Goal: Task Accomplishment & Management: Complete application form

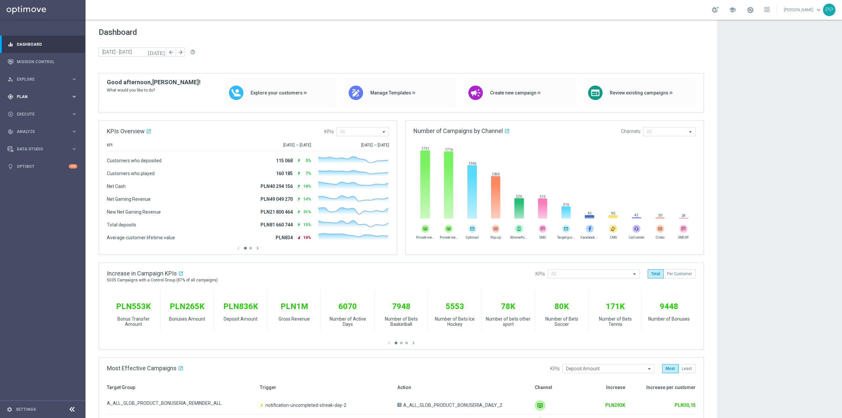
click at [50, 102] on div "gps_fixed Plan keyboard_arrow_right" at bounding box center [42, 96] width 85 height 17
click at [26, 160] on div "play_circle_outline Execute keyboard_arrow_right" at bounding box center [42, 163] width 85 height 17
click at [40, 131] on div "Campaign Builder" at bounding box center [51, 128] width 68 height 10
click at [40, 129] on link "Campaign Builder" at bounding box center [42, 127] width 51 height 5
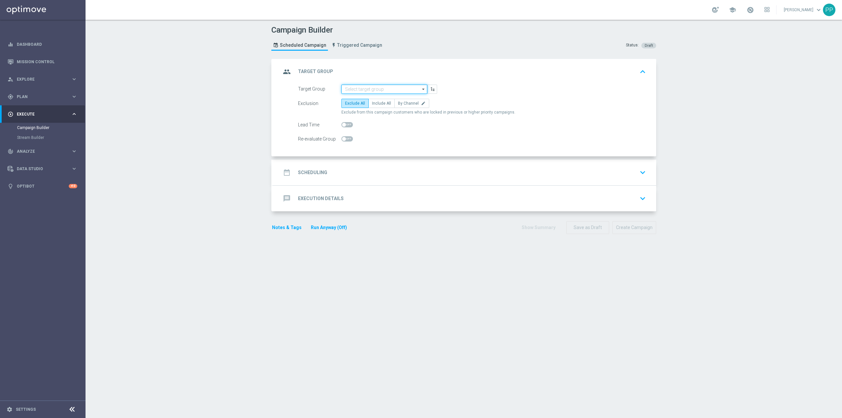
click at [361, 89] on input at bounding box center [384, 89] width 86 height 9
paste input "C_ALL_TARGET_ZBR_CC LIGI 100% do 300 PLN PT PUSH_210825"
click at [365, 97] on div "C_ALL_TARGET_ZBR_CC LIGI 100% do 300 PLN PT PUSH_210825" at bounding box center [390, 102] width 80 height 12
type input "C_ALL_TARGET_ZBR_CC LIGI 100% do 300 PLN PT PUSH_210825"
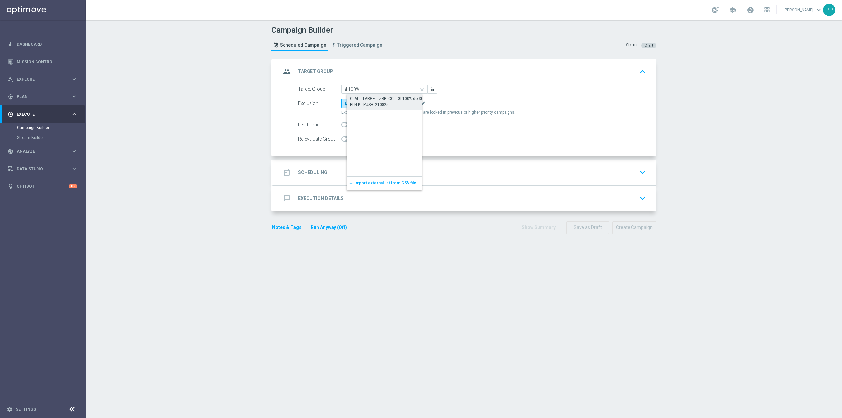
scroll to position [0, 0]
click at [376, 105] on span "Include All" at bounding box center [381, 103] width 19 height 5
click at [376, 105] on input "Include All" at bounding box center [374, 104] width 4 height 4
radio input "true"
click at [345, 141] on span at bounding box center [347, 138] width 12 height 5
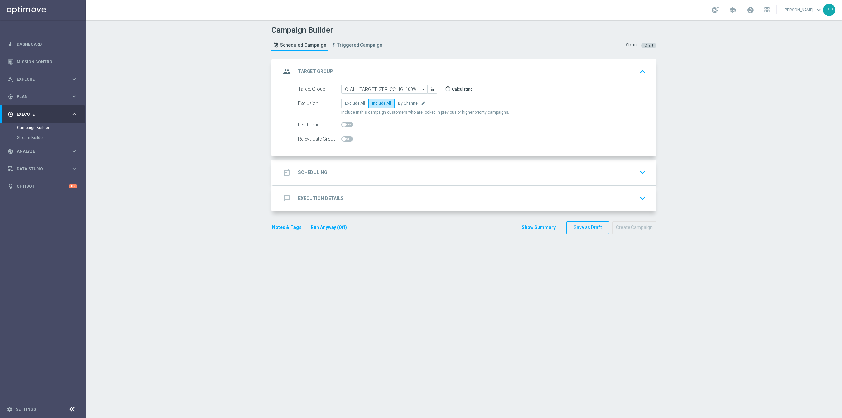
click at [345, 141] on input "checkbox" at bounding box center [347, 138] width 12 height 5
checkbox input "true"
click at [351, 179] on div "date_range Scheduling keyboard_arrow_down" at bounding box center [464, 172] width 367 height 13
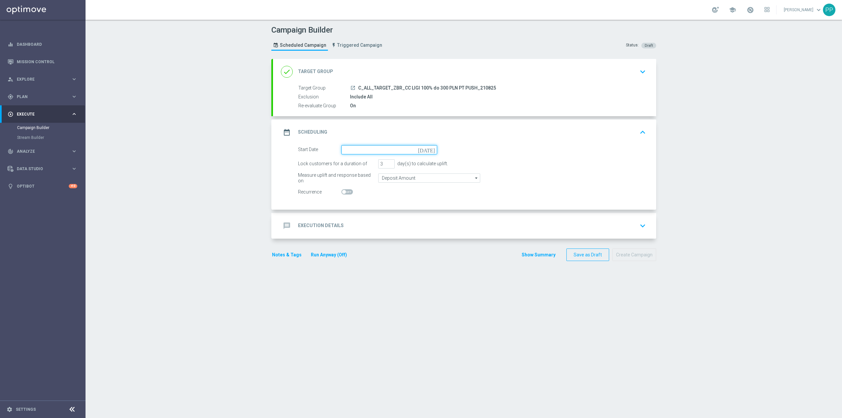
click at [353, 151] on input at bounding box center [389, 149] width 96 height 9
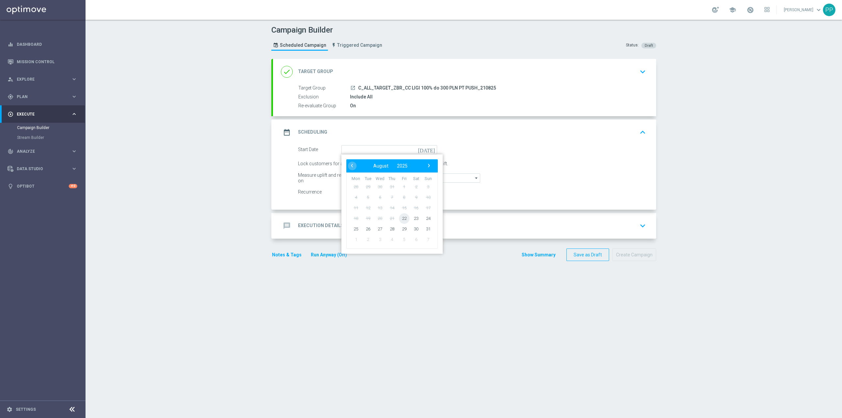
drag, startPoint x: 395, startPoint y: 220, endPoint x: 395, endPoint y: 209, distance: 10.5
click at [399, 216] on span "22" at bounding box center [404, 218] width 11 height 11
type input "22 Aug 2025"
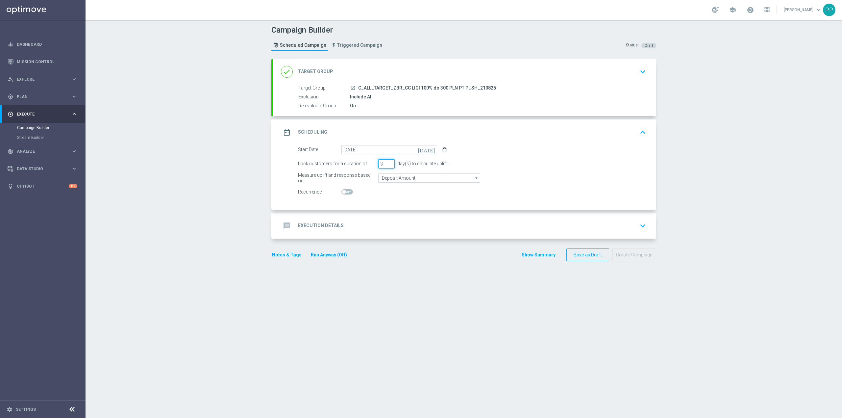
drag, startPoint x: 380, startPoint y: 165, endPoint x: 370, endPoint y: 169, distance: 11.1
click at [370, 169] on form "Start Date 22 Aug 2025 today Lock customers for a duration of 3 day(s) to calcu…" at bounding box center [472, 171] width 348 height 52
type input "1"
click at [382, 176] on input "Deposit Amount" at bounding box center [429, 177] width 102 height 9
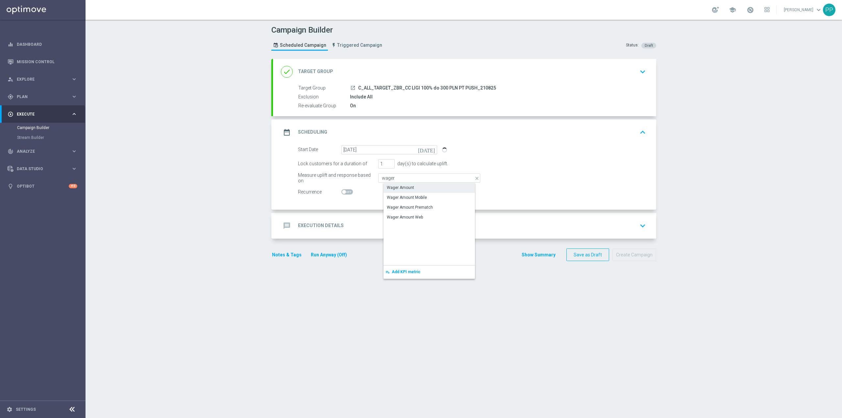
click at [387, 186] on div "Wager Amount" at bounding box center [400, 188] width 27 height 6
type input "Wager Amount"
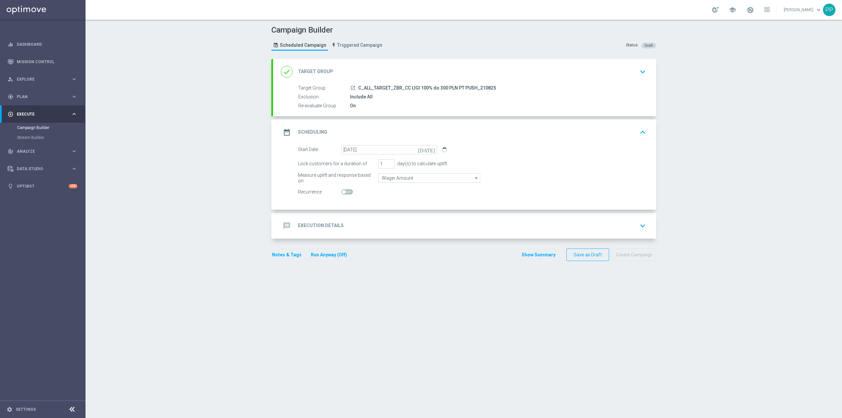
click at [387, 215] on div "message Execution Details keyboard_arrow_down" at bounding box center [464, 226] width 383 height 26
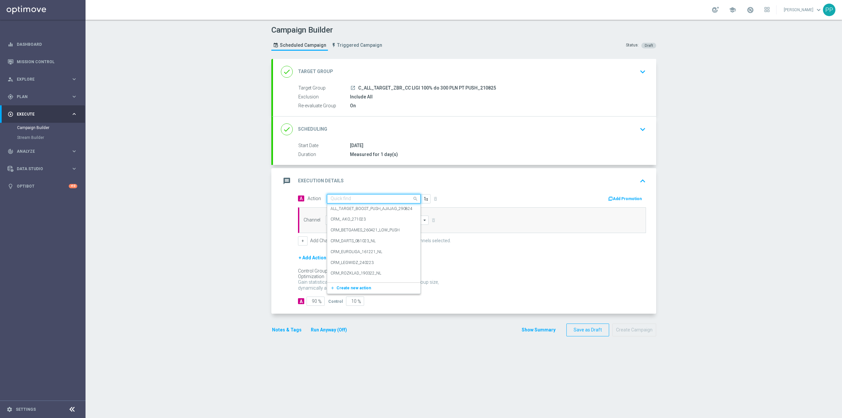
click at [369, 200] on input "text" at bounding box center [367, 199] width 73 height 6
click at [348, 289] on span "Create new action" at bounding box center [354, 288] width 35 height 5
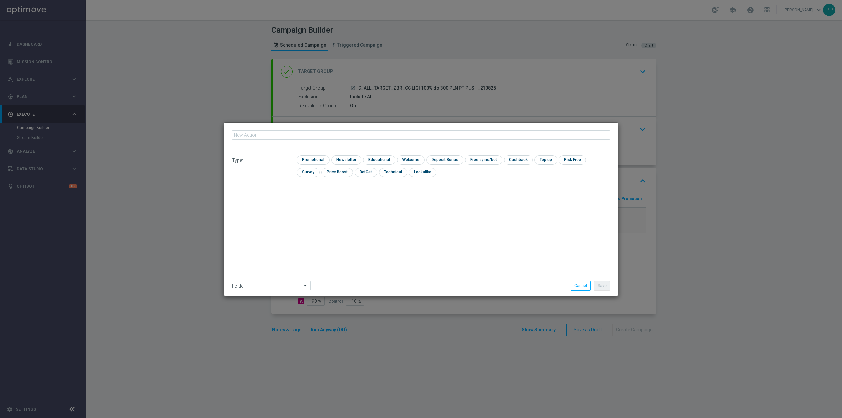
type input "C_ALL_TARGET_ZBR_CC LIGI 100% do 300 PLN PT PUSH_210825"
click at [318, 157] on input "checkbox" at bounding box center [312, 159] width 31 height 9
checkbox input "true"
click at [279, 287] on input at bounding box center [279, 285] width 63 height 9
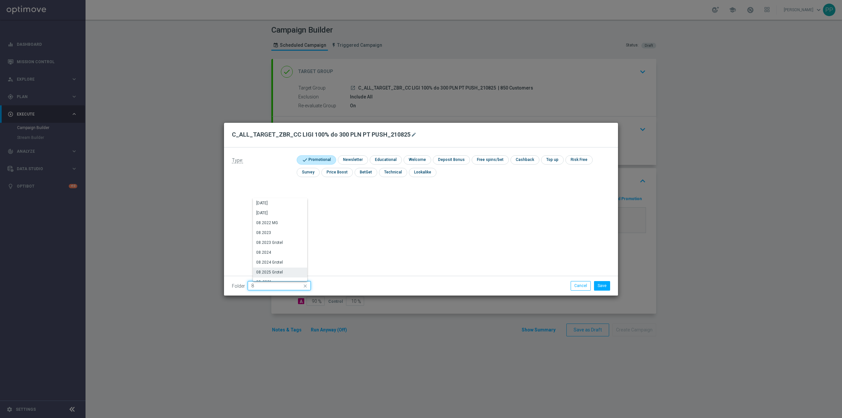
type input "8"
type input "0"
click at [286, 204] on div "8. Sierpień 2025" at bounding box center [283, 202] width 60 height 9
type input "8. Sierpień 2025"
click at [607, 286] on button "Save" at bounding box center [602, 285] width 16 height 9
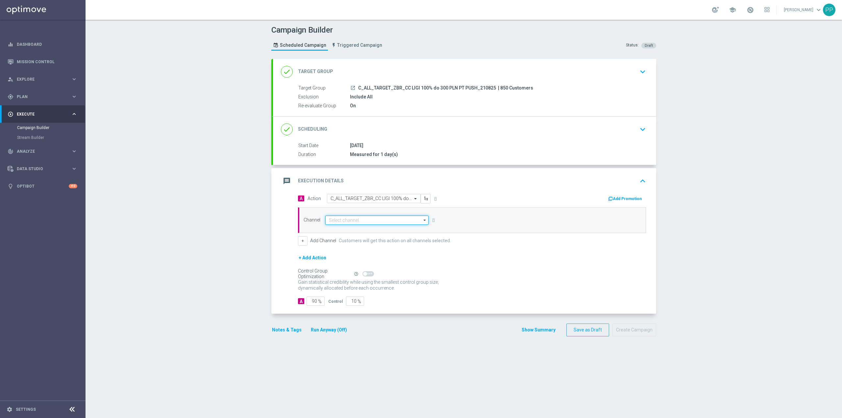
click at [379, 222] on input at bounding box center [376, 219] width 103 height 9
click at [367, 288] on div "XtremePush" at bounding box center [380, 290] width 98 height 9
type input "XtremePush"
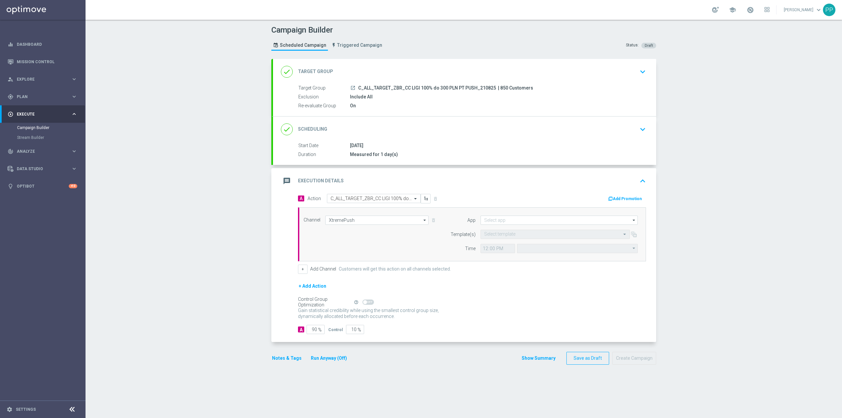
type input "Coordinated Universal Time (UTC 00:00)"
type input "STS_PL"
click at [481, 250] on input "12:00" at bounding box center [498, 248] width 35 height 9
type input "18:01"
click at [564, 251] on input "Coordinated Universal Time (UTC 00:00)" at bounding box center [577, 248] width 121 height 9
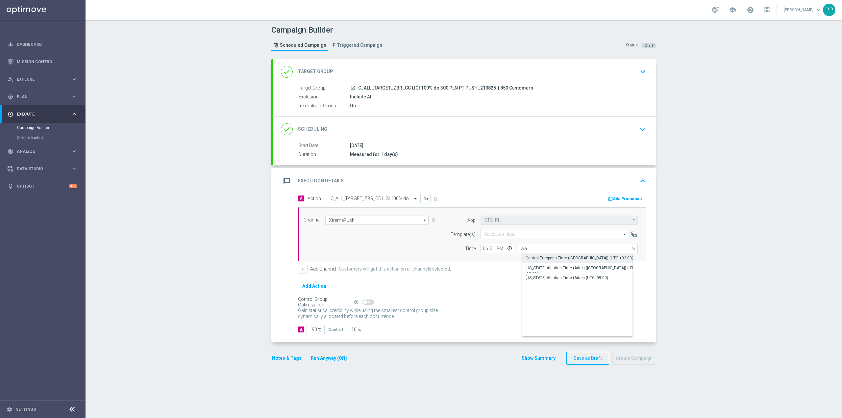
click at [558, 260] on div "Central European Time (Warsaw) (UTC +02:00)" at bounding box center [580, 258] width 108 height 6
type input "Central European Time (Warsaw) (UTC +02:00)"
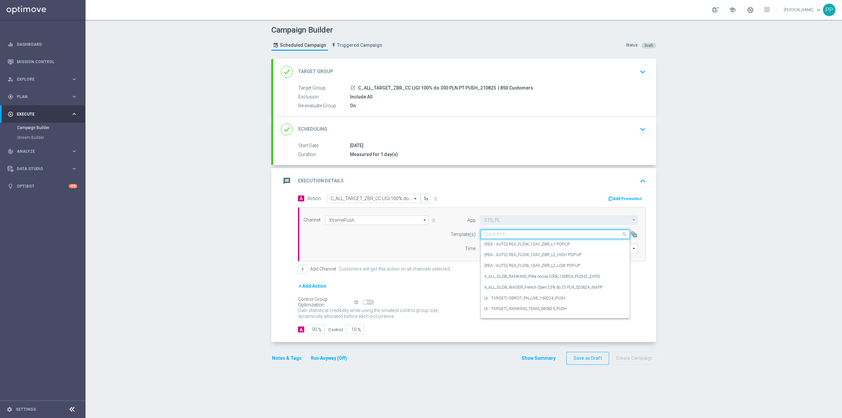
click at [540, 233] on input "text" at bounding box center [548, 235] width 129 height 6
paste input "C_ALL_TARGET_ZBR_CC LIGI 100% do 300 PLN PT PUSH_210825"
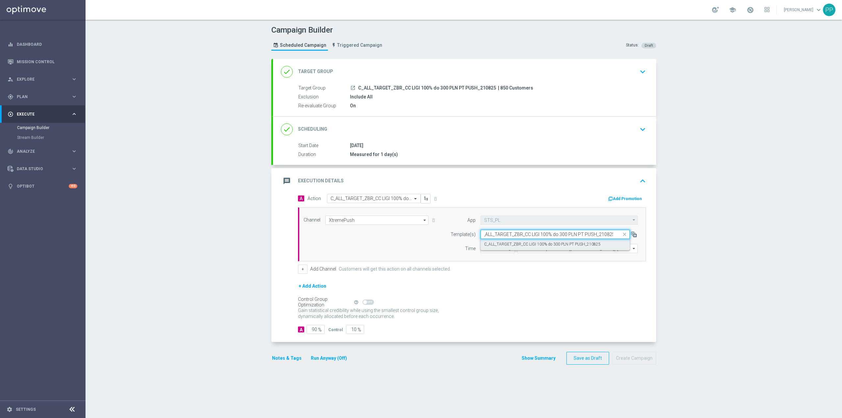
click at [540, 249] on div "C_ALL_TARGET_ZBR_CC LIGI 100% do 300 PLN PT PUSH_210825" at bounding box center [555, 244] width 142 height 11
type input "C_ALL_TARGET_ZBR_CC LIGI 100% do 300 PLN PT PUSH_210825"
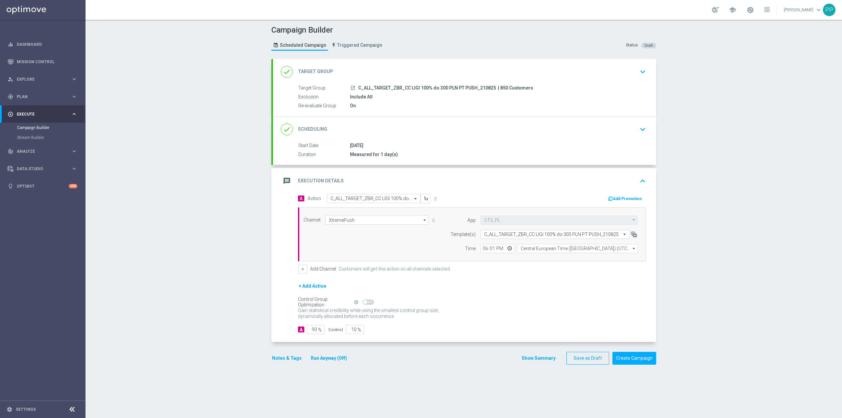
scroll to position [0, 0]
click at [311, 329] on input "90" at bounding box center [316, 329] width 18 height 9
type input "9"
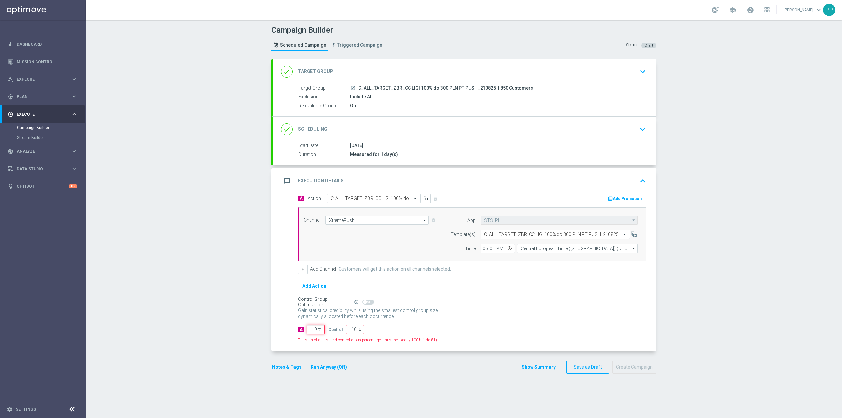
type input "91"
type input "95"
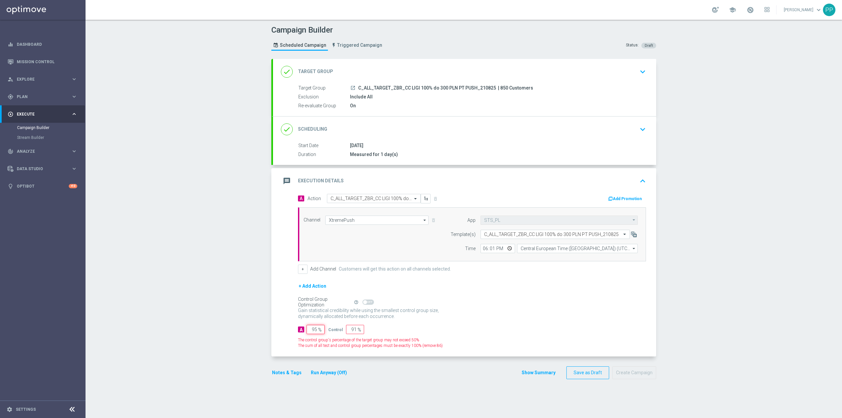
type input "5"
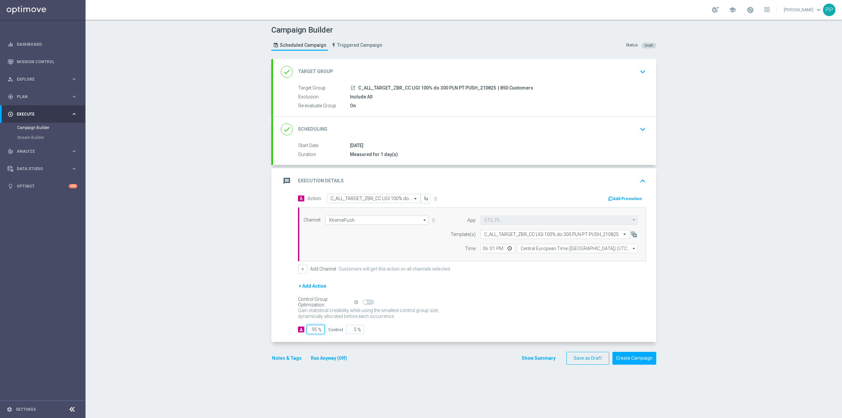
type input "95"
click at [217, 279] on div "Campaign Builder Scheduled Campaign Triggered Campaign Status: Draft done Targe…" at bounding box center [464, 219] width 757 height 398
click at [292, 357] on button "Notes & Tags" at bounding box center [286, 358] width 31 height 8
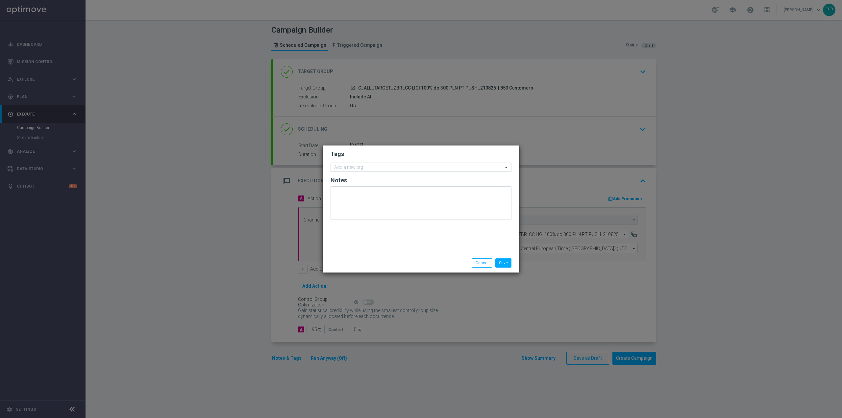
click at [353, 165] on input "text" at bounding box center [418, 168] width 169 height 6
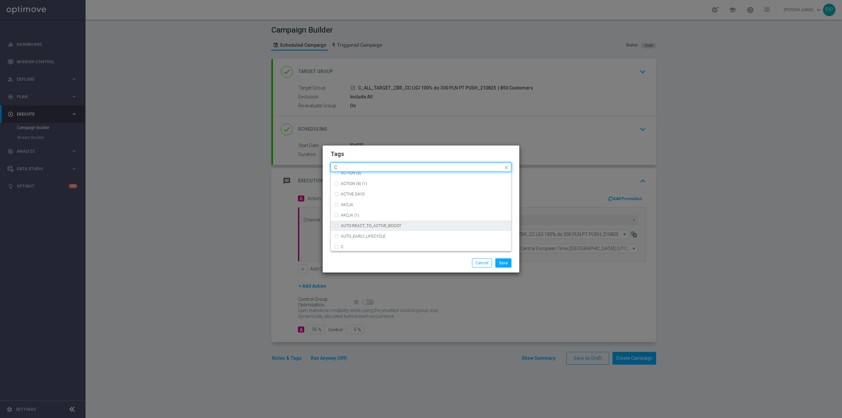
scroll to position [482, 0]
click at [372, 228] on div "C" at bounding box center [421, 231] width 174 height 11
type input "C"
click at [360, 167] on input "C" at bounding box center [418, 168] width 169 height 6
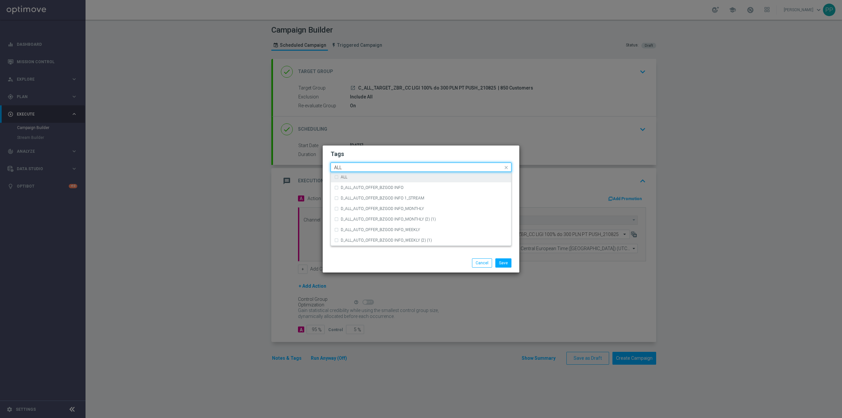
click at [404, 174] on div "ALL" at bounding box center [421, 177] width 174 height 11
click at [404, 172] on div "ALL" at bounding box center [421, 177] width 174 height 11
click at [400, 177] on div "ALL" at bounding box center [424, 177] width 167 height 4
click at [401, 170] on input "ALL" at bounding box center [418, 168] width 169 height 6
type input "A"
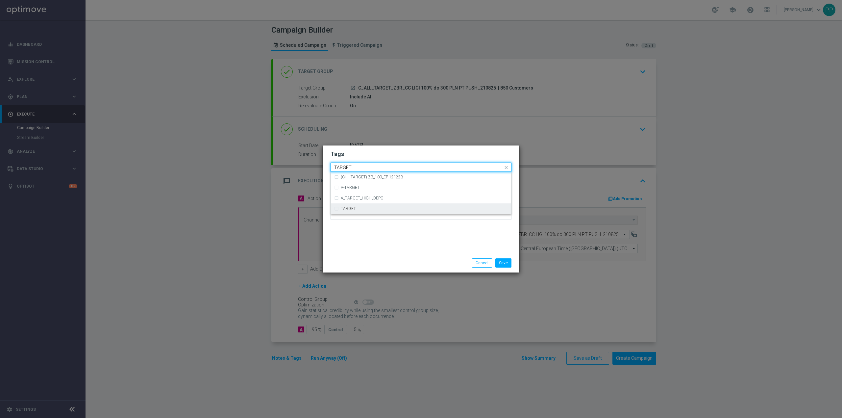
click at [371, 208] on div "TARGET" at bounding box center [424, 209] width 167 height 4
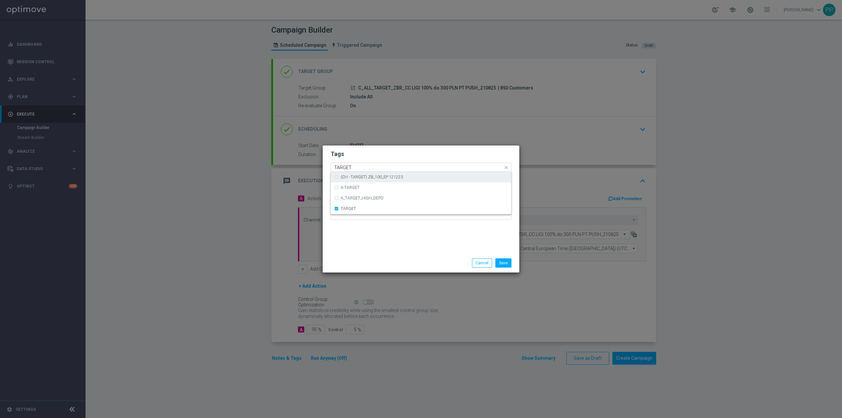
click at [358, 170] on input "TARGET" at bounding box center [418, 168] width 169 height 6
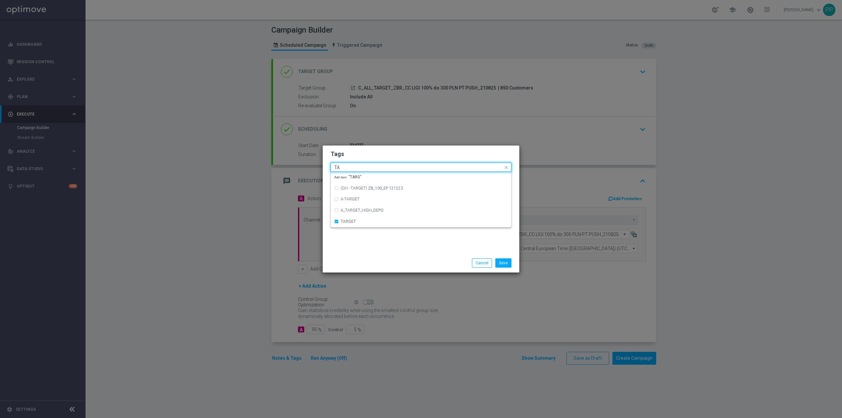
type input "T"
click at [359, 224] on div "ZBR" at bounding box center [424, 224] width 167 height 4
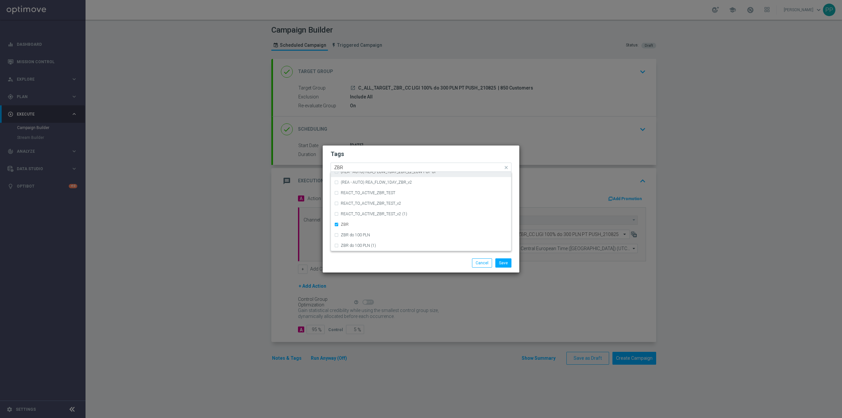
click at [349, 166] on input "ZBR" at bounding box center [418, 168] width 169 height 6
type input "Z"
type input "c"
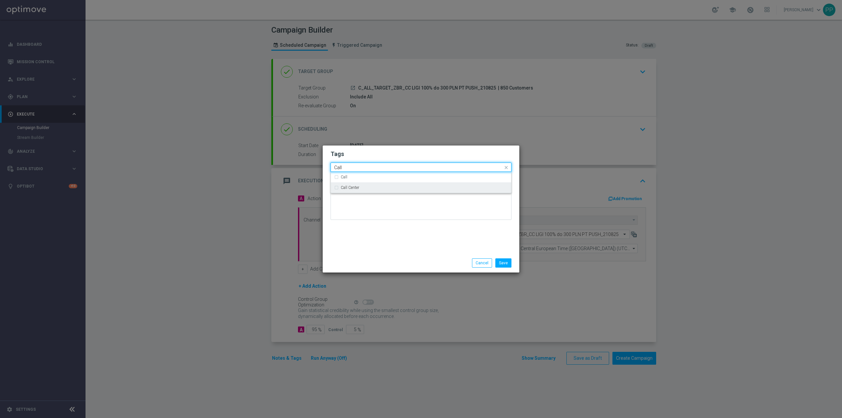
click at [353, 182] on div "Call Center" at bounding box center [421, 187] width 174 height 11
type input "Call"
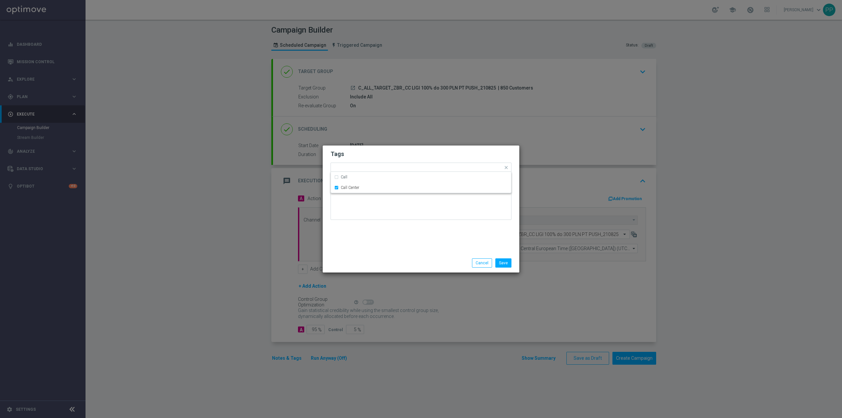
click at [368, 225] on div at bounding box center [421, 205] width 181 height 38
click at [505, 266] on button "Save" at bounding box center [503, 262] width 16 height 9
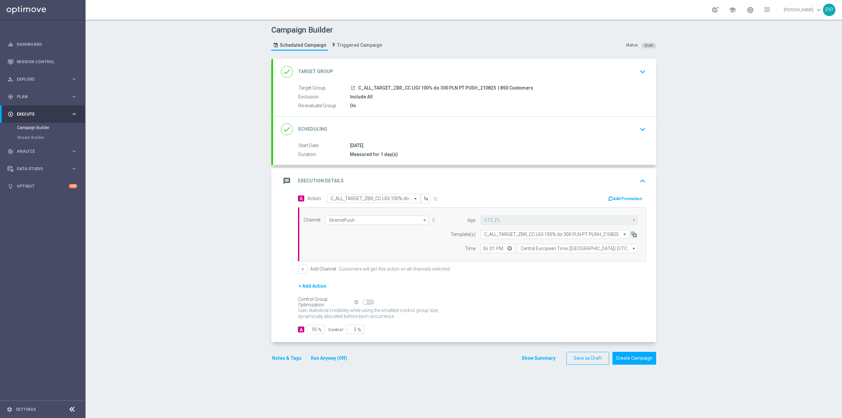
click at [390, 182] on div "message Execution Details keyboard_arrow_up" at bounding box center [464, 181] width 367 height 13
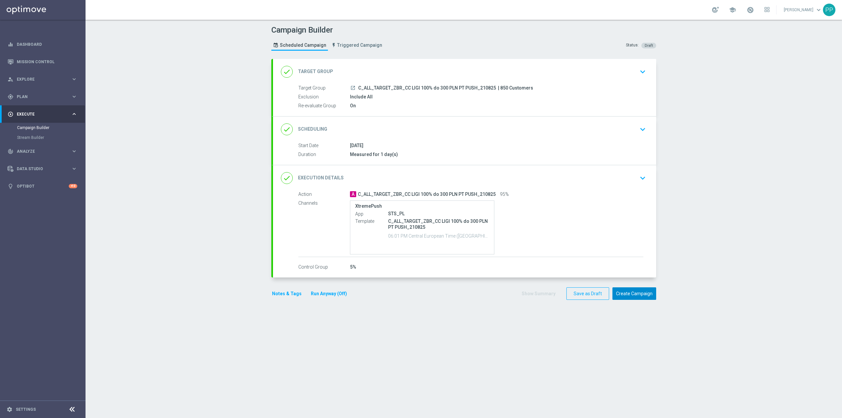
click at [640, 300] on button "Create Campaign" at bounding box center [635, 293] width 44 height 13
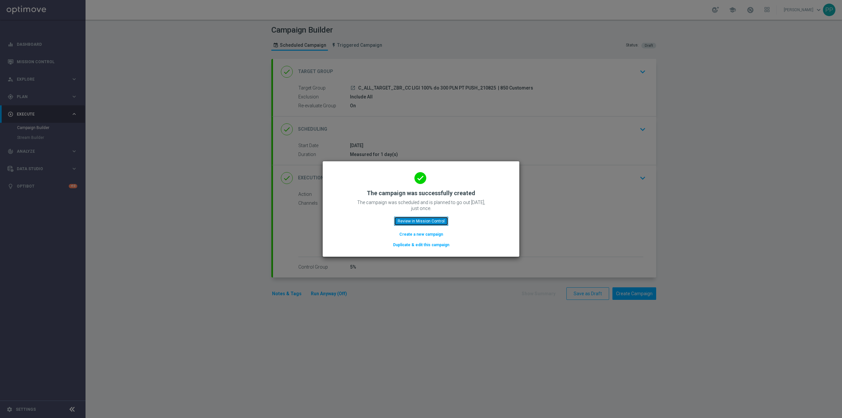
click at [441, 223] on button "Review in Mission Control" at bounding box center [421, 220] width 54 height 9
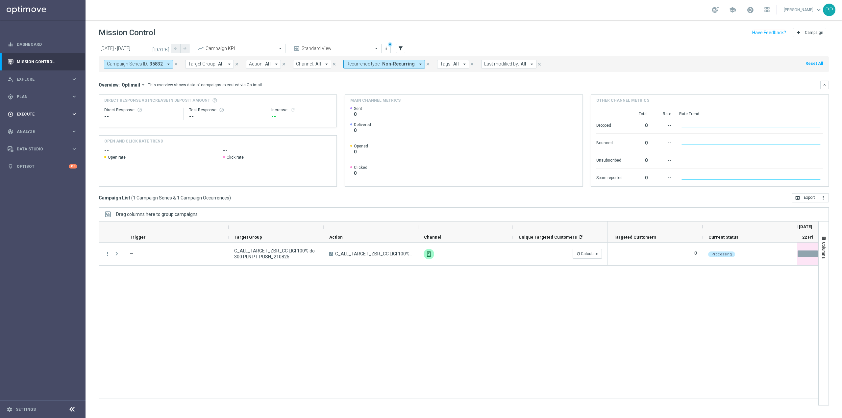
click at [47, 115] on span "Execute" at bounding box center [44, 114] width 54 height 4
click at [44, 126] on link "Campaign Builder" at bounding box center [42, 127] width 51 height 5
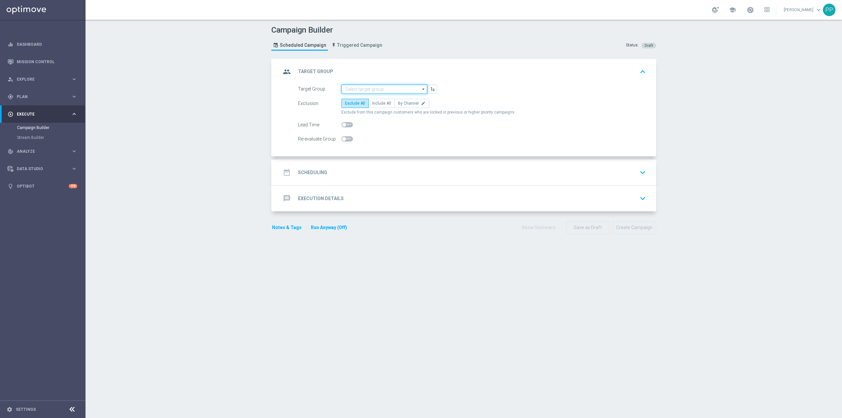
click at [382, 88] on input at bounding box center [384, 89] width 86 height 9
click at [368, 90] on input at bounding box center [384, 89] width 86 height 9
paste input "C_ALL_TARGET_ZBR_CC LIGI 100% do 300 PLN SB PUSH_210825"
click at [372, 105] on div "C_ALL_TARGET_ZBR_CC LIGI 100% do 300 PLN SB PUSH_210825" at bounding box center [389, 102] width 79 height 12
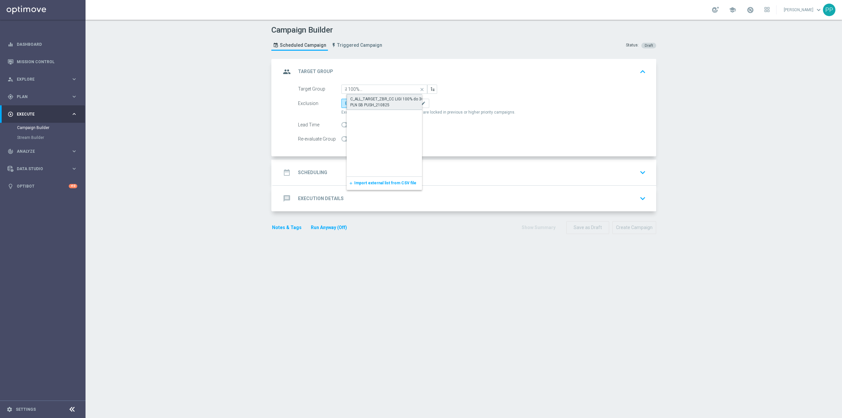
type input "C_ALL_TARGET_ZBR_CC LIGI 100% do 300 PLN SB PUSH_210825"
click at [375, 103] on span "Include All" at bounding box center [381, 103] width 19 height 5
click at [375, 103] on input "Include All" at bounding box center [374, 104] width 4 height 4
radio input "true"
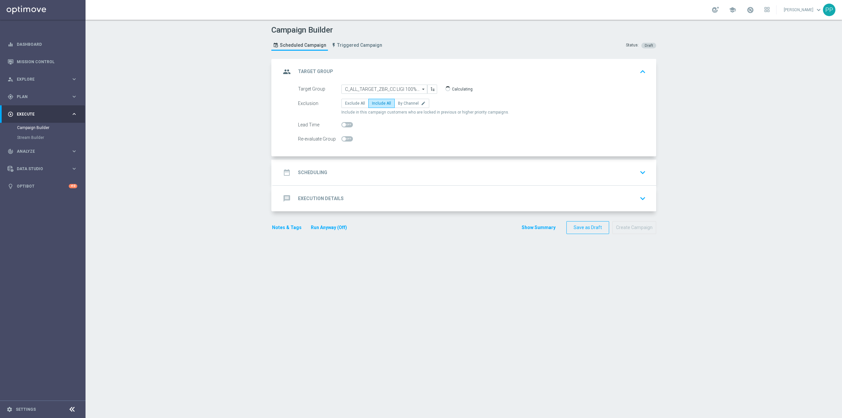
click at [345, 139] on span at bounding box center [347, 138] width 12 height 5
click at [345, 139] on input "checkbox" at bounding box center [347, 138] width 12 height 5
checkbox input "true"
click at [347, 169] on div "date_range Scheduling keyboard_arrow_down" at bounding box center [464, 172] width 367 height 13
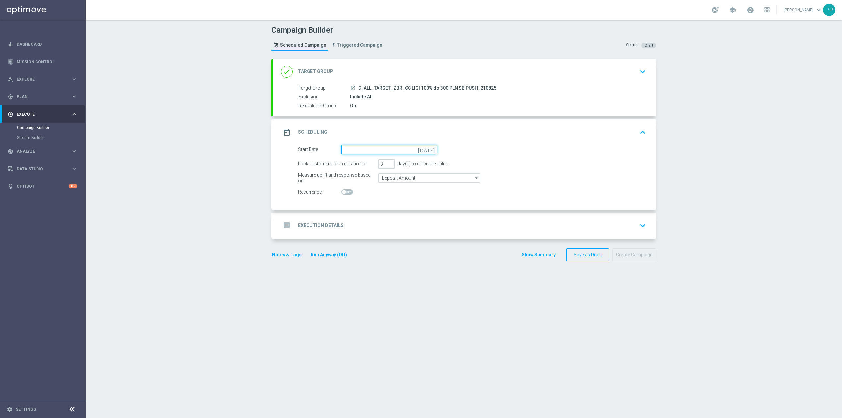
click at [353, 149] on input at bounding box center [389, 149] width 96 height 9
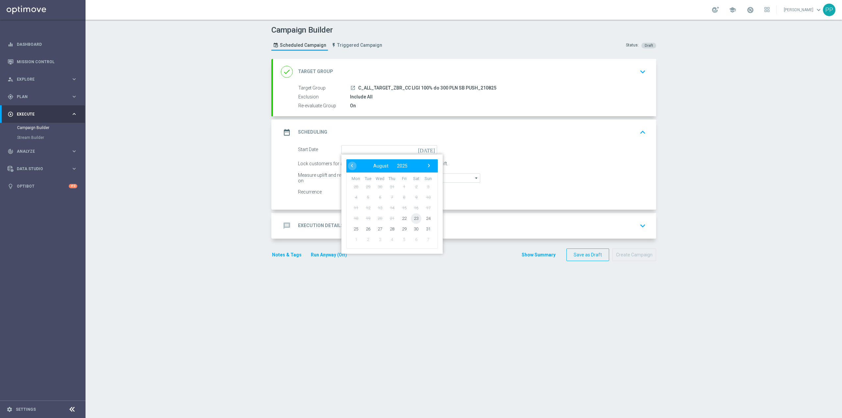
click at [414, 220] on span "23" at bounding box center [416, 218] width 11 height 11
type input "23 Aug 2025"
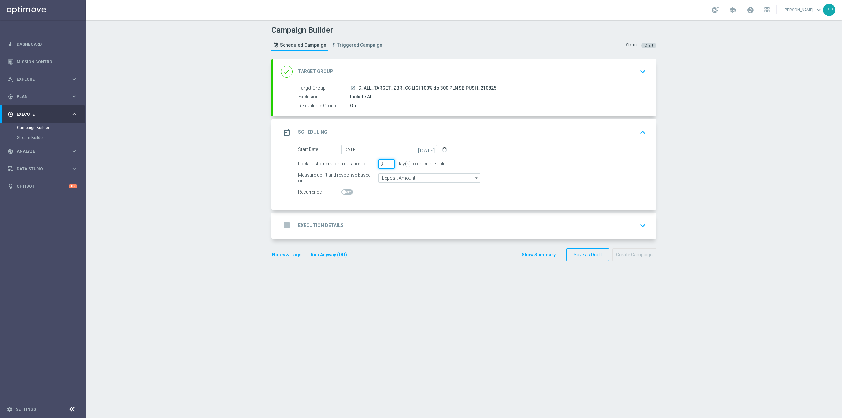
drag, startPoint x: 379, startPoint y: 164, endPoint x: 370, endPoint y: 166, distance: 9.1
click at [370, 166] on div "Lock customers for a duration of 3 day(s) to calculate uplift." at bounding box center [472, 163] width 358 height 9
type input "1"
click at [397, 177] on input "Deposit Amount" at bounding box center [429, 177] width 102 height 9
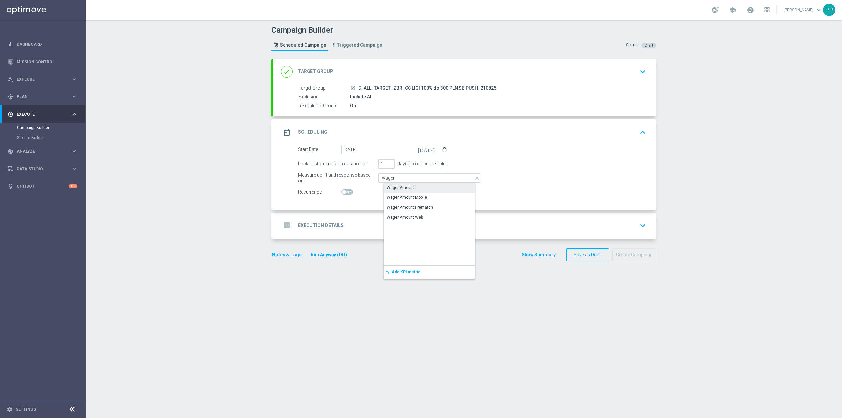
click at [397, 185] on div "Wager Amount" at bounding box center [435, 187] width 102 height 9
type input "Wager Amount"
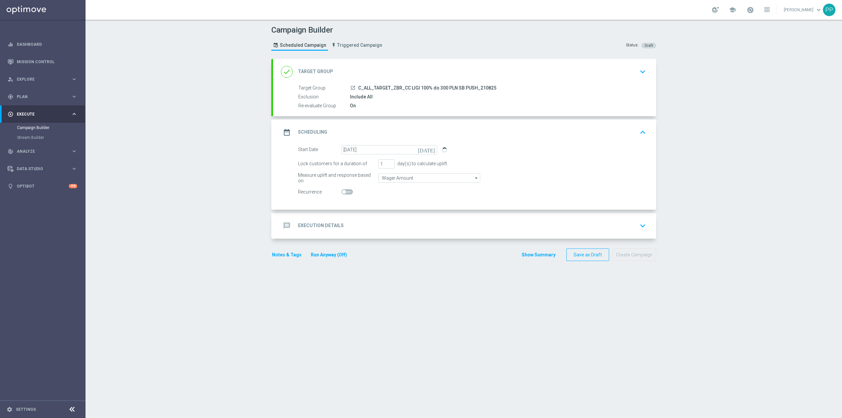
click at [367, 224] on div "message Execution Details keyboard_arrow_down" at bounding box center [464, 225] width 367 height 13
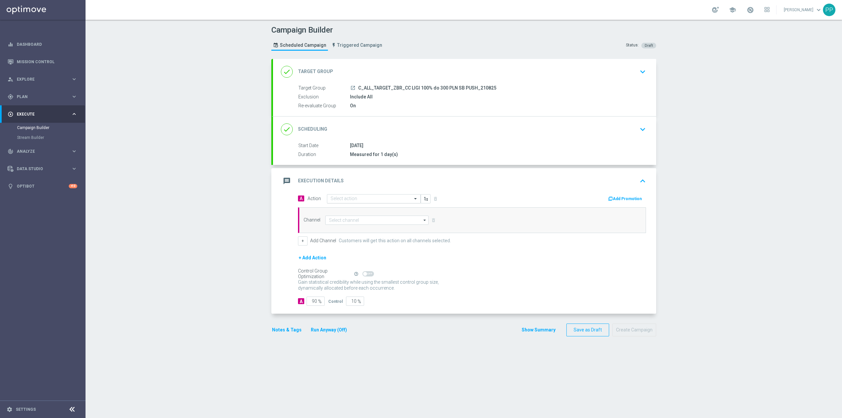
click at [361, 199] on input "text" at bounding box center [367, 199] width 73 height 6
click at [360, 286] on span "Create new action" at bounding box center [354, 288] width 35 height 5
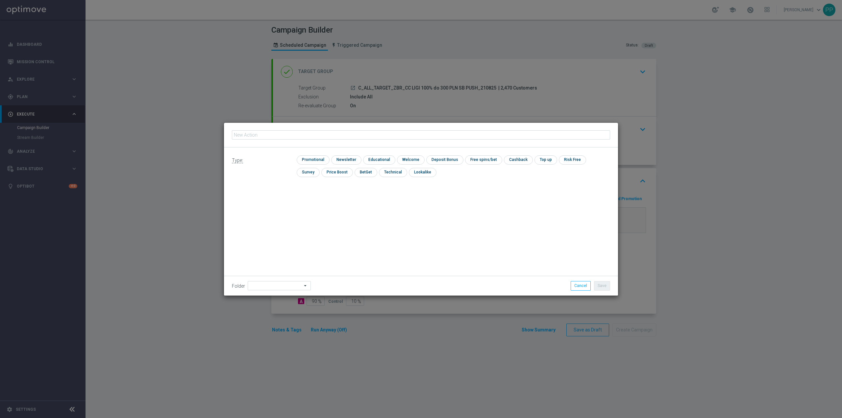
click at [309, 135] on input "text" at bounding box center [421, 134] width 378 height 9
type input "C_ALL_TARGET_ZBR_CC LIGI 100% do 300 PLN SB PUSH_210825"
drag, startPoint x: 316, startPoint y: 162, endPoint x: 316, endPoint y: 177, distance: 15.1
click at [316, 161] on input "checkbox" at bounding box center [312, 159] width 31 height 9
checkbox input "true"
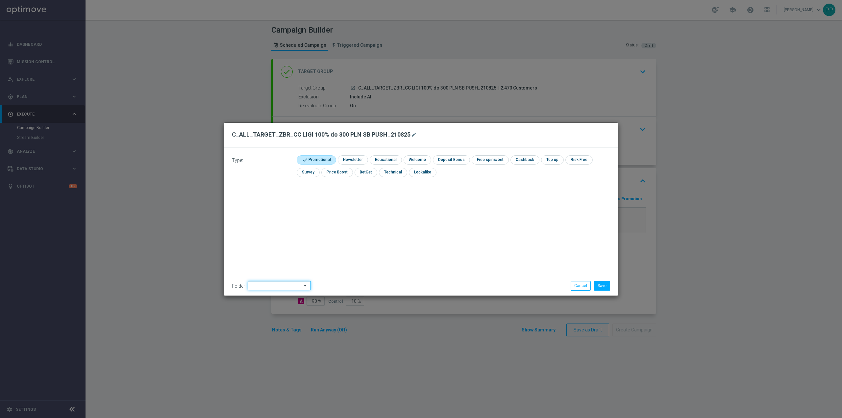
click at [291, 282] on input at bounding box center [279, 285] width 63 height 9
click at [282, 204] on div "8. Sierpień 2025" at bounding box center [270, 203] width 29 height 6
type input "8. Sierpień 2025"
click at [609, 286] on button "Save" at bounding box center [602, 285] width 16 height 9
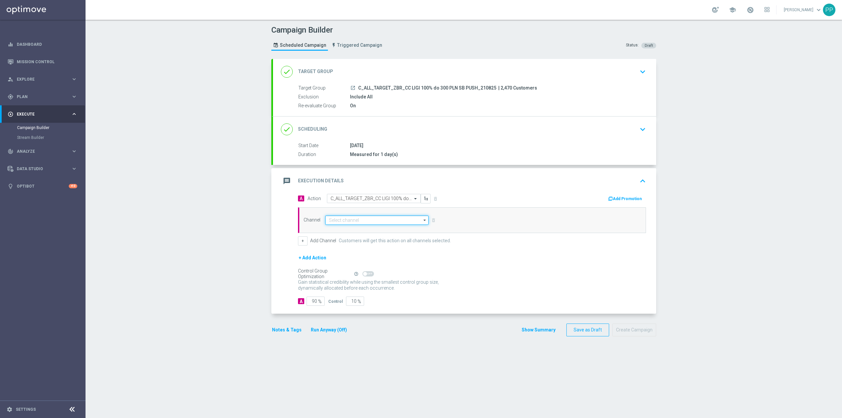
click at [375, 222] on input at bounding box center [376, 219] width 103 height 9
click at [347, 246] on div "XtremePush" at bounding box center [345, 244] width 23 height 6
type input "XtremePush"
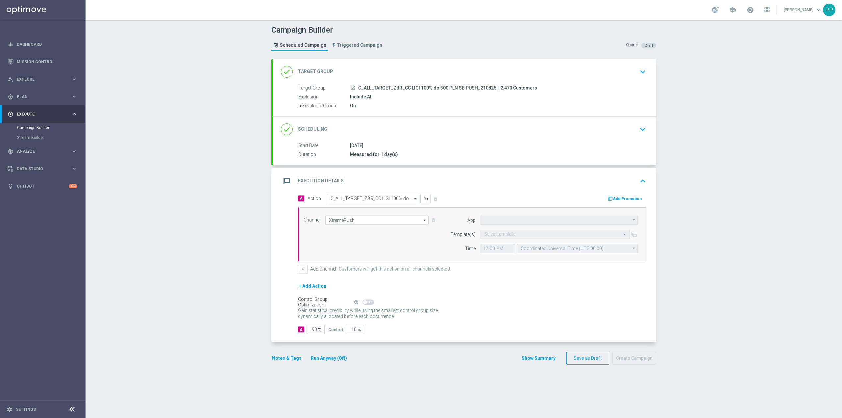
type input "STS_PL"
click at [515, 233] on input "text" at bounding box center [548, 235] width 129 height 6
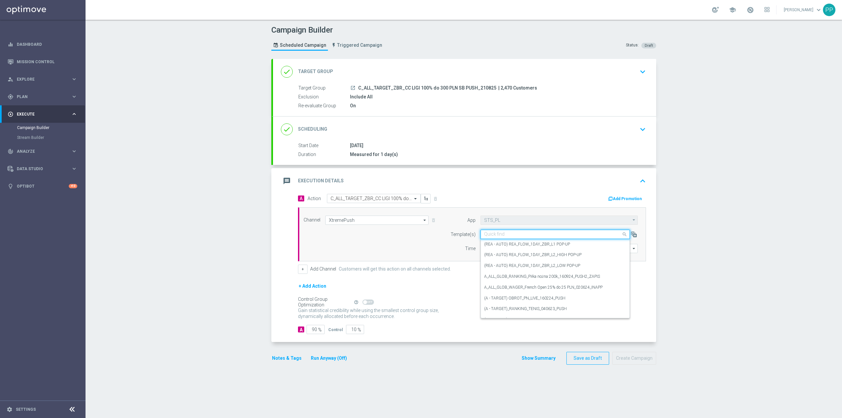
paste input "C_ALL_TARGET_ZBR_CC LIGI 100% do 300 PLN SB PUSH_210825"
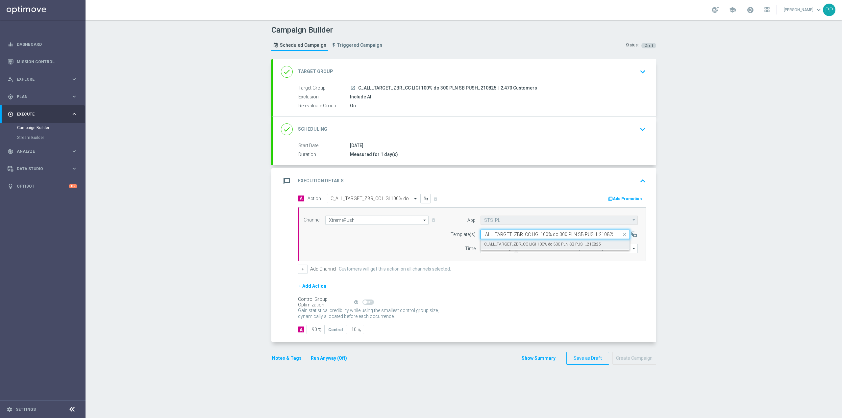
click at [517, 242] on label "C_ALL_TARGET_ZBR_CC LIGI 100% do 300 PLN SB PUSH_210825" at bounding box center [542, 244] width 117 height 6
type input "C_ALL_TARGET_ZBR_CC LIGI 100% do 300 PLN SB PUSH_210825"
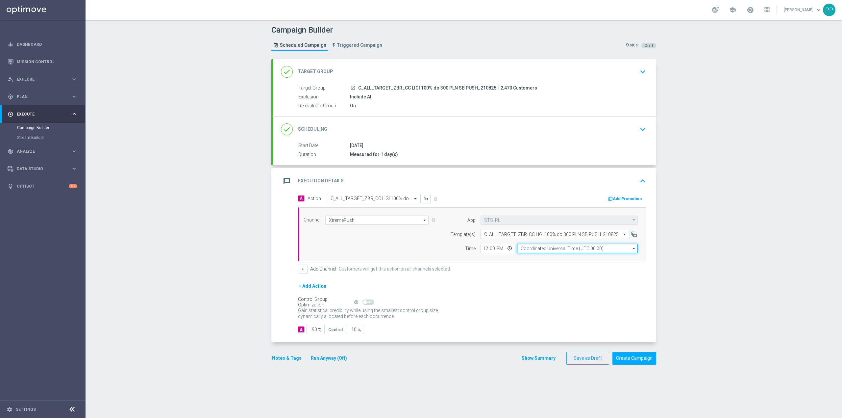
click at [539, 250] on input "Coordinated Universal Time (UTC 00:00)" at bounding box center [577, 248] width 121 height 9
click at [542, 255] on div "Central European Time (Warsaw) (UTC +02:00)" at bounding box center [582, 257] width 121 height 9
type input "Central European Time (Warsaw) (UTC +02:00)"
click at [482, 249] on input "12:00" at bounding box center [498, 248] width 35 height 9
type input "19:01"
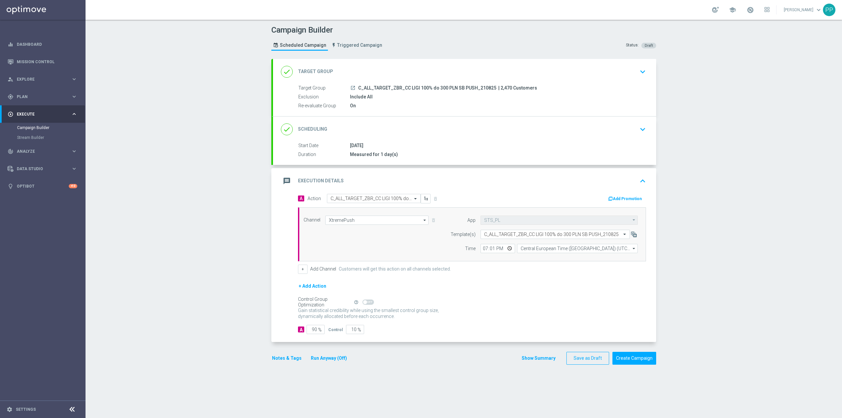
click at [248, 294] on div "Campaign Builder Scheduled Campaign Triggered Campaign Status: Draft done Targe…" at bounding box center [464, 219] width 757 height 398
click at [314, 331] on input "90" at bounding box center [316, 329] width 18 height 9
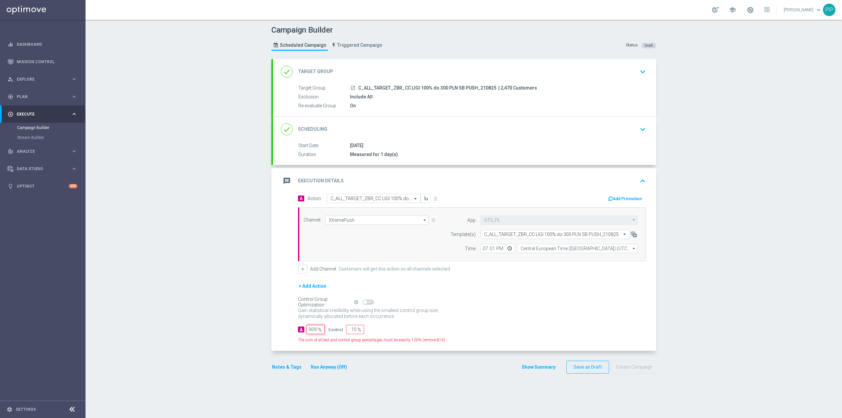
scroll to position [0, 2]
click at [208, 274] on div "Campaign Builder Scheduled Campaign Triggered Campaign Status: Draft done Targe…" at bounding box center [464, 219] width 757 height 398
click at [307, 332] on input "9095" at bounding box center [316, 329] width 18 height 9
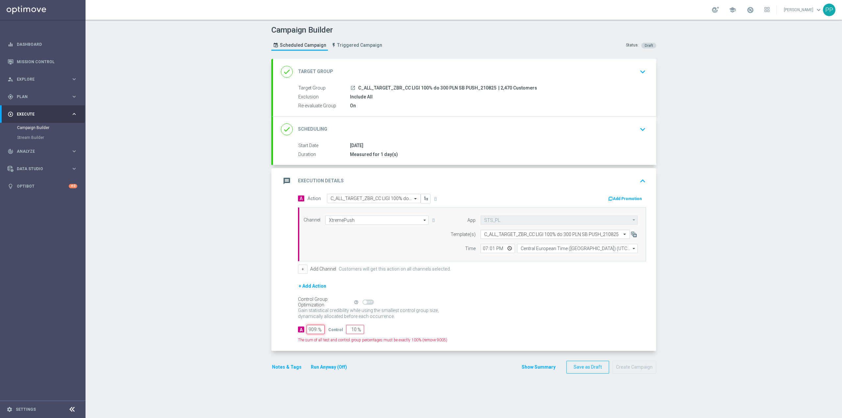
click at [307, 332] on input "9095" at bounding box center [316, 329] width 18 height 9
type input "9"
type input "91"
type input "95"
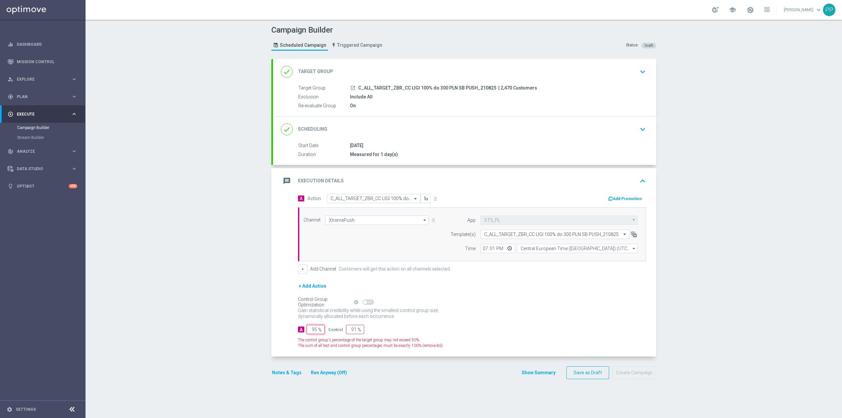
type input "5"
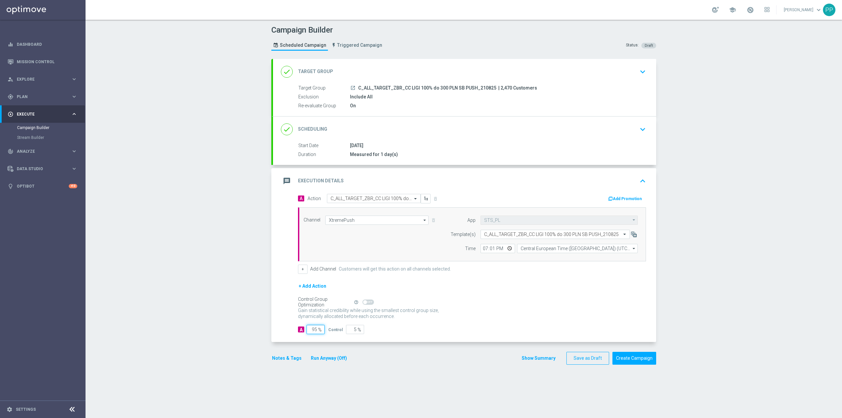
type input "95"
click at [260, 332] on div "Campaign Builder Scheduled Campaign Triggered Campaign Status: Draft done Targe…" at bounding box center [464, 219] width 757 height 398
click at [287, 362] on button "Notes & Tags" at bounding box center [286, 358] width 31 height 8
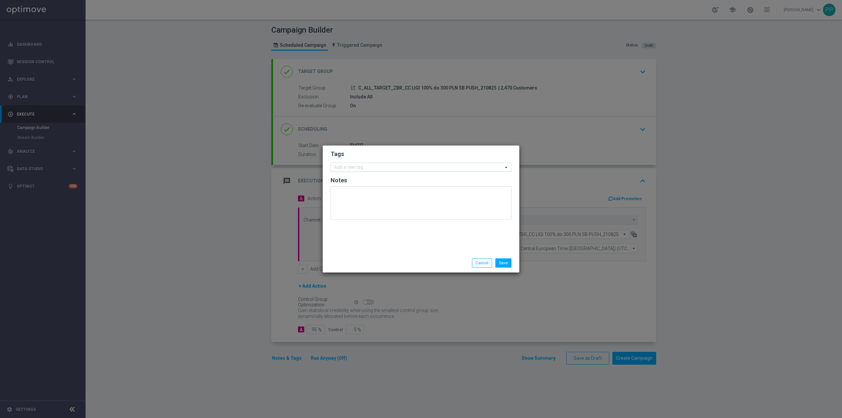
click at [342, 171] on div at bounding box center [418, 168] width 170 height 7
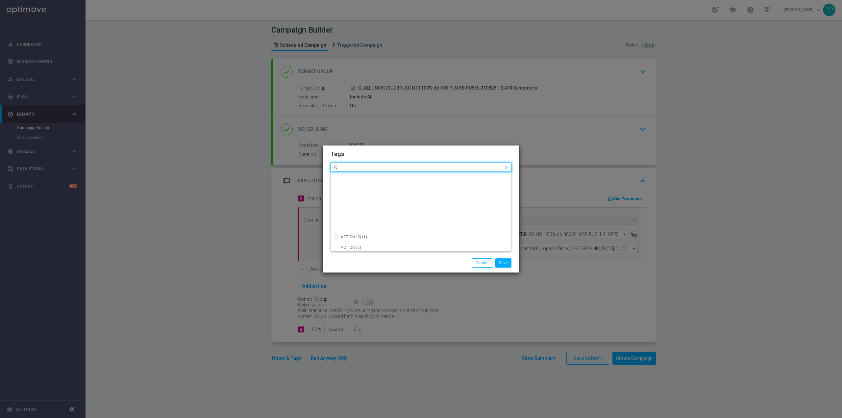
scroll to position [482, 0]
click at [403, 230] on div "C" at bounding box center [424, 232] width 167 height 4
type input "C"
drag, startPoint x: 371, startPoint y: 170, endPoint x: 375, endPoint y: 169, distance: 4.0
click at [371, 170] on input "C" at bounding box center [418, 168] width 169 height 6
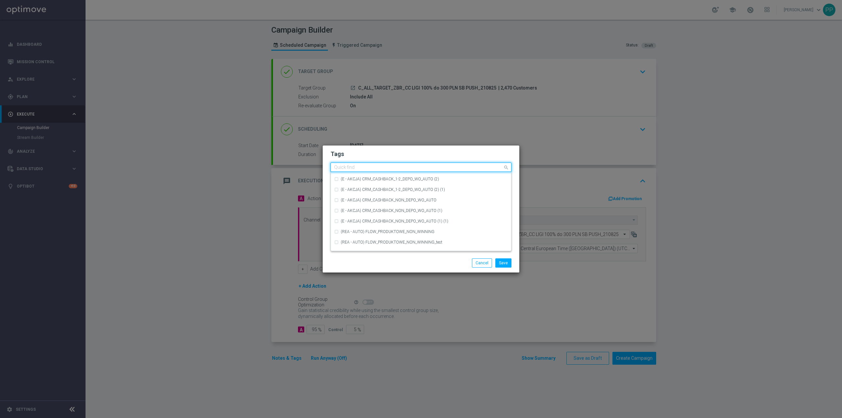
type input "D"
click at [370, 180] on div "ALL" at bounding box center [421, 177] width 174 height 11
click at [366, 167] on input "ALL" at bounding box center [418, 168] width 169 height 6
type input "A"
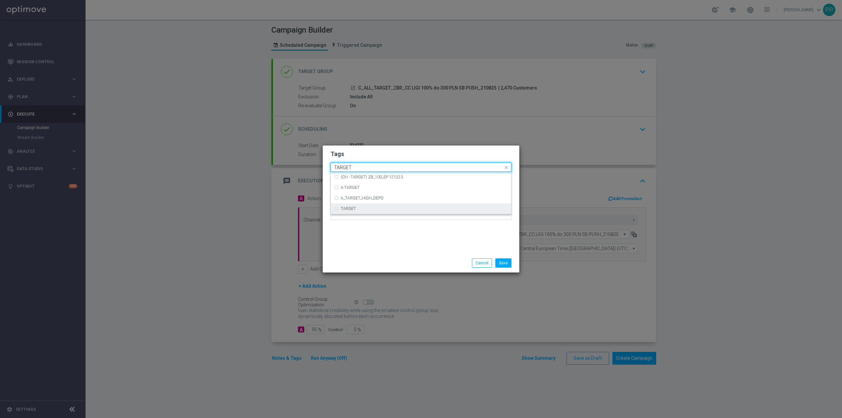
click at [358, 208] on div "TARGET" at bounding box center [424, 209] width 167 height 4
click at [364, 165] on input "TARGET" at bounding box center [418, 168] width 169 height 6
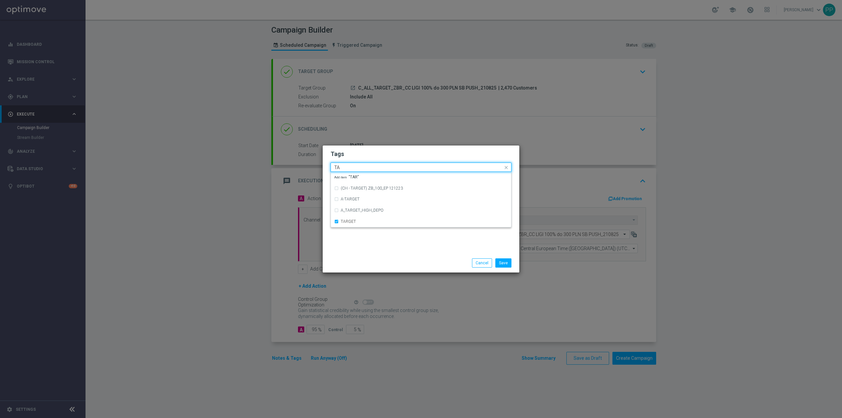
type input "T"
click at [365, 184] on div "Call Center" at bounding box center [421, 187] width 174 height 11
type input "Call"
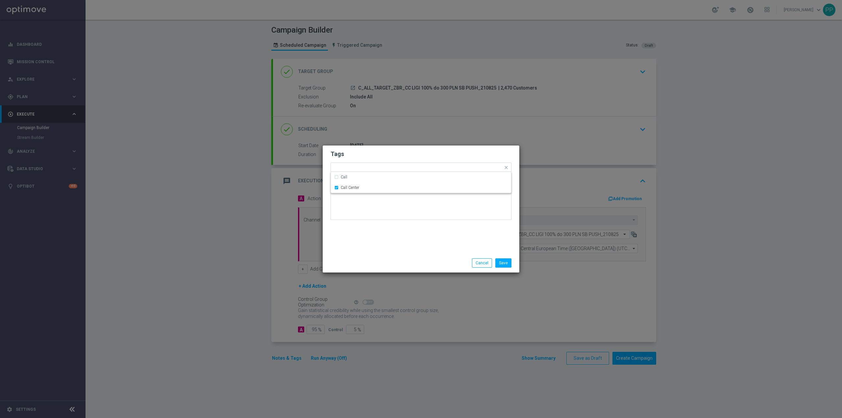
click at [387, 238] on div "Tags Quick find × C × ALL × TARGET × Call Center Call Call Center Notes" at bounding box center [421, 199] width 197 height 108
click at [504, 261] on button "Save" at bounding box center [503, 262] width 16 height 9
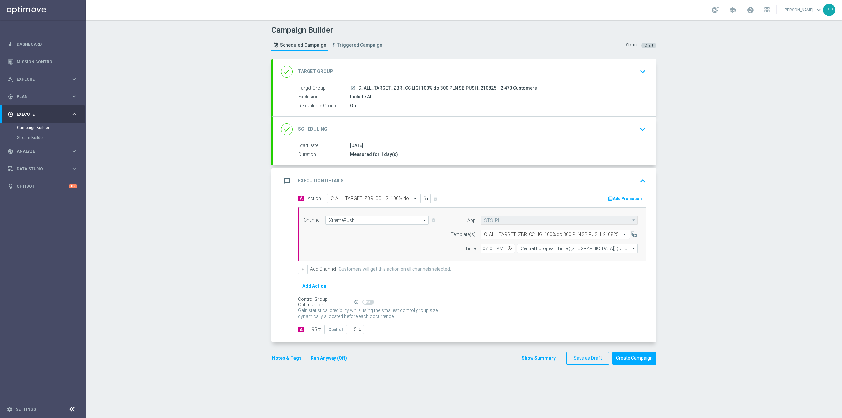
click at [542, 302] on div "Control Group Optimization Self Optimizing Campaign help_outline" at bounding box center [472, 301] width 348 height 7
click at [615, 315] on div "Gain statistical credibility while using the smallest control group size, dynam…" at bounding box center [472, 314] width 348 height 16
click at [487, 180] on div "message Execution Details keyboard_arrow_up" at bounding box center [464, 181] width 367 height 13
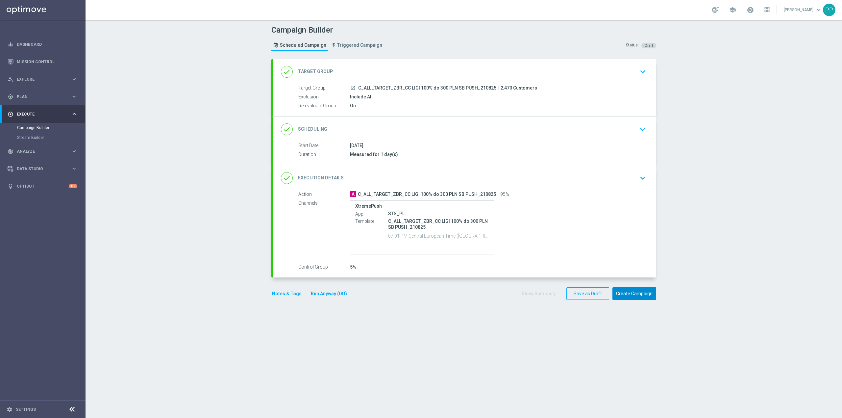
click at [639, 293] on button "Create Campaign" at bounding box center [635, 293] width 44 height 13
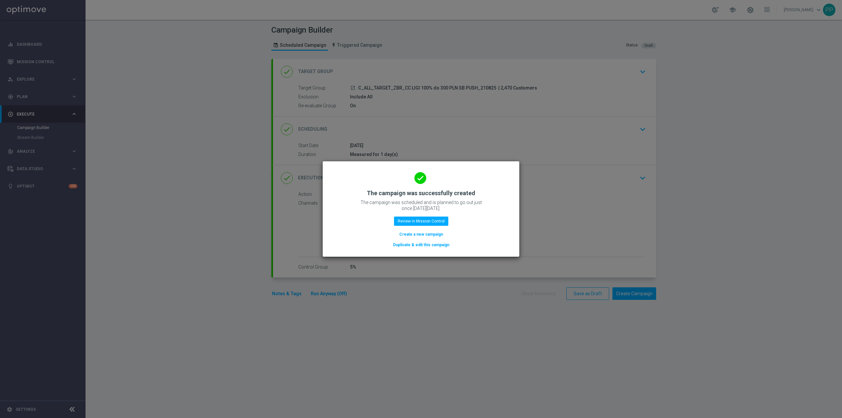
click at [433, 235] on button "Create a new campaign" at bounding box center [421, 234] width 45 height 7
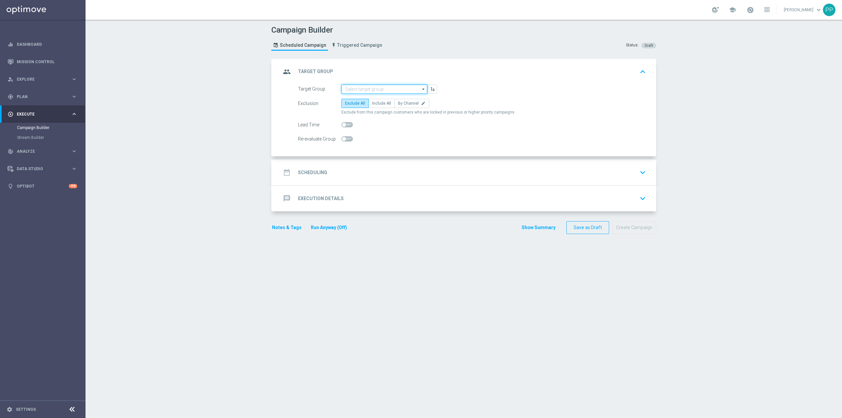
click at [361, 89] on input at bounding box center [384, 89] width 86 height 9
paste input "C_ALL_TARGET_ZBR_CC LIGI 100% do 300 PLN ND SMS_210825"
click at [361, 102] on div "C_ALL_TARGET_ZBR_CC LIGI 100% do 300 PLN ND SMS_210825" at bounding box center [389, 102] width 79 height 12
type input "C_ALL_TARGET_ZBR_CC LIGI 100% do 300 PLN ND SMS_210825"
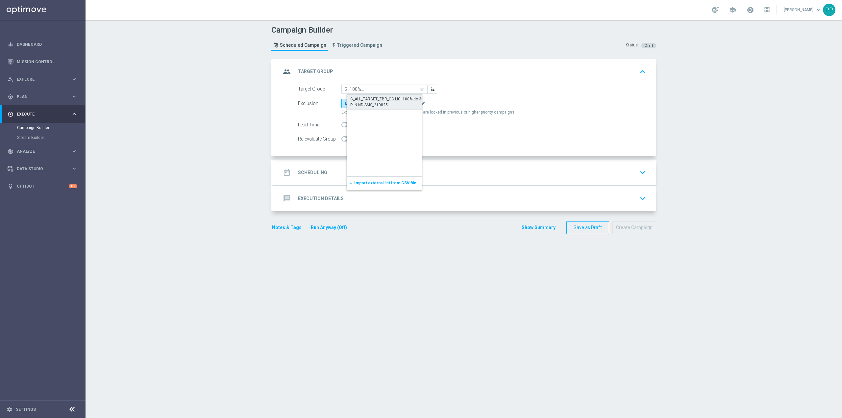
scroll to position [0, 0]
click at [376, 106] on label "Include All" at bounding box center [381, 103] width 26 height 9
click at [376, 106] on input "Include All" at bounding box center [374, 104] width 4 height 4
radio input "true"
click at [343, 141] on span at bounding box center [347, 138] width 12 height 5
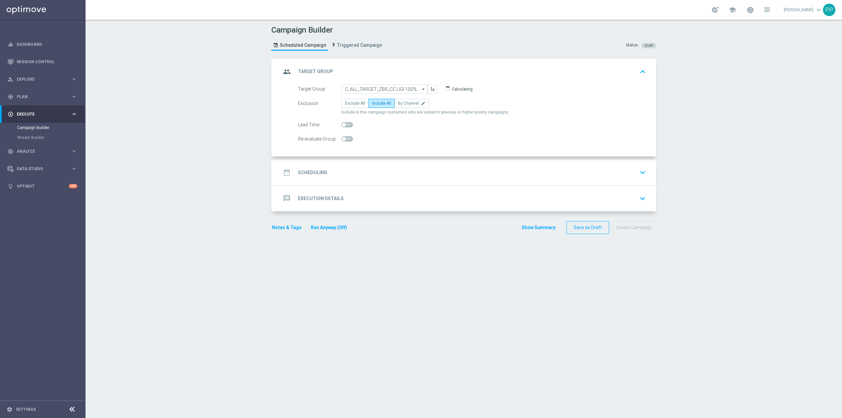
click at [343, 141] on input "checkbox" at bounding box center [347, 138] width 12 height 5
checkbox input "true"
click at [408, 164] on div "date_range Scheduling keyboard_arrow_down" at bounding box center [464, 173] width 383 height 26
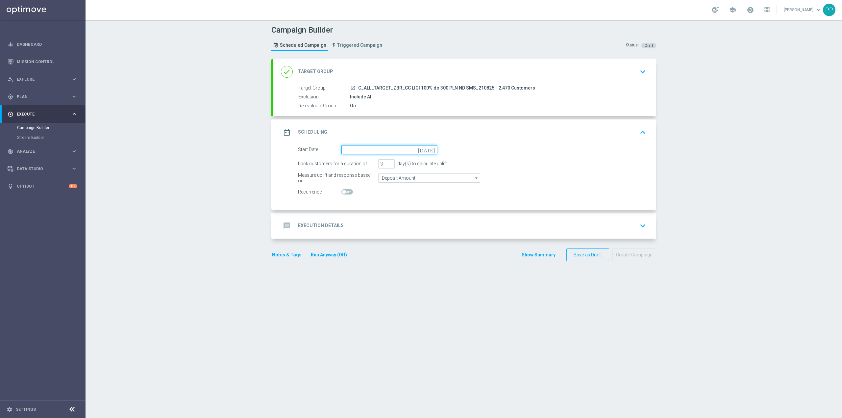
click at [387, 153] on input at bounding box center [389, 149] width 96 height 9
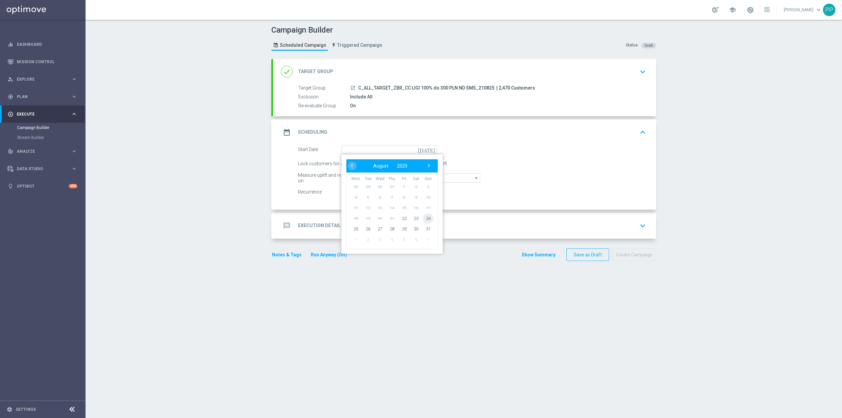
drag, startPoint x: 418, startPoint y: 221, endPoint x: 397, endPoint y: 191, distance: 37.3
click at [423, 220] on span "24" at bounding box center [428, 218] width 11 height 11
type input "24 Aug 2025"
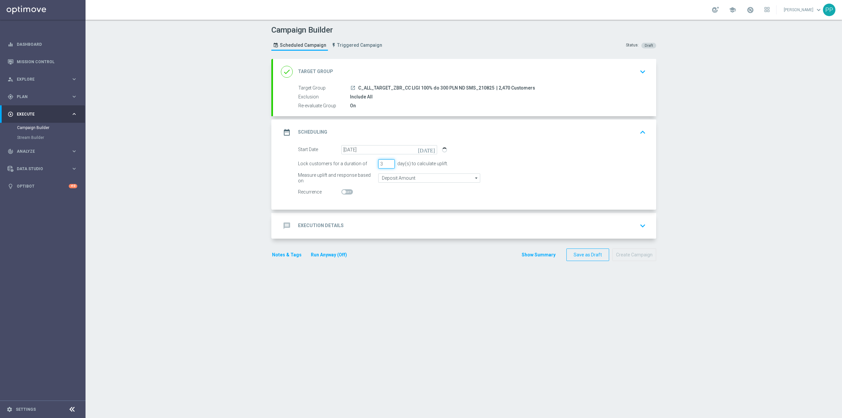
drag, startPoint x: 379, startPoint y: 167, endPoint x: 375, endPoint y: 170, distance: 4.9
click at [375, 170] on form "Start Date 24 Aug 2025 today Lock customers for a duration of 3 day(s) to calcu…" at bounding box center [472, 171] width 348 height 52
type input "1"
click at [390, 179] on input "Deposit Amount" at bounding box center [429, 177] width 102 height 9
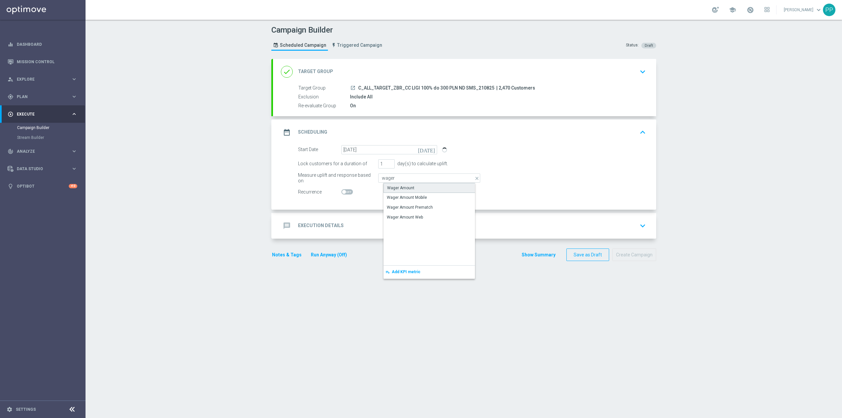
click at [397, 191] on div "Wager Amount" at bounding box center [435, 188] width 102 height 10
type input "Wager Amount"
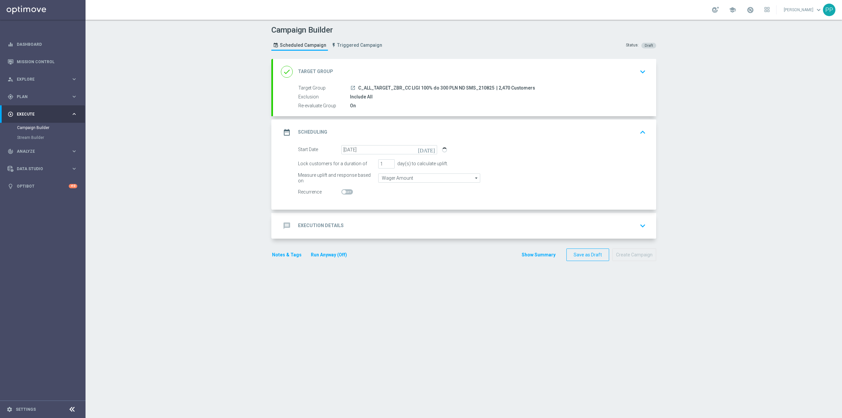
click at [385, 232] on div "message Execution Details keyboard_arrow_down" at bounding box center [464, 226] width 383 height 26
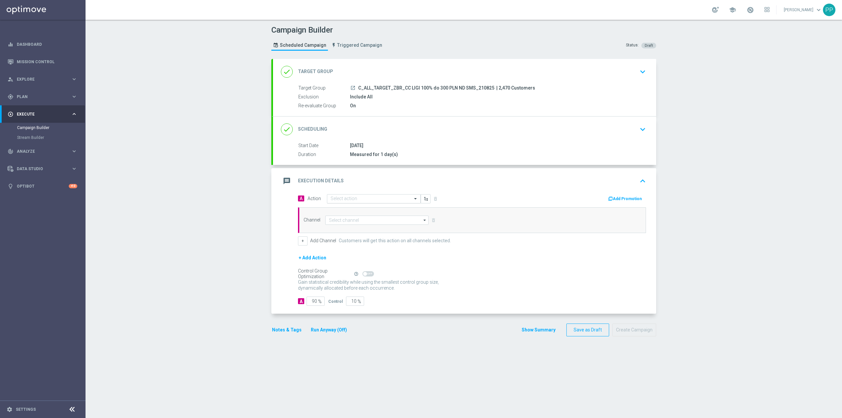
click at [363, 201] on input "text" at bounding box center [367, 199] width 73 height 6
click at [365, 287] on button "add_new Create new action" at bounding box center [372, 288] width 91 height 8
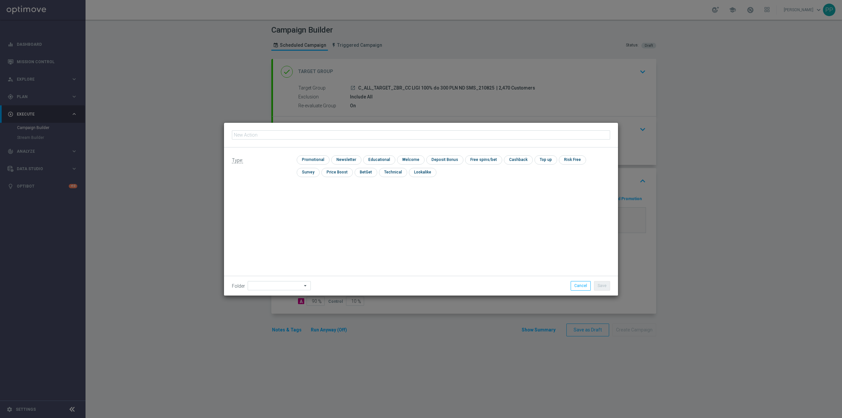
type input "C_ALL_TARGET_ZBR_CC LIGI 100% do 300 PLN ND SMS_210825"
click at [320, 159] on input "checkbox" at bounding box center [312, 159] width 31 height 9
checkbox input "true"
click at [283, 286] on input at bounding box center [279, 285] width 63 height 9
click at [281, 205] on div "8. Sierpień 2025" at bounding box center [270, 203] width 29 height 6
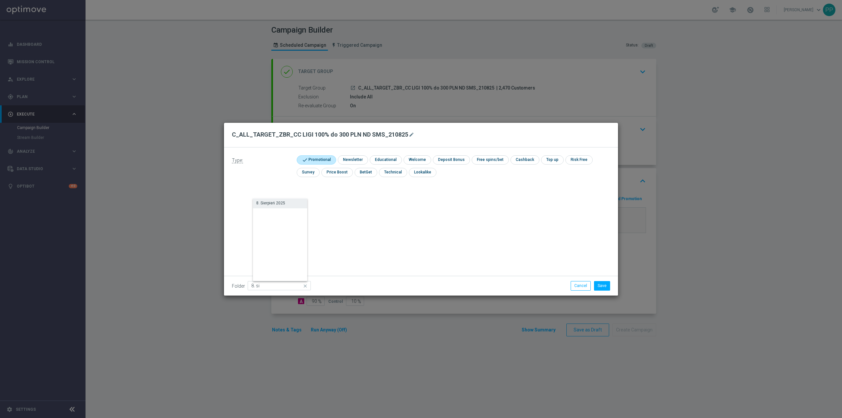
type input "8. Sierpień 2025"
click at [596, 290] on button "Save" at bounding box center [602, 285] width 16 height 9
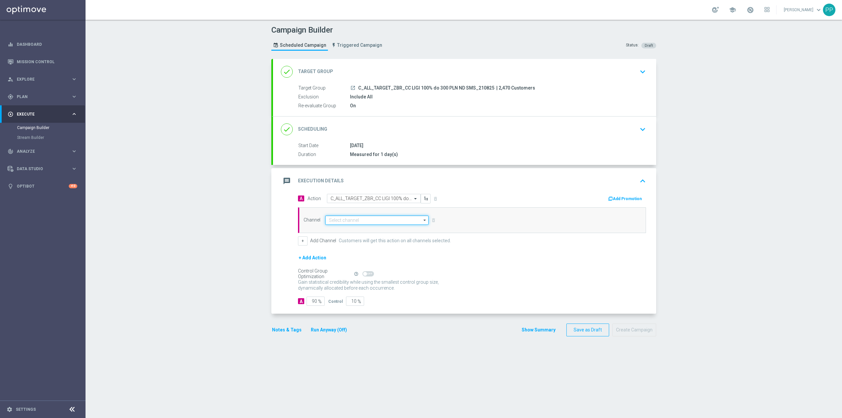
click at [338, 223] on input at bounding box center [376, 219] width 103 height 9
click at [339, 242] on div "SMS" at bounding box center [380, 239] width 98 height 9
type input "SMS"
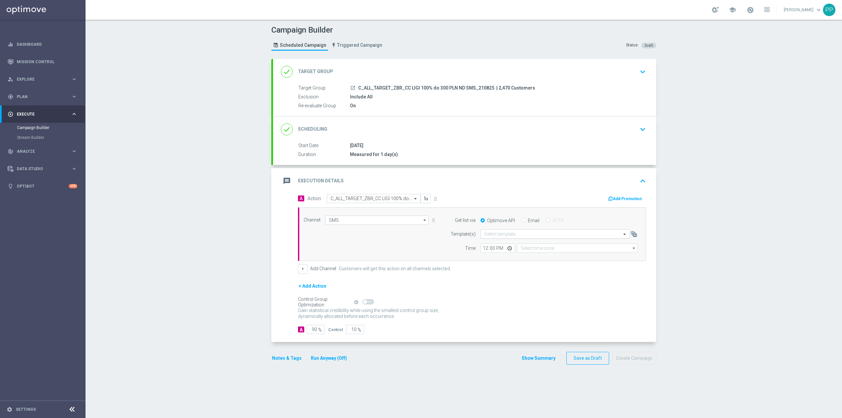
type input "Coordinated Universal Time (UTC 00:00)"
click at [509, 235] on input "text" at bounding box center [548, 234] width 129 height 6
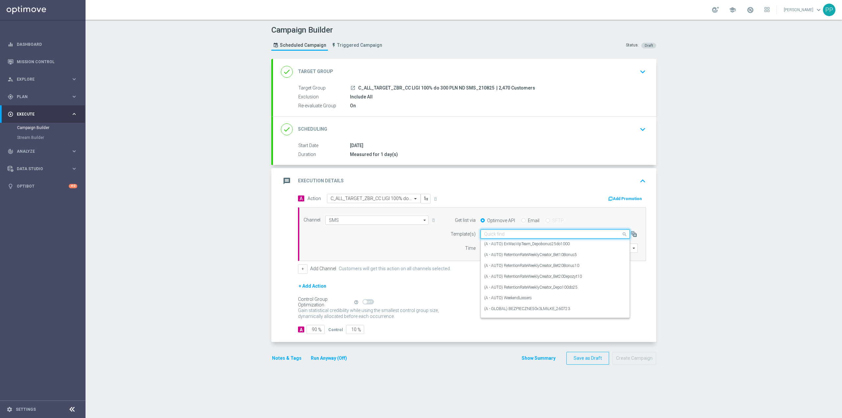
paste input "C_ALL_TARGET_ZBR_CC LIGI 100% do 300 PLN ND SMS_210825"
type input "C_ALL_TARGET_ZBR_CC LIGI 100% do 300 PLN ND SMS_210825"
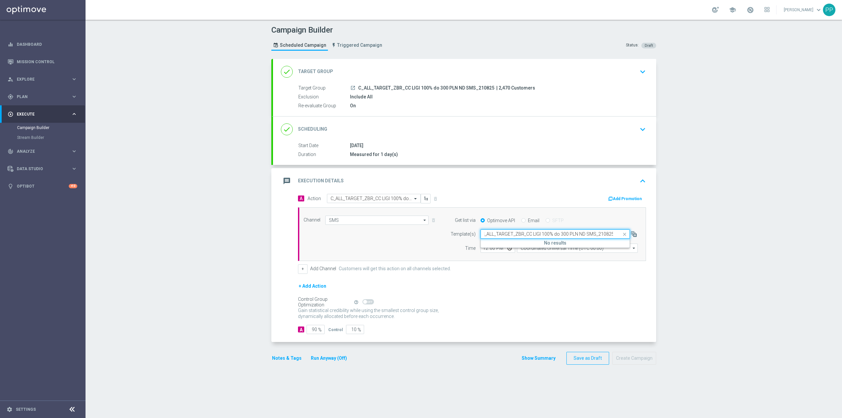
click at [512, 243] on h5 "No results" at bounding box center [555, 243] width 149 height 6
drag, startPoint x: 541, startPoint y: 233, endPoint x: 449, endPoint y: 241, distance: 92.8
click at [449, 241] on form "Template(s) Quick find C_ALL_TARGET_ZBR_CC LIGI 100% do 300 PLN ND SMS_210825 N…" at bounding box center [542, 240] width 191 height 23
click at [524, 280] on form "A Action Select action C_ALL_TARGET_ZBR_CC LIGI 100% do 300 PLN ND SMS_210825 d…" at bounding box center [472, 264] width 348 height 140
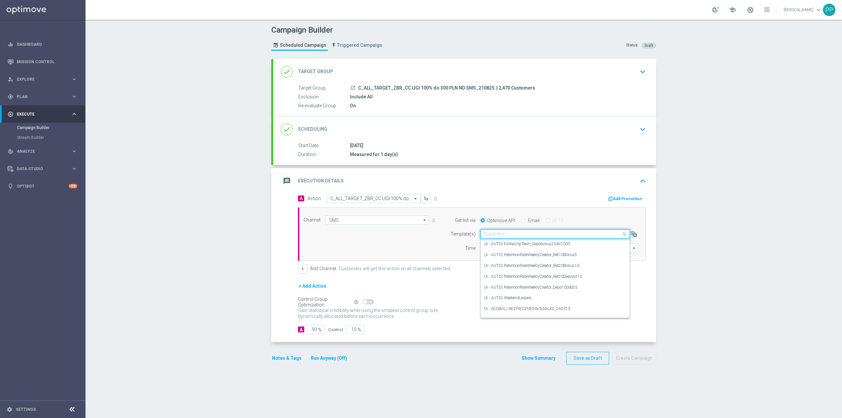
click at [519, 236] on input "text" at bounding box center [548, 234] width 129 height 6
click at [514, 235] on input "text" at bounding box center [548, 234] width 129 height 6
paste input "oferta.sts.pl/weekend_do300"
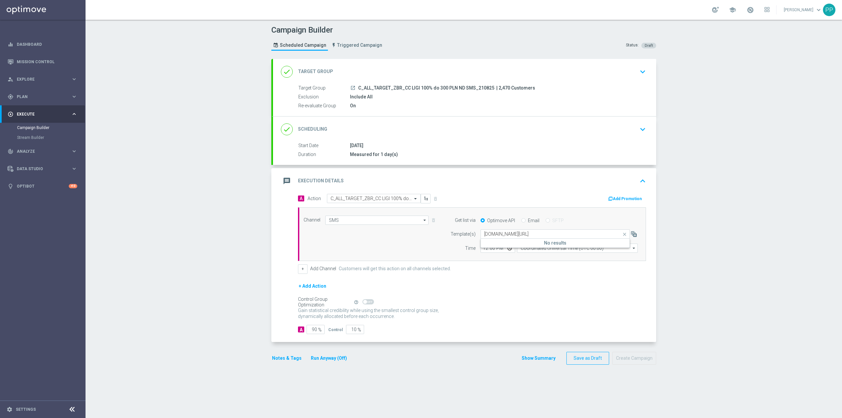
click at [559, 235] on input "oferta.sts.pl/weekend_do300" at bounding box center [548, 234] width 129 height 6
paste input "C_ALL_TARGET_ZBR_CC LIGI 100% do 300 PLN ND SMS_210825"
type input "C_ALL_TARGET_ZBR_CC LIGI 100% do 300 PLN ND SMS_210825"
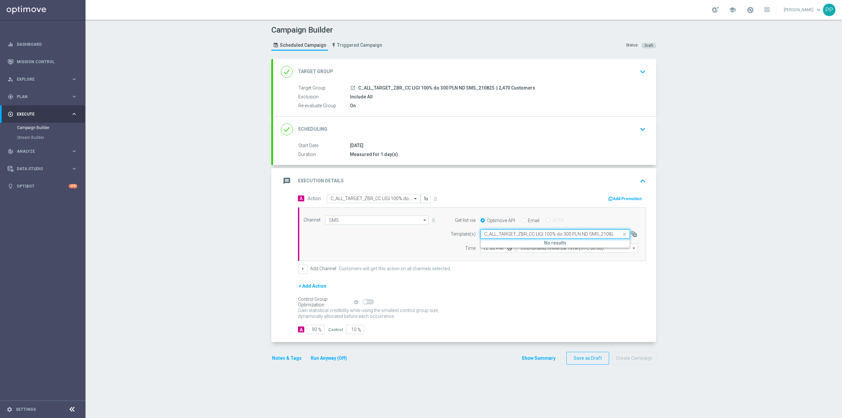
scroll to position [0, 3]
click at [550, 284] on div "+ Add Action" at bounding box center [472, 290] width 348 height 16
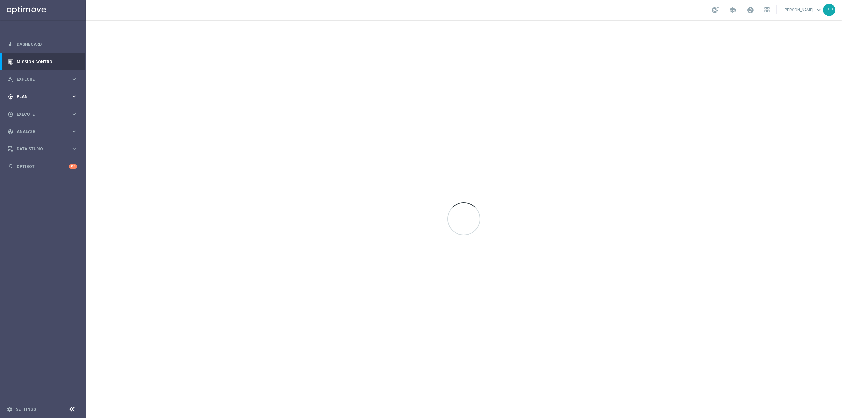
click at [36, 92] on div "gps_fixed Plan keyboard_arrow_right" at bounding box center [42, 96] width 85 height 17
click at [41, 109] on link "Target Groups" at bounding box center [42, 110] width 51 height 5
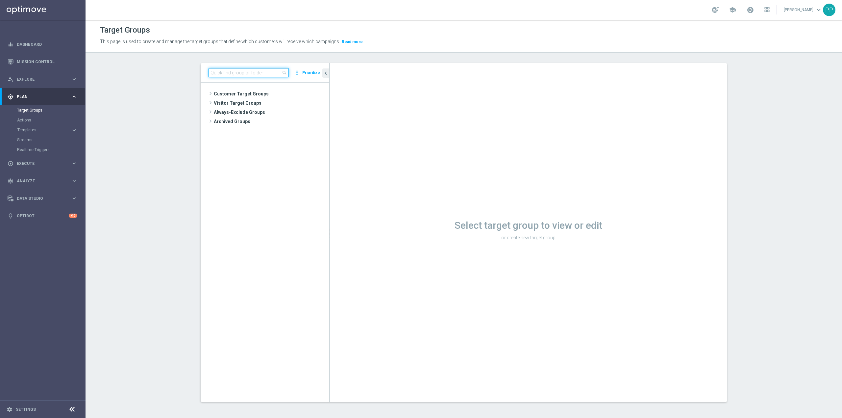
click at [241, 75] on input at bounding box center [249, 72] width 80 height 9
paste input "C_ALL_TARGET_ZBR_CC LIGI 100% do 300 PLN PT PUSH_210825"
type input "C_ALL_TARGET_ZBR_CC LIGI 100% do 300 PLN PT PUSH_210825"
click at [260, 121] on span "C_ALL_TARGET_ZBR_CC LIGI 100% do 300 PLN PT PUSH_210825" at bounding box center [277, 122] width 74 height 6
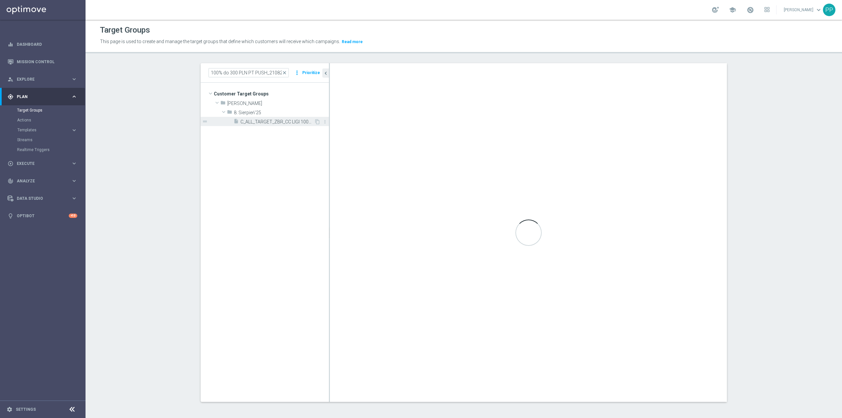
scroll to position [0, 0]
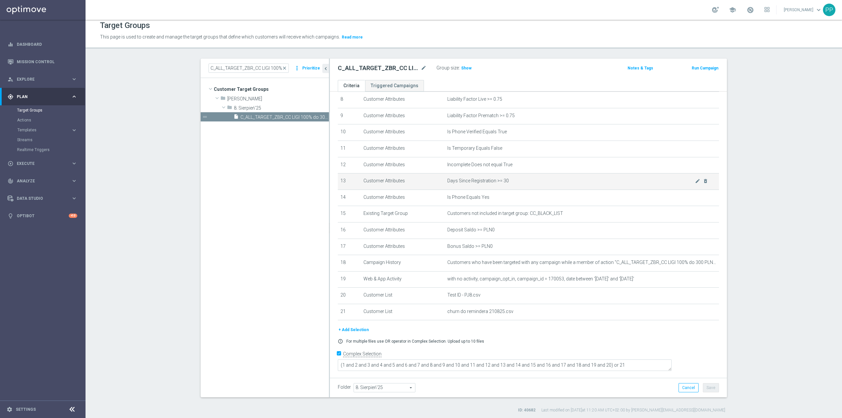
scroll to position [6, 0]
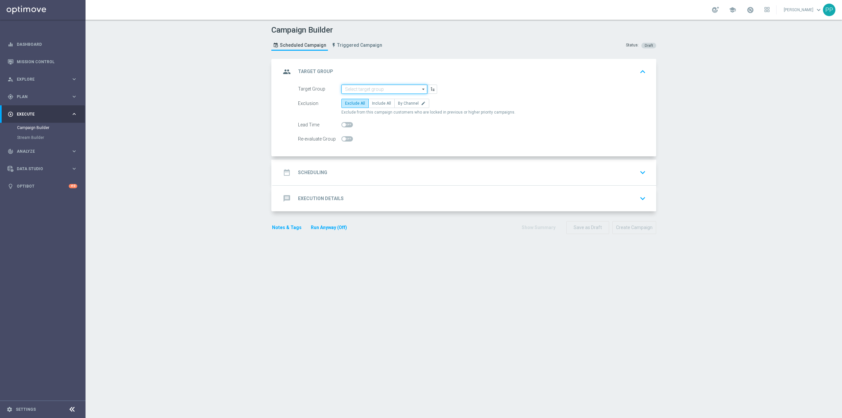
click at [375, 91] on input at bounding box center [384, 89] width 86 height 9
paste input "C_ALL_TARGET_ZBR_CC LIGI 100% do 300 PLN ND SMS_210825"
click at [374, 96] on div "C_ALL_TARGET_ZBR_CC LIGI 100% do 300 PLN ND SMS_210825" at bounding box center [390, 102] width 80 height 12
type input "C_ALL_TARGET_ZBR_CC LIGI 100% do 300 PLN ND SMS_210825"
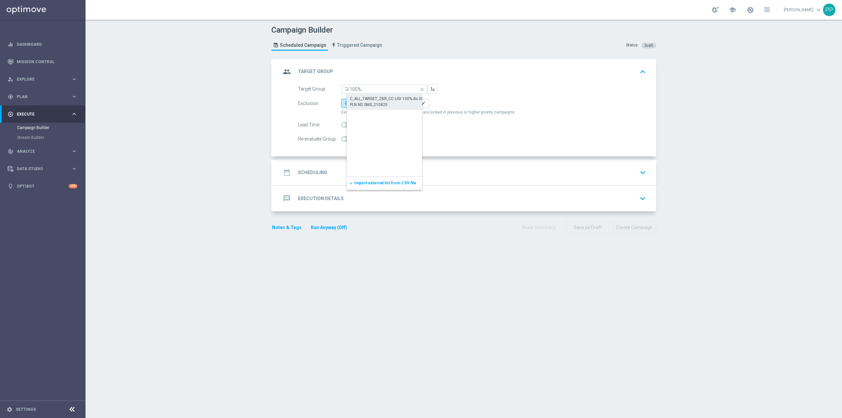
scroll to position [0, 0]
click at [376, 104] on span "Include All" at bounding box center [381, 103] width 19 height 5
click at [376, 104] on input "Include All" at bounding box center [374, 104] width 4 height 4
radio input "true"
click at [345, 139] on span at bounding box center [347, 138] width 12 height 5
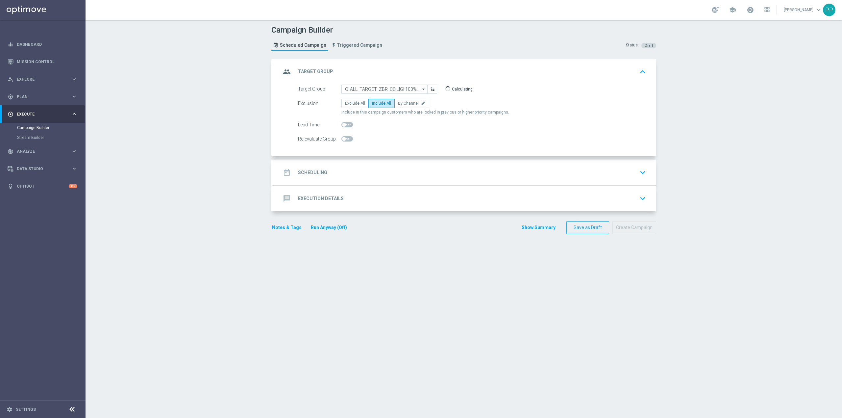
click at [345, 139] on input "checkbox" at bounding box center [347, 138] width 12 height 5
checkbox input "true"
click at [358, 176] on div "date_range Scheduling keyboard_arrow_down" at bounding box center [464, 172] width 367 height 13
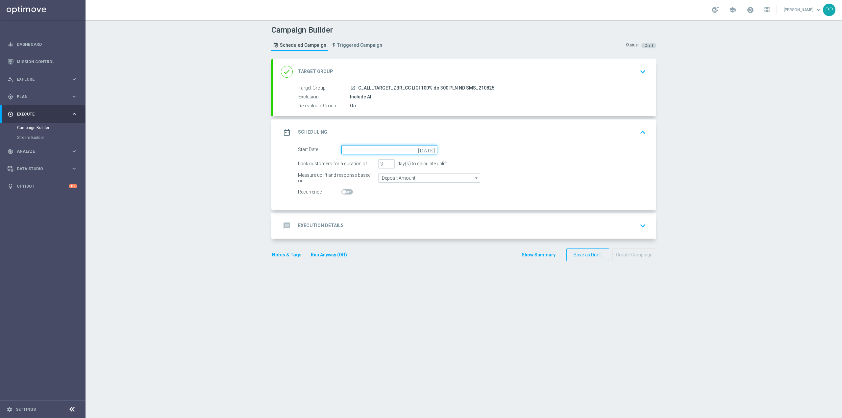
click at [357, 148] on input at bounding box center [389, 149] width 96 height 9
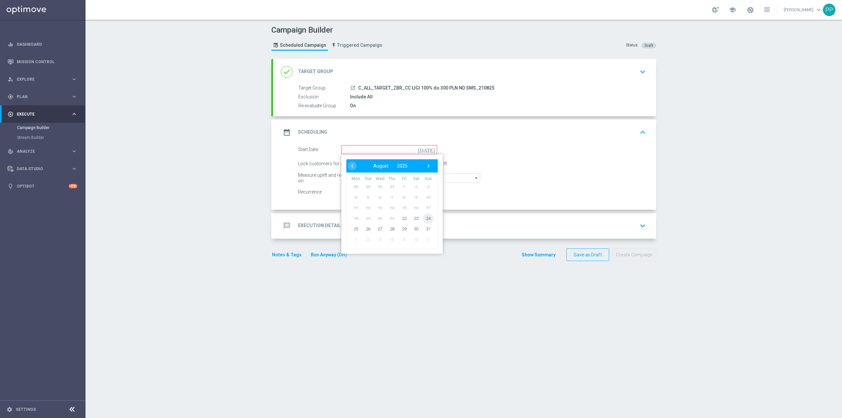
click at [428, 219] on span "24" at bounding box center [428, 218] width 11 height 11
type input "24 Aug 2025"
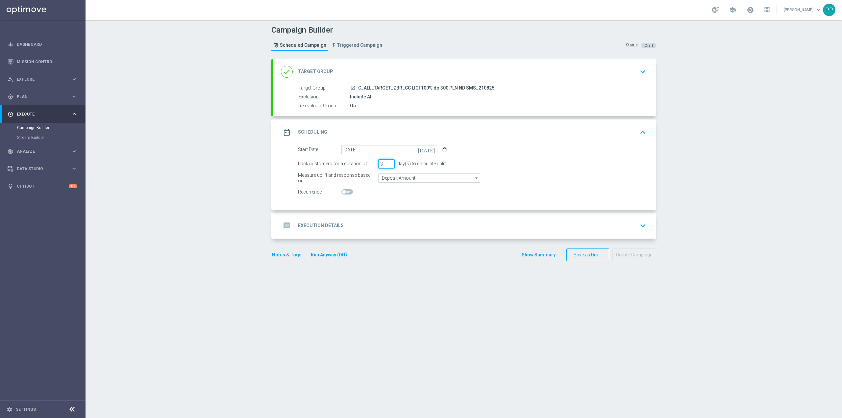
click at [378, 163] on input "3" at bounding box center [386, 163] width 16 height 9
type input "1"
click at [391, 178] on input "Deposit Amount" at bounding box center [429, 177] width 102 height 9
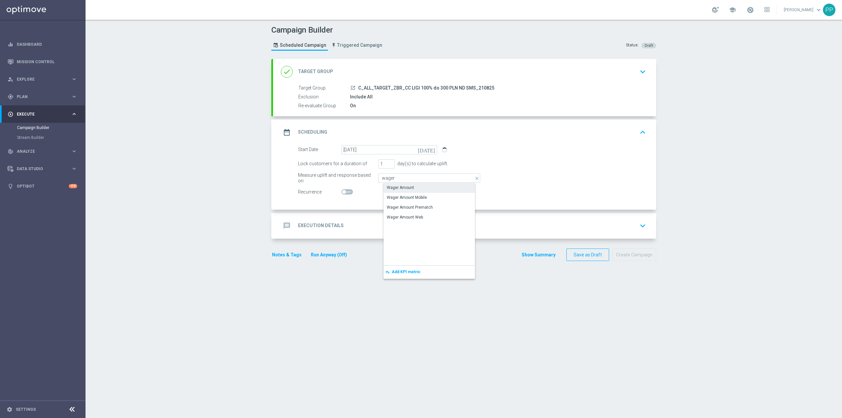
click at [392, 185] on div "Wager Amount" at bounding box center [435, 187] width 102 height 9
type input "Wager Amount"
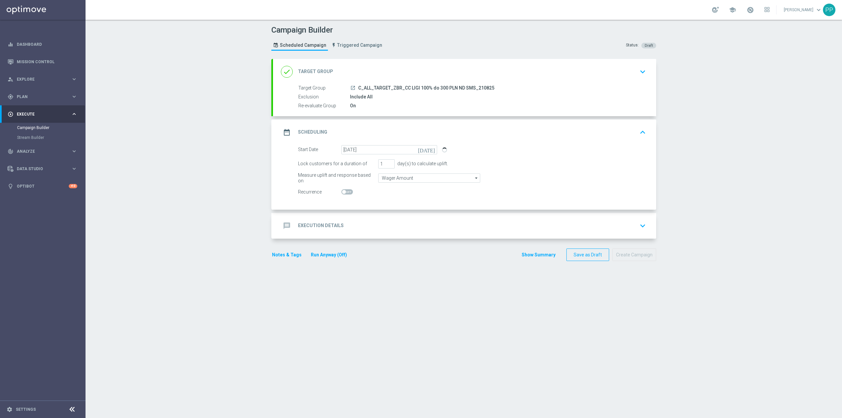
click at [365, 216] on div "message Execution Details keyboard_arrow_down" at bounding box center [464, 226] width 383 height 26
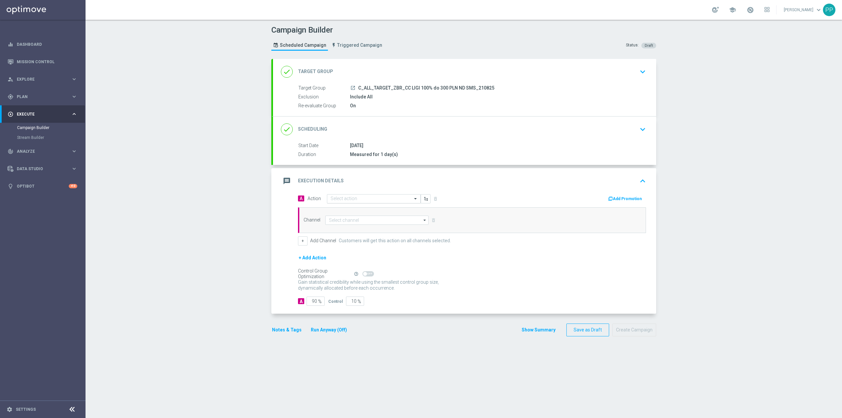
click at [359, 196] on input "text" at bounding box center [367, 199] width 73 height 6
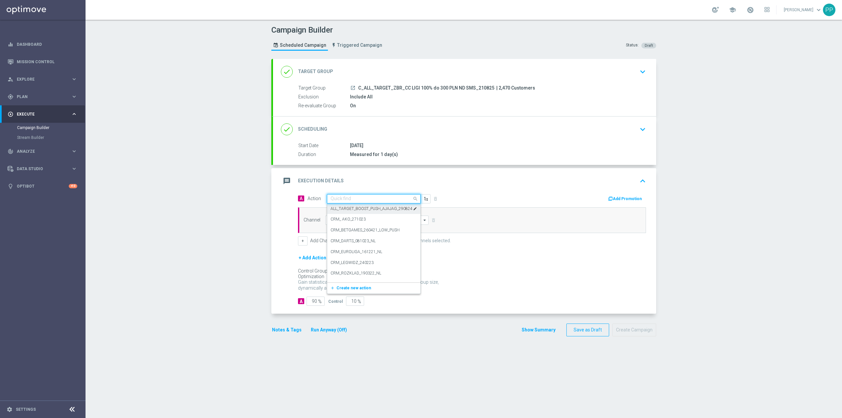
paste input "C_ALL_TARGET_ZBR_CC LIGI 100% do 300 PLN ND SMS_210825"
type input "C_ALL_TARGET_ZBR_CC LIGI 100% do 300 PLN ND SMS_210825"
click at [364, 210] on label "C_ALL_TARGET_ZBR_CC LIGI 100% do 300 PLN ND SMS_210825" at bounding box center [388, 210] width 115 height 6
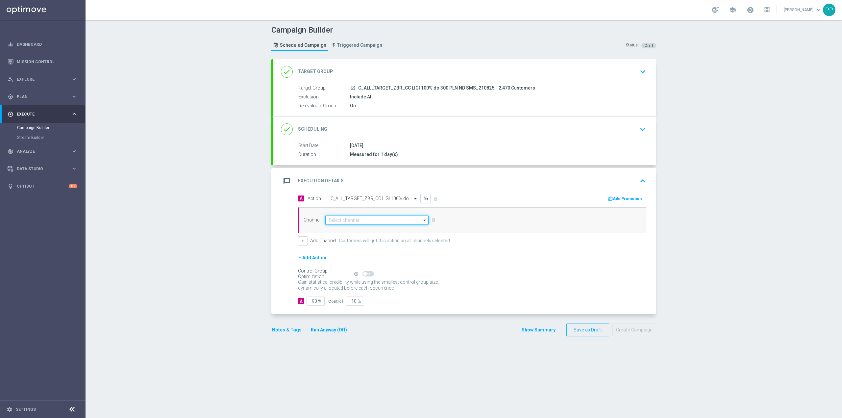
click at [358, 220] on input at bounding box center [376, 219] width 103 height 9
click at [347, 240] on div "SMS" at bounding box center [380, 239] width 98 height 9
type input "SMS"
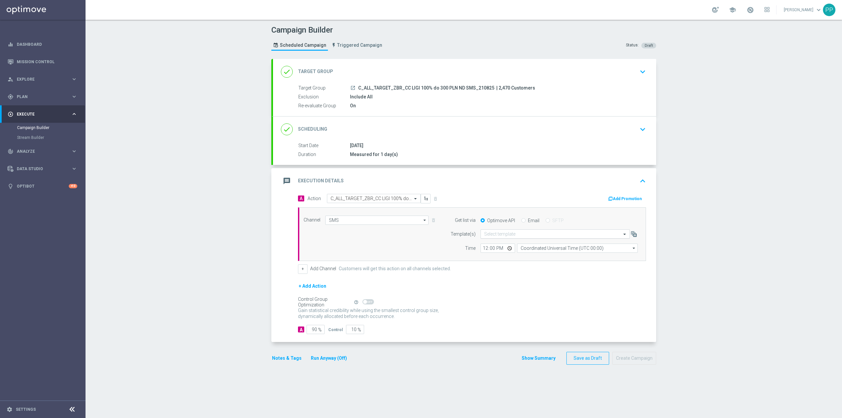
click at [508, 238] on div "Select template" at bounding box center [555, 233] width 149 height 9
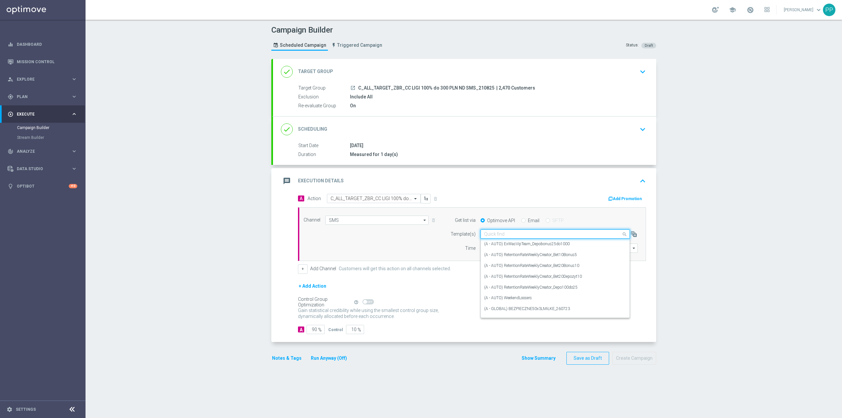
paste input "C_ALL_TARGET_ZBR_CC LIGI 100% do 300 PLN ND SMS_210825"
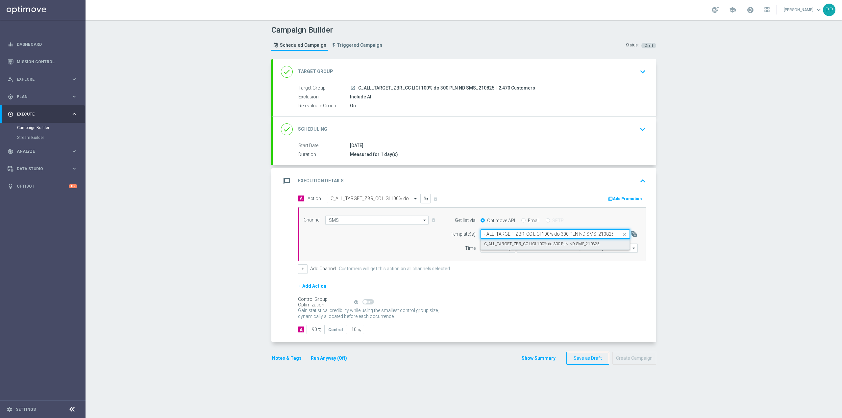
click at [508, 242] on label "C_ALL_TARGET_ZBR_CC LIGI 100% do 300 PLN ND SMS_210825" at bounding box center [541, 244] width 115 height 6
type input "C_ALL_TARGET_ZBR_CC LIGI 100% do 300 PLN ND SMS_210825"
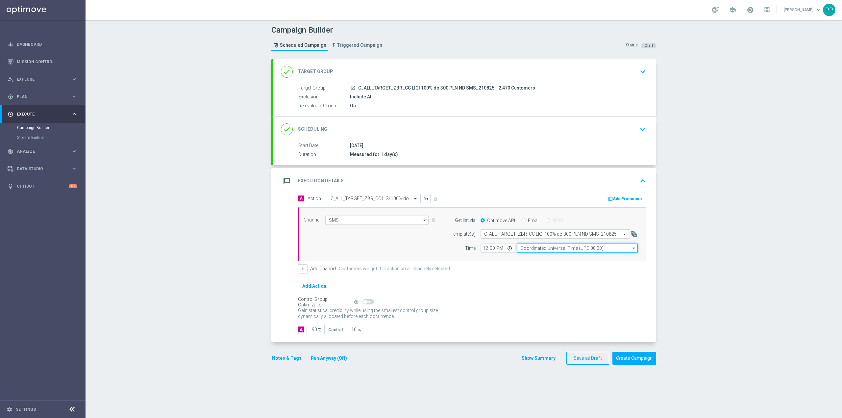
click at [539, 250] on input "Coordinated Universal Time (UTC 00:00)" at bounding box center [577, 247] width 121 height 9
click at [540, 258] on div "Central European Time (Warsaw) (UTC +02:00)" at bounding box center [580, 258] width 108 height 6
type input "Central European Time (Warsaw) (UTC +02:00)"
click at [481, 249] on input "12:00" at bounding box center [498, 247] width 35 height 9
type input "14:03"
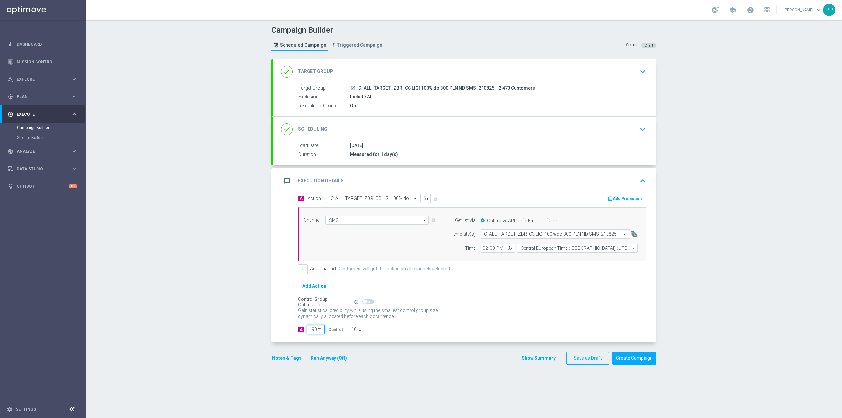
click at [311, 329] on input "90" at bounding box center [316, 329] width 18 height 9
click at [311, 328] on input "90" at bounding box center [316, 329] width 18 height 9
type input "9"
type input "91"
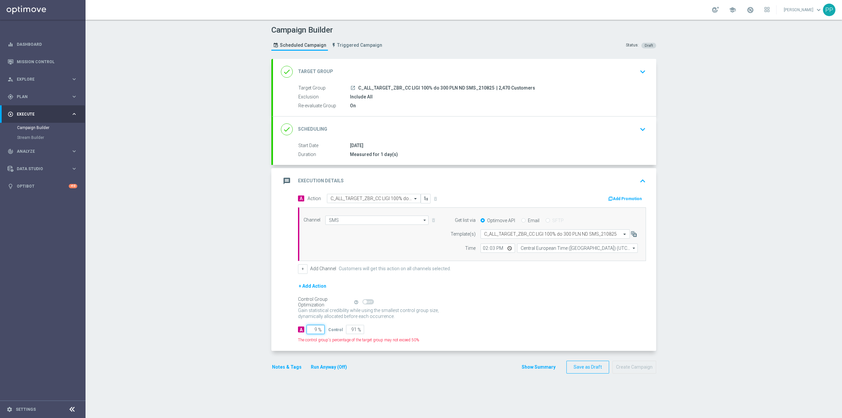
type input "95"
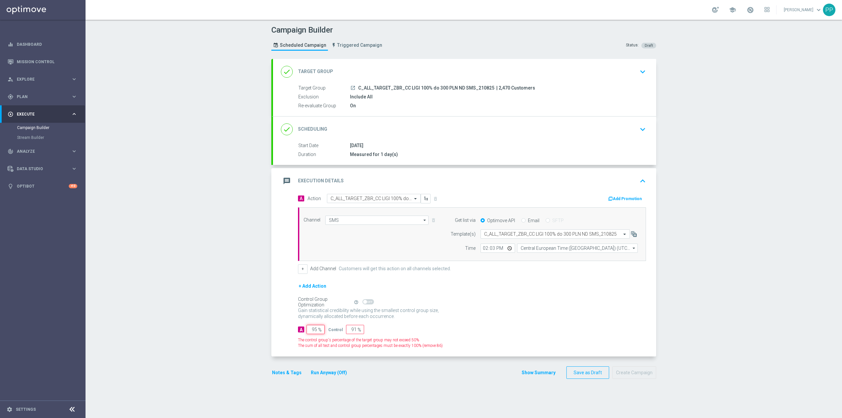
type input "5"
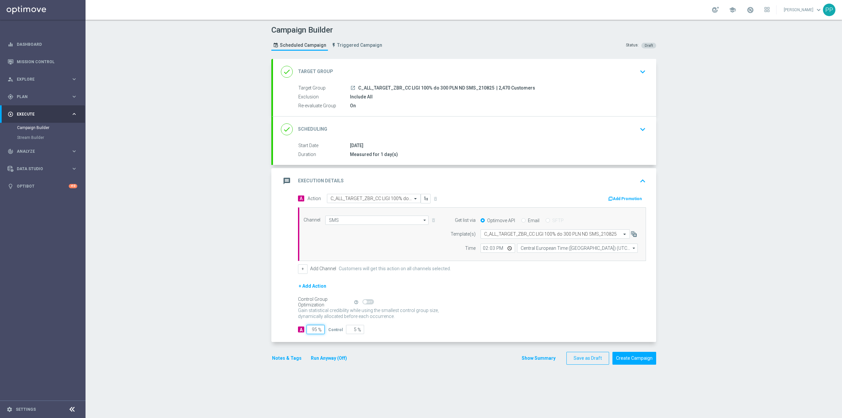
type input "95"
click at [260, 323] on div "Campaign Builder Scheduled Campaign Triggered Campaign Status: Draft done Targe…" at bounding box center [464, 219] width 757 height 398
click at [287, 357] on button "Notes & Tags" at bounding box center [286, 358] width 31 height 8
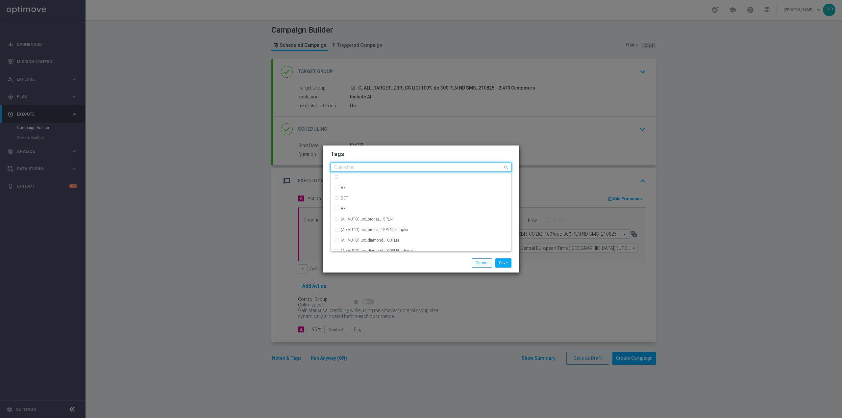
click at [344, 167] on input "text" at bounding box center [418, 168] width 169 height 6
click at [361, 193] on div "Ca" at bounding box center [421, 198] width 174 height 11
type input "C"
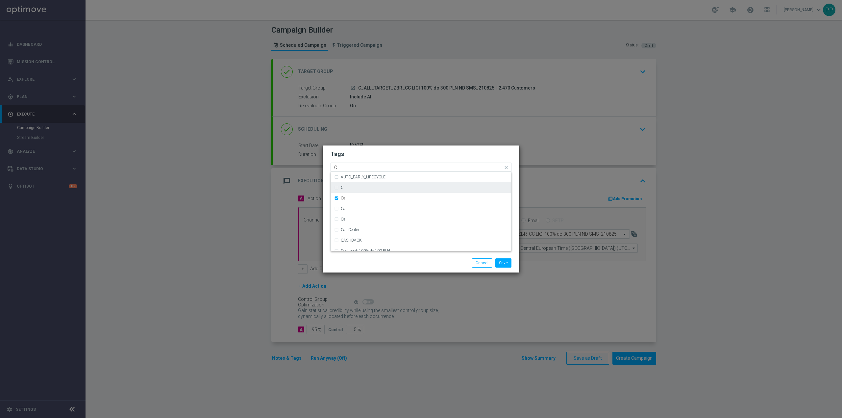
drag, startPoint x: 360, startPoint y: 198, endPoint x: 358, endPoint y: 191, distance: 7.1
click at [359, 196] on div "Ca" at bounding box center [424, 198] width 167 height 4
click at [358, 190] on div "C" at bounding box center [424, 188] width 167 height 4
click at [347, 166] on input "C" at bounding box center [418, 168] width 169 height 6
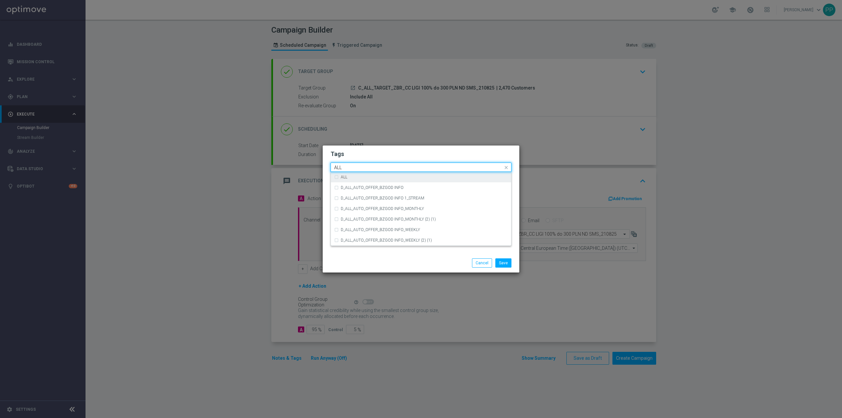
click at [352, 176] on div "ALL" at bounding box center [424, 177] width 167 height 4
click at [349, 165] on input "ALL" at bounding box center [418, 168] width 169 height 6
type input "A"
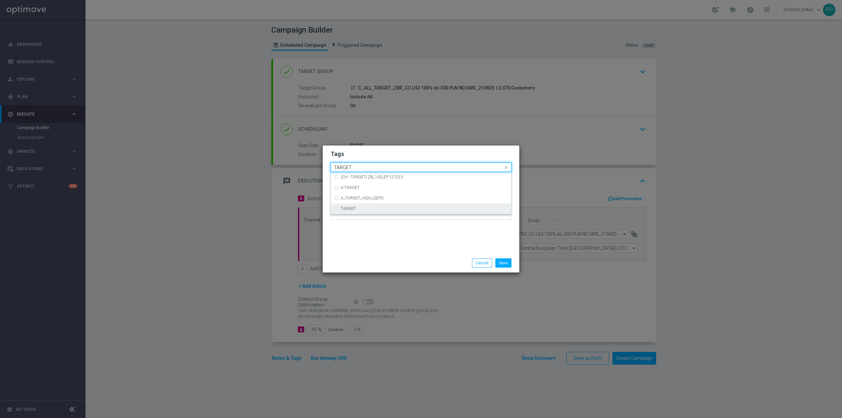
click at [392, 212] on div "TARGET" at bounding box center [421, 208] width 174 height 11
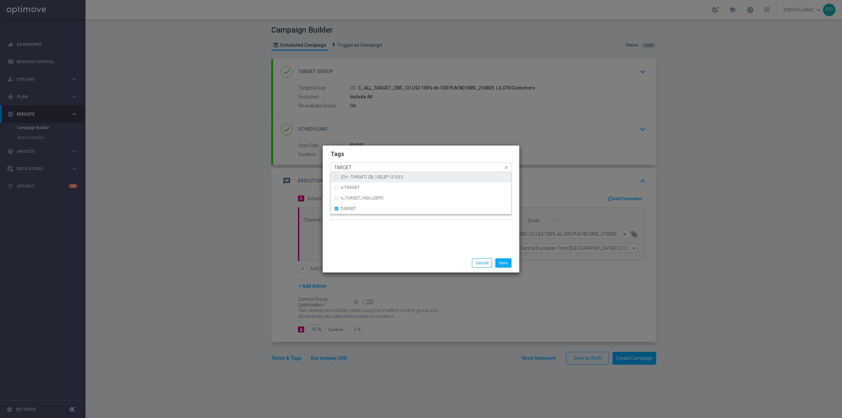
click at [380, 170] on input "TARGET" at bounding box center [418, 168] width 169 height 6
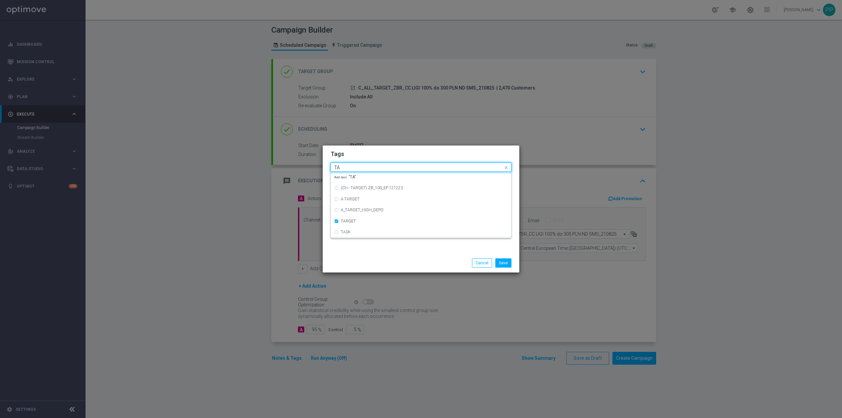
type input "T"
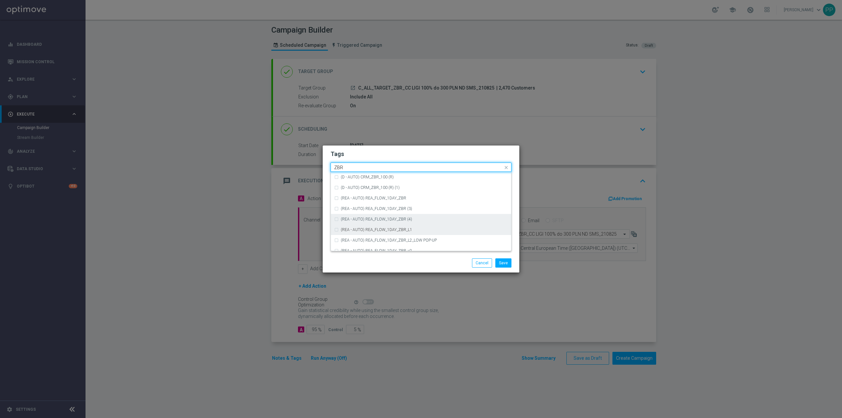
scroll to position [68, 0]
click at [368, 227] on div "ZBR" at bounding box center [421, 224] width 174 height 11
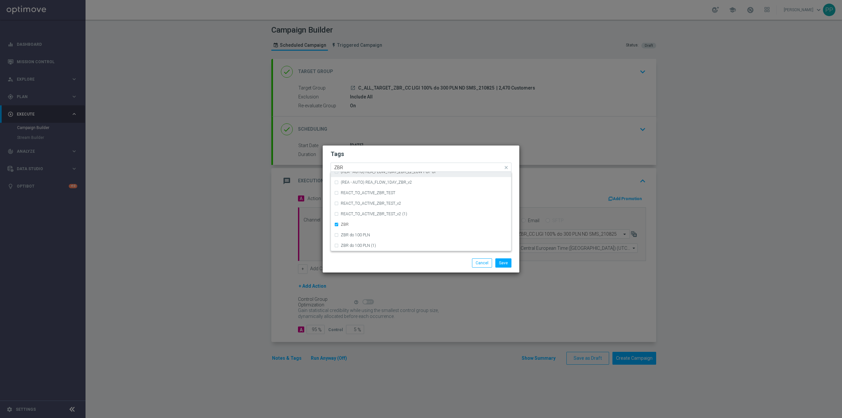
click at [346, 168] on input "ZBR" at bounding box center [418, 168] width 169 height 6
type input "Z"
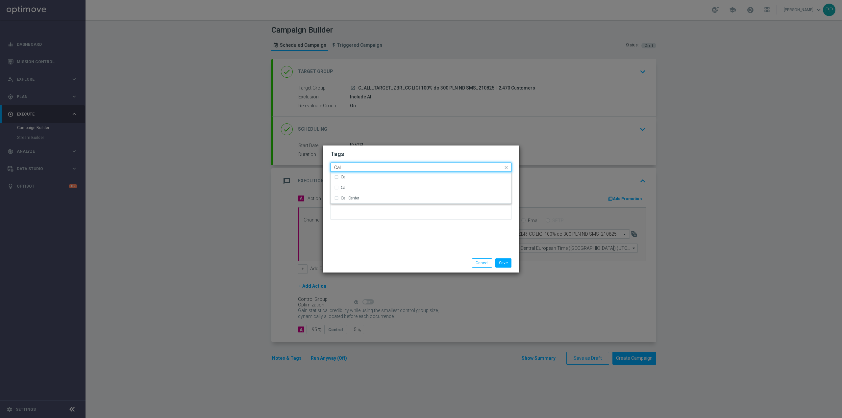
scroll to position [0, 0]
click at [357, 185] on div "Call Center" at bounding box center [421, 187] width 174 height 11
type input "Call"
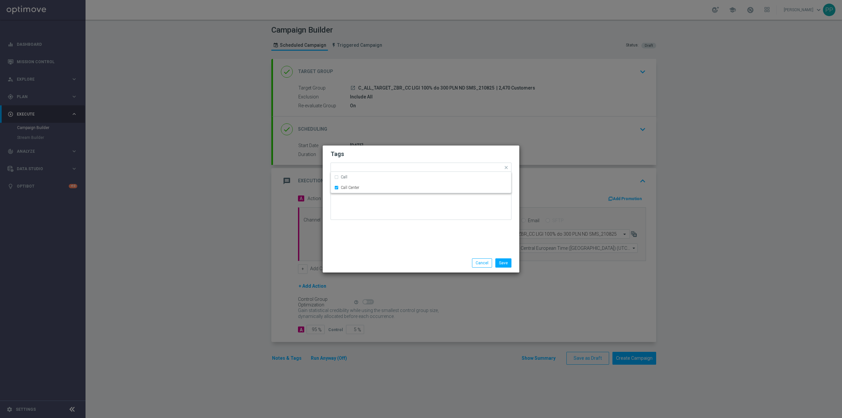
click at [390, 263] on div "Save Cancel" at bounding box center [452, 262] width 127 height 9
click at [505, 264] on button "Save" at bounding box center [503, 262] width 16 height 9
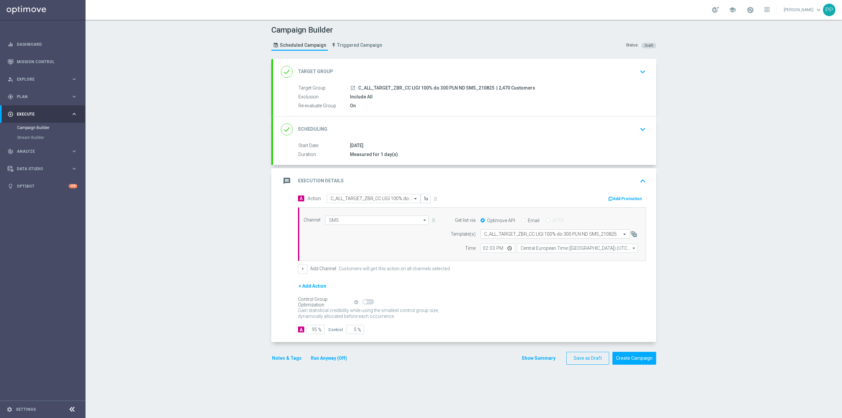
click at [237, 374] on div "Campaign Builder Scheduled Campaign Triggered Campaign Status: Draft done Targe…" at bounding box center [464, 219] width 757 height 398
click at [552, 183] on div "message Execution Details keyboard_arrow_up" at bounding box center [464, 181] width 367 height 13
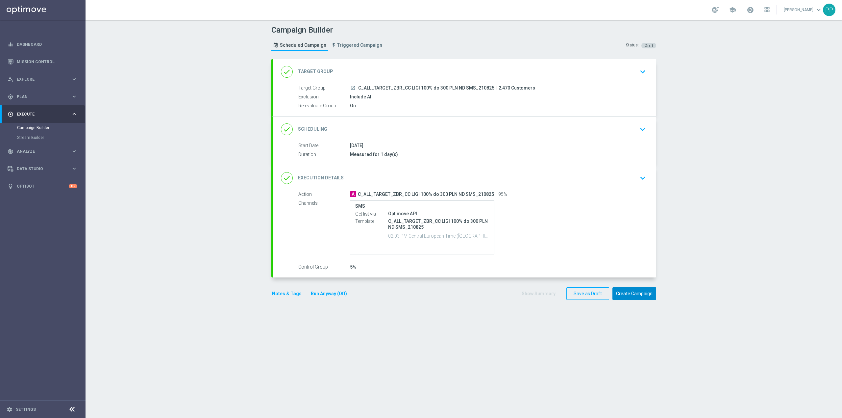
click at [621, 291] on button "Create Campaign" at bounding box center [635, 293] width 44 height 13
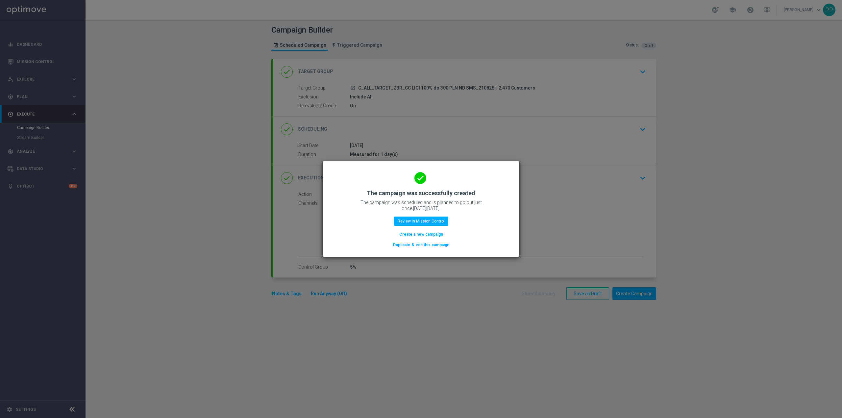
click at [437, 234] on button "Create a new campaign" at bounding box center [421, 234] width 45 height 7
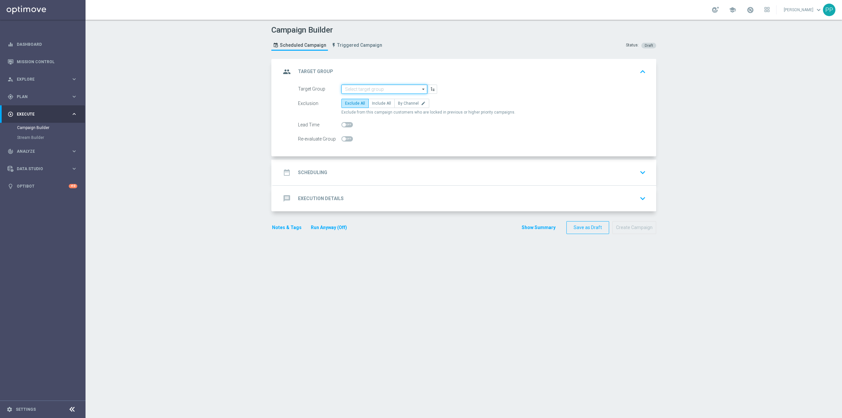
click at [352, 86] on input at bounding box center [384, 89] width 86 height 9
paste input "REA_ALL_TARGET_ZBR_CC LIGI 100% do 300 PLN PT PUSH_210825"
click at [357, 99] on div "REA_ALL_TARGET_ZBR_CC LIGI 100% do 300 PLN PT PUSH_210825" at bounding box center [389, 102] width 79 height 12
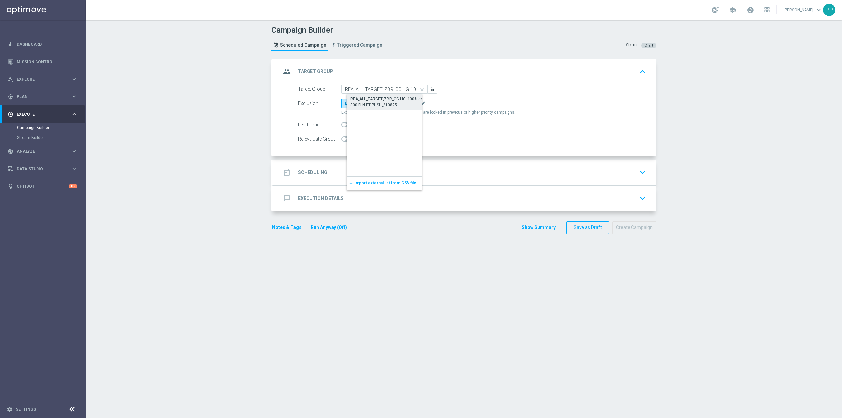
type input "REA_ALL_TARGET_ZBR_CC LIGI 100% do 300 PLN PT PUSH_210825"
click at [377, 103] on span "Include All" at bounding box center [381, 103] width 19 height 5
click at [376, 103] on input "Include All" at bounding box center [374, 104] width 4 height 4
radio input "true"
click at [345, 141] on span at bounding box center [347, 138] width 12 height 5
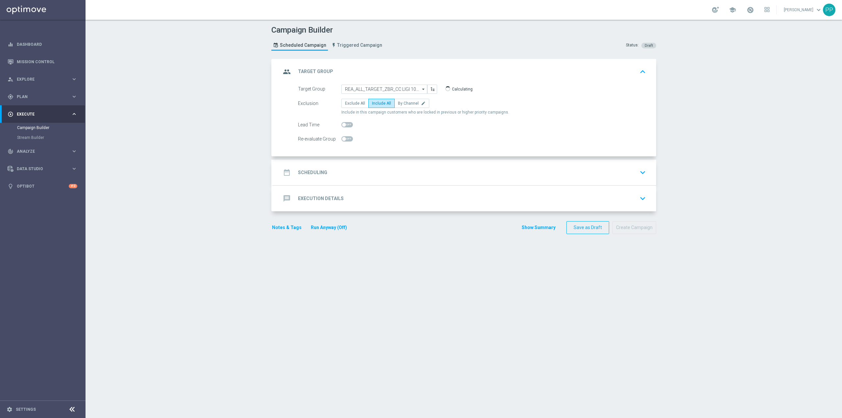
click at [345, 141] on input "checkbox" at bounding box center [347, 138] width 12 height 5
checkbox input "true"
click at [350, 171] on div "date_range Scheduling keyboard_arrow_down" at bounding box center [464, 172] width 367 height 13
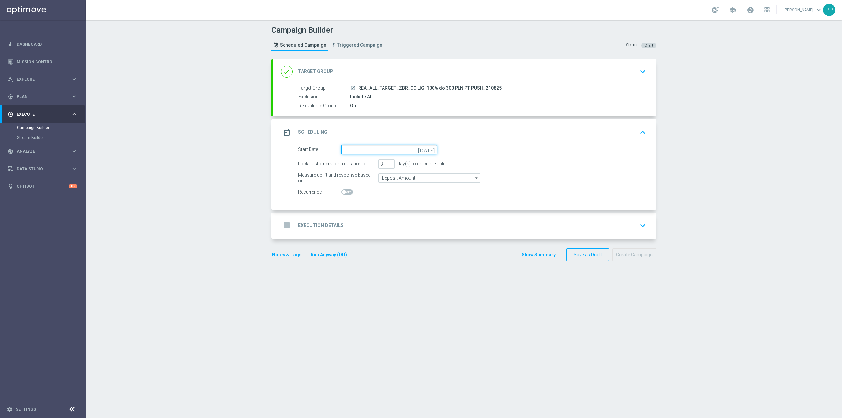
click at [368, 148] on input at bounding box center [389, 149] width 96 height 9
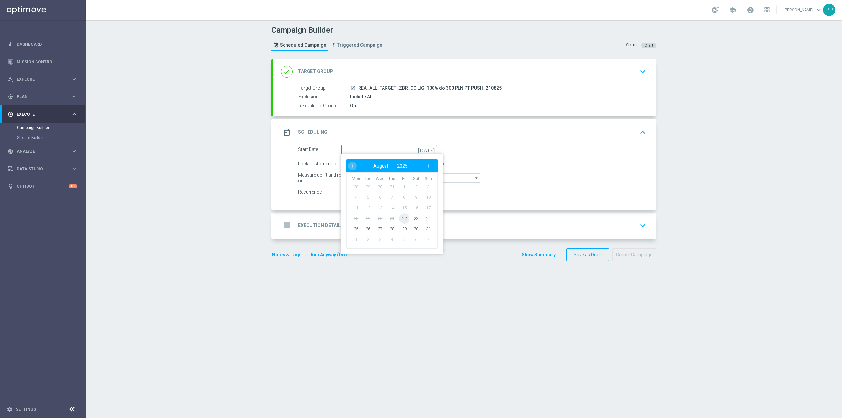
click at [400, 222] on span "22" at bounding box center [404, 218] width 11 height 11
type input "22 Aug 2025"
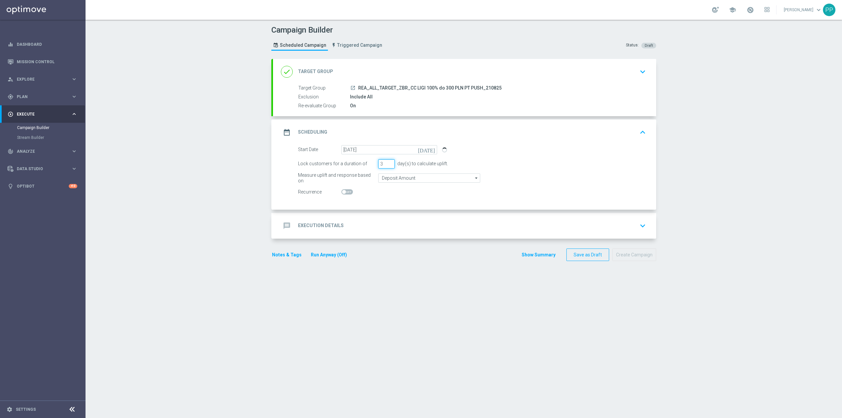
click at [378, 166] on input "3" at bounding box center [386, 163] width 16 height 9
type input "1"
click at [394, 179] on input "Deposit Amount" at bounding box center [429, 177] width 102 height 9
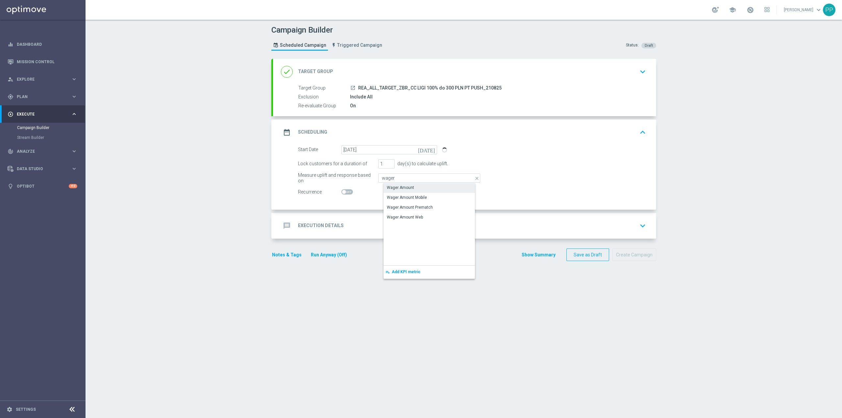
click at [397, 187] on div "Wager Amount" at bounding box center [400, 188] width 27 height 6
type input "Wager Amount"
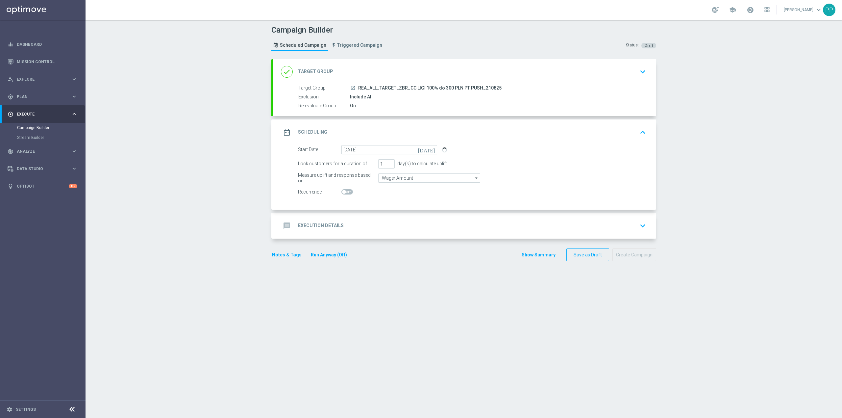
click at [373, 226] on div "message Execution Details keyboard_arrow_down" at bounding box center [464, 225] width 367 height 13
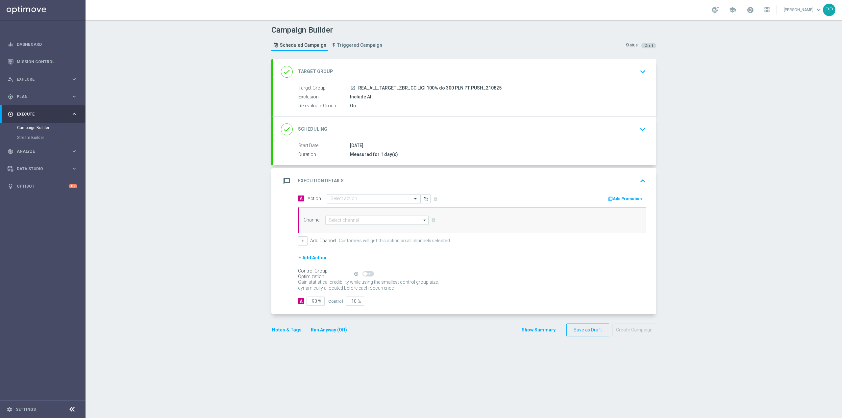
click at [353, 197] on input "text" at bounding box center [367, 199] width 73 height 6
click at [356, 286] on span "Create new action" at bounding box center [354, 288] width 35 height 5
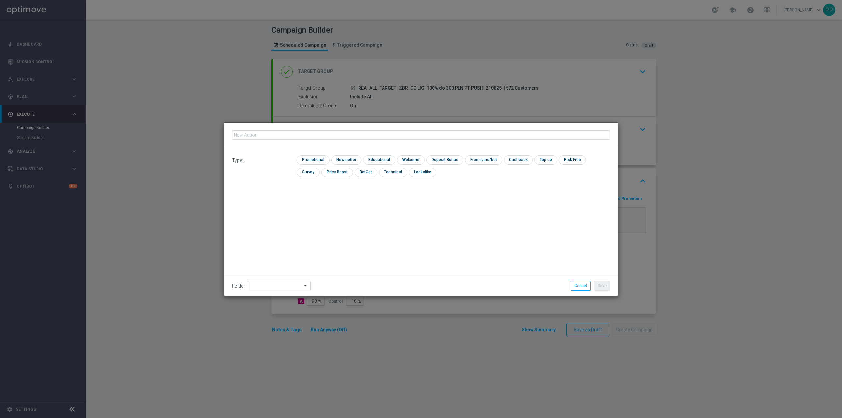
type input "REA_ALL_TARGET_ZBR_CC LIGI 100% do 300 PLN PT PUSH_210825"
click at [311, 164] on input "checkbox" at bounding box center [312, 159] width 31 height 9
checkbox input "true"
click at [277, 285] on input at bounding box center [279, 285] width 63 height 9
click at [291, 203] on div "8. Sierpień 2025" at bounding box center [283, 202] width 60 height 9
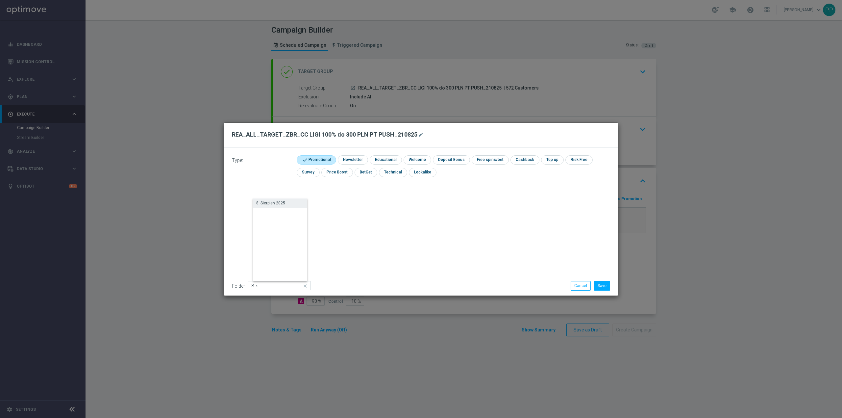
type input "8. Sierpień 2025"
click at [599, 288] on button "Save" at bounding box center [602, 285] width 16 height 9
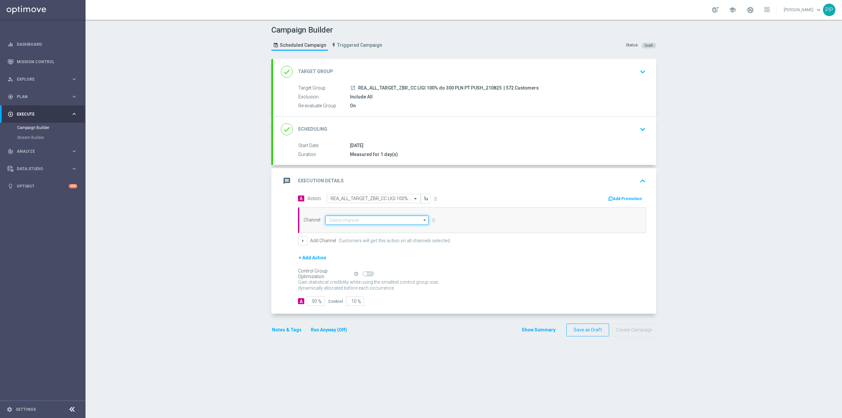
click at [377, 220] on input at bounding box center [376, 219] width 103 height 9
click at [354, 253] on div "XtremePush" at bounding box center [380, 248] width 98 height 9
type input "XtremePush"
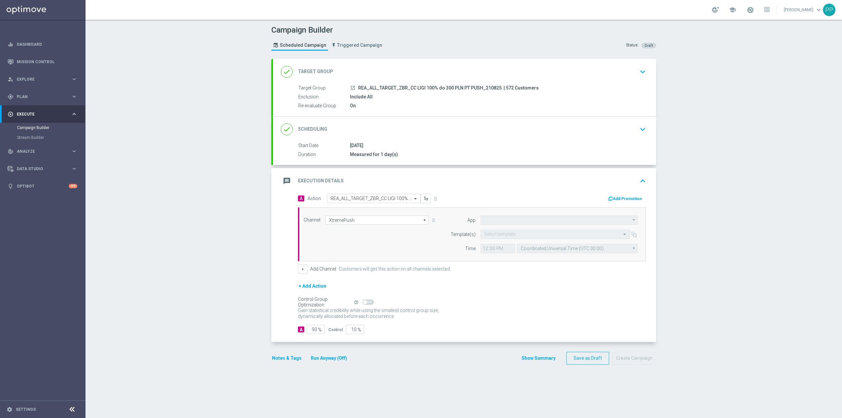
type input "STS_PL"
click at [527, 249] on input "Coordinated Universal Time (UTC 00:00)" at bounding box center [577, 248] width 121 height 9
click at [530, 260] on div "Central European Time (Warsaw) (UTC +02:00)" at bounding box center [580, 258] width 108 height 6
type input "Central European Time (Warsaw) (UTC +02:00)"
click at [507, 233] on input "text" at bounding box center [548, 235] width 129 height 6
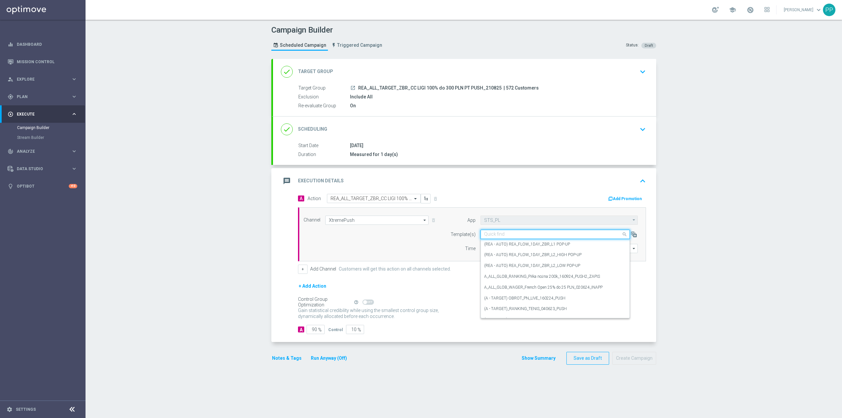
paste input "REA_ALL_TARGET_ZBR_CC LIGI 100% do 300 PLN PT PUSH_210825"
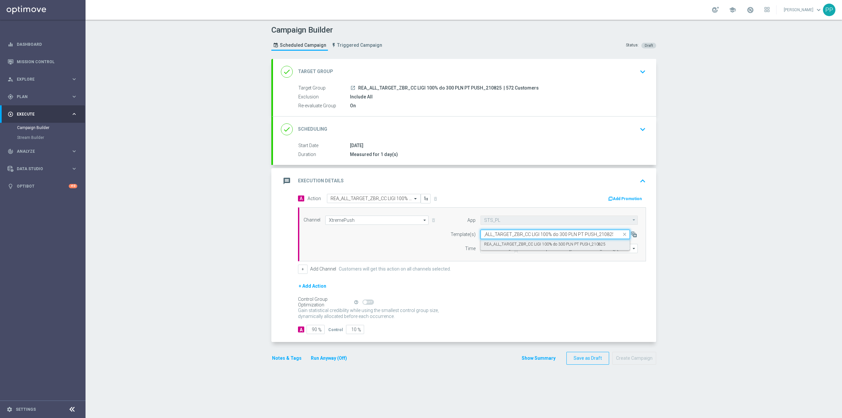
click at [512, 245] on label "REA_ALL_TARGET_ZBR_CC LIGI 100% do 300 PLN PT PUSH_210825" at bounding box center [544, 244] width 121 height 6
type input "REA_ALL_TARGET_ZBR_CC LIGI 100% do 300 PLN PT PUSH_210825"
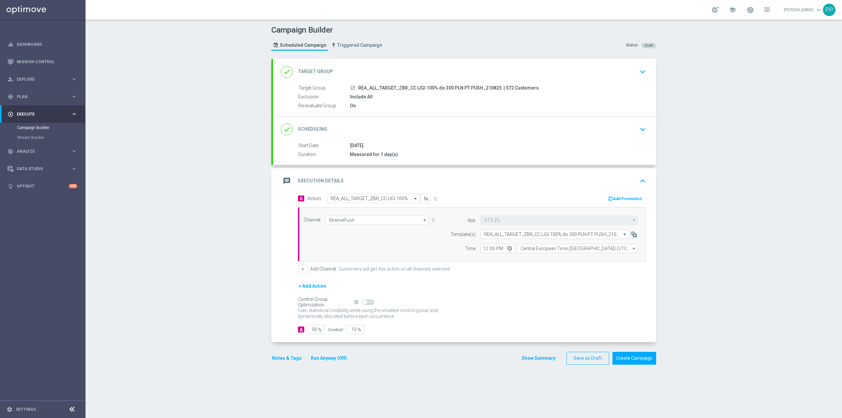
scroll to position [0, 0]
click at [482, 250] on input "12:00" at bounding box center [498, 248] width 35 height 9
type input "18:04"
click at [311, 332] on input "90" at bounding box center [316, 329] width 18 height 9
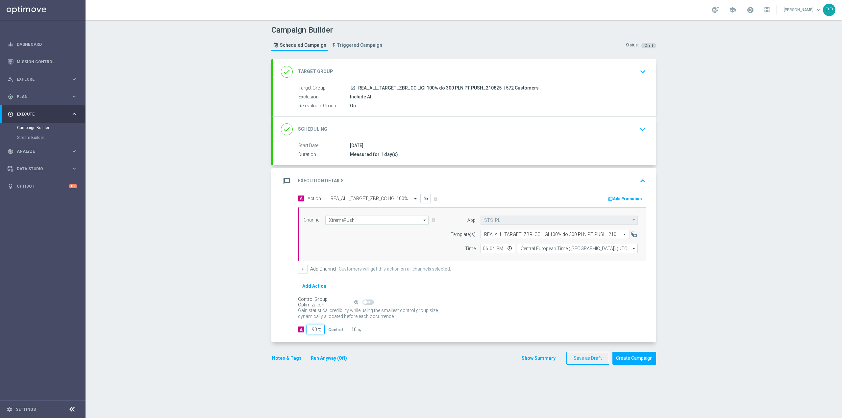
type input "9"
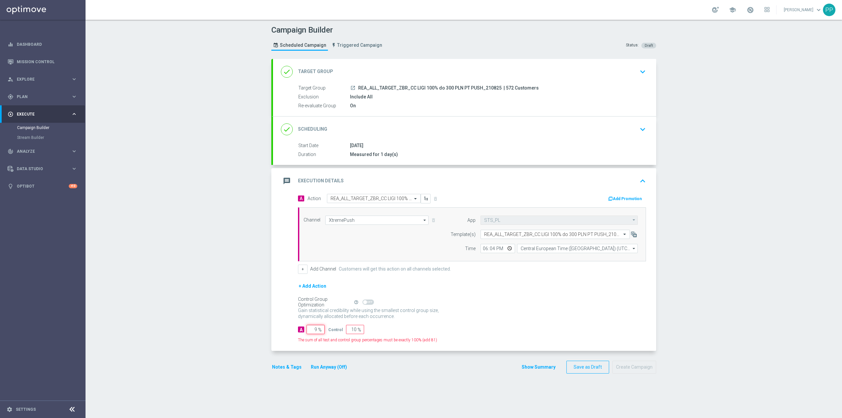
type input "91"
type input "95"
type input "5"
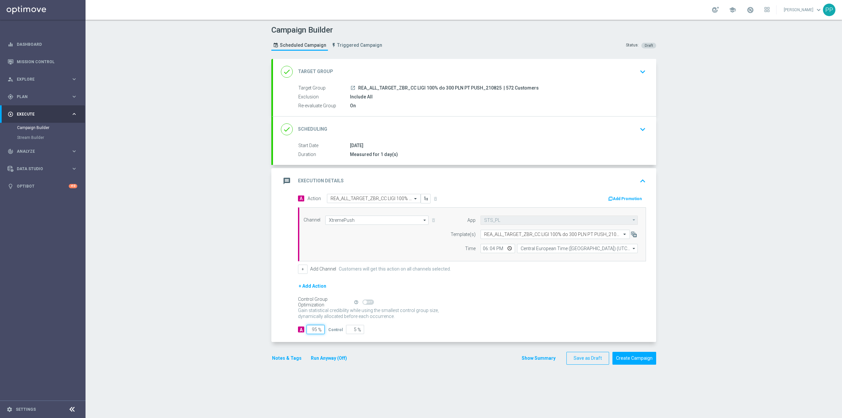
type input "95"
click at [238, 328] on div "Campaign Builder Scheduled Campaign Triggered Campaign Status: Draft done Targe…" at bounding box center [464, 219] width 757 height 398
click at [272, 360] on button "Notes & Tags" at bounding box center [286, 358] width 31 height 8
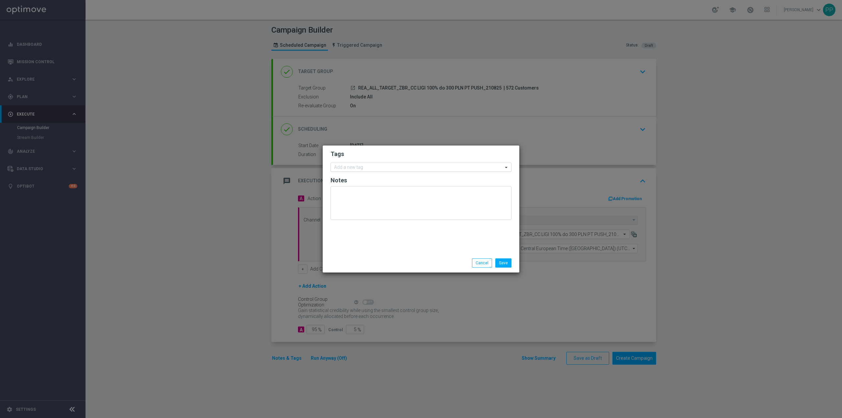
click at [347, 167] on input "text" at bounding box center [418, 168] width 169 height 6
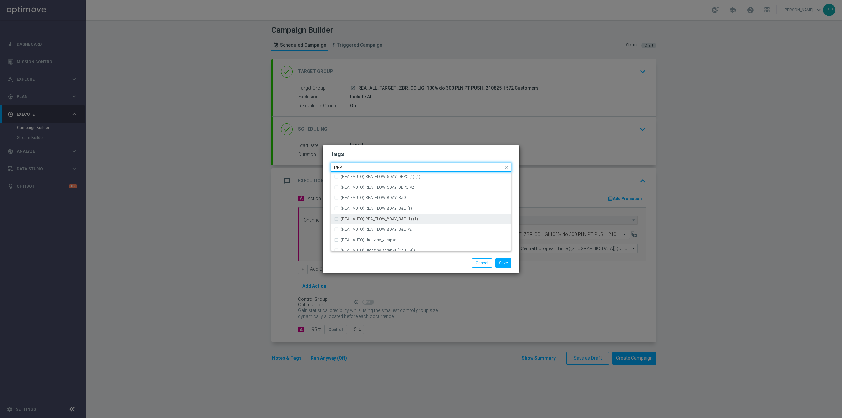
scroll to position [351, 0]
click at [417, 216] on div "REA" at bounding box center [424, 216] width 167 height 4
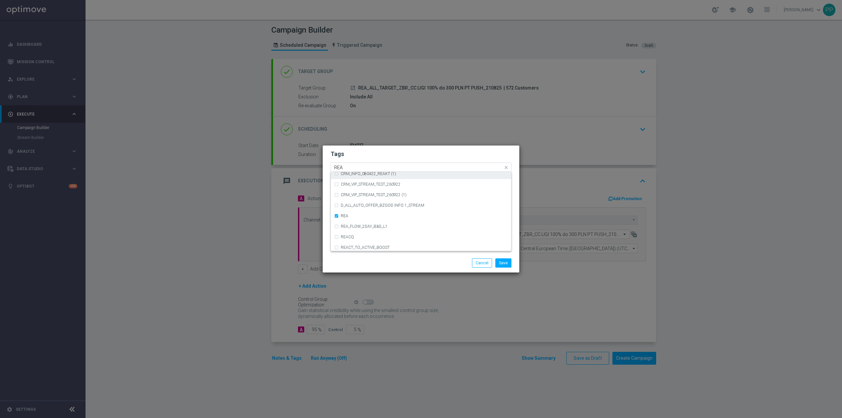
click at [377, 165] on input "REA" at bounding box center [418, 168] width 169 height 6
type input "R"
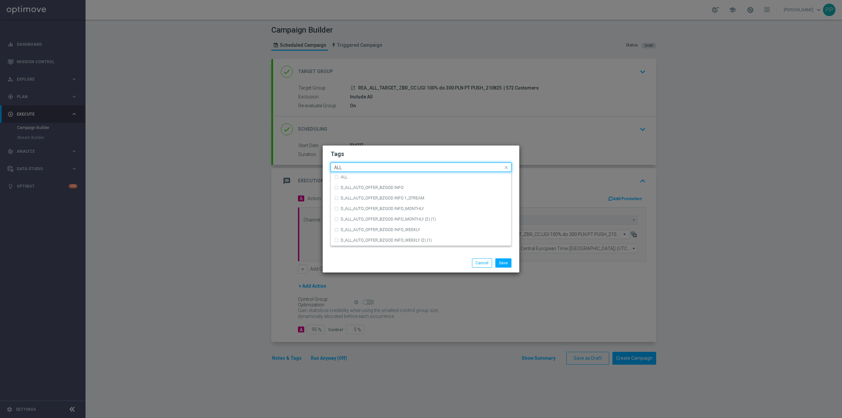
scroll to position [0, 0]
drag, startPoint x: 352, startPoint y: 175, endPoint x: 352, endPoint y: 172, distance: 3.3
click at [351, 175] on div "ALL" at bounding box center [424, 177] width 167 height 4
click at [353, 168] on input "ALL" at bounding box center [418, 168] width 169 height 6
type input "A"
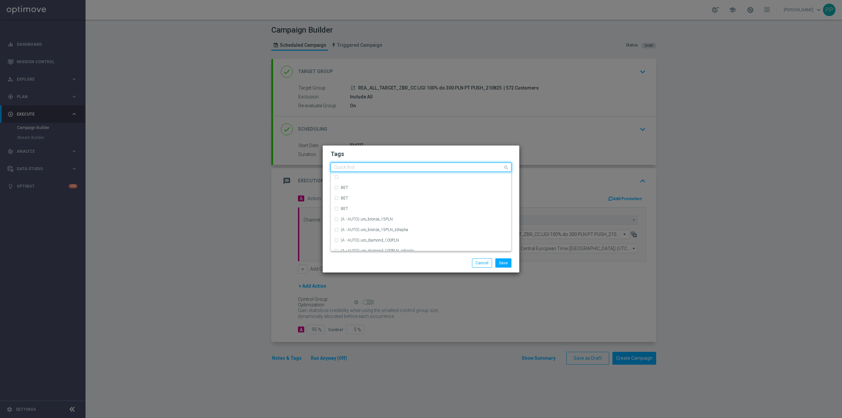
type input "R"
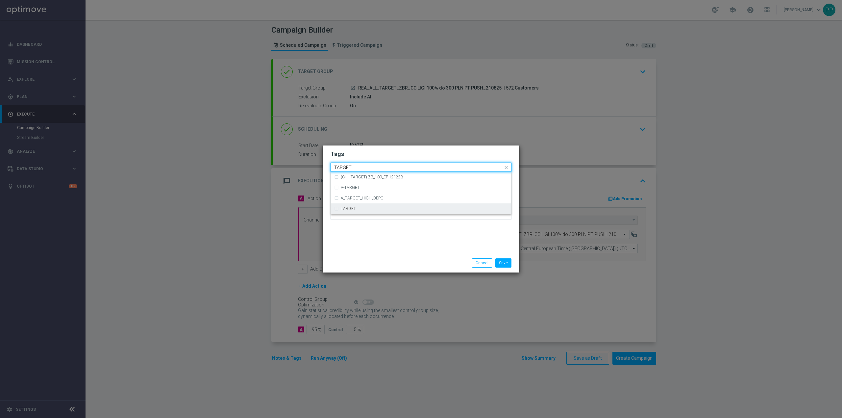
click at [374, 214] on ng-dropdown-panel "(CH - TARGET) ZB_100_EP 121223 A-TARGET A_TARGET_HIGH_DEPO TARGET" at bounding box center [421, 193] width 181 height 42
drag, startPoint x: 350, startPoint y: 205, endPoint x: 359, endPoint y: 182, distance: 24.8
click at [350, 205] on div "TARGET" at bounding box center [421, 208] width 174 height 11
click at [360, 165] on input "TARGET" at bounding box center [418, 168] width 169 height 6
type input "T"
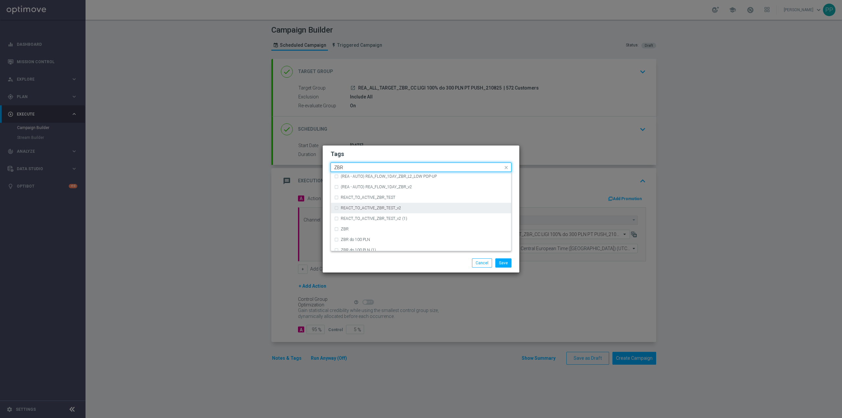
scroll to position [68, 0]
click at [395, 224] on div "ZBR" at bounding box center [424, 224] width 167 height 4
drag, startPoint x: 349, startPoint y: 166, endPoint x: 329, endPoint y: 168, distance: 19.8
click at [329, 168] on div "Tags Quick find × REA × ALL × TARGET × ZBR ZBR (REA - AUTO) REA_FLOW_1DAY_ZBR (…" at bounding box center [421, 199] width 197 height 108
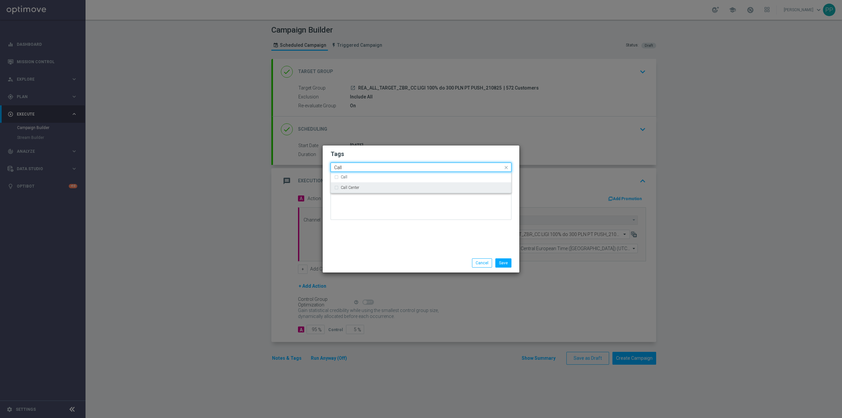
click at [344, 190] on div "Call Center" at bounding box center [421, 187] width 174 height 11
type input "Call"
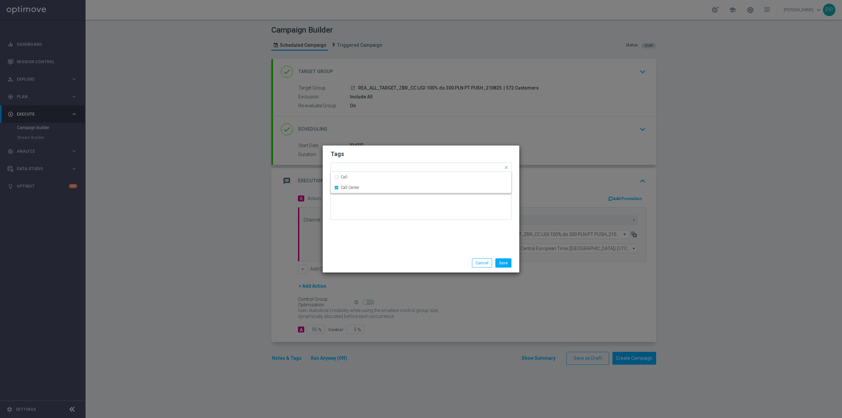
click at [367, 228] on div "Tags Quick find × REA × ALL × TARGET × ZBR × Call Center Call Call Center Notes" at bounding box center [421, 199] width 197 height 108
click at [507, 265] on button "Save" at bounding box center [503, 262] width 16 height 9
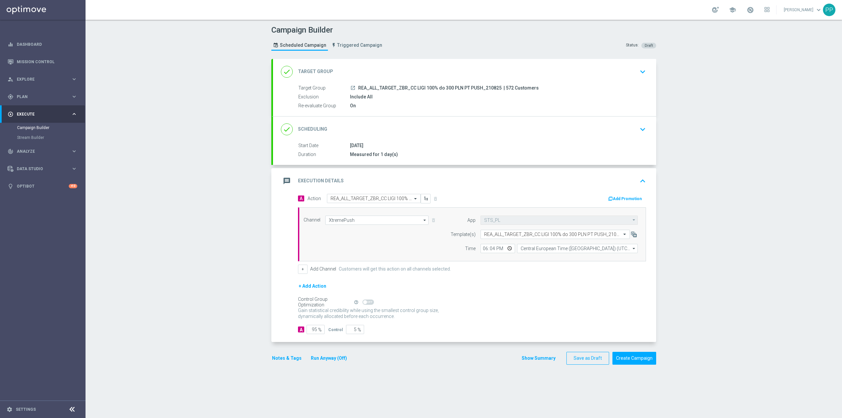
click at [476, 179] on div "message Execution Details keyboard_arrow_up" at bounding box center [464, 181] width 367 height 13
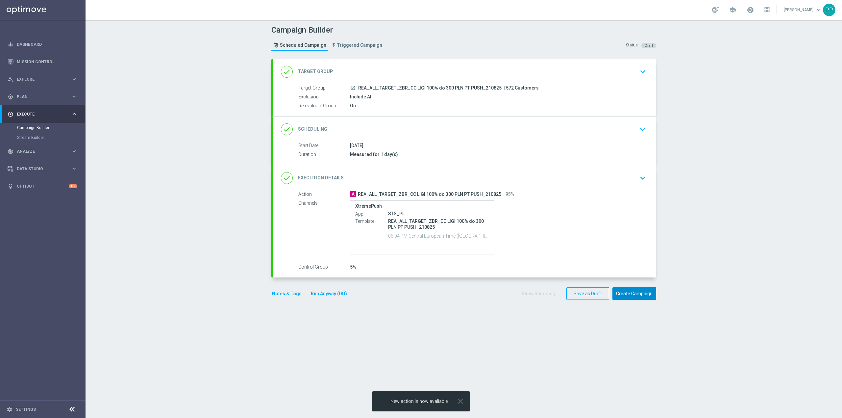
click at [628, 297] on button "Create Campaign" at bounding box center [635, 293] width 44 height 13
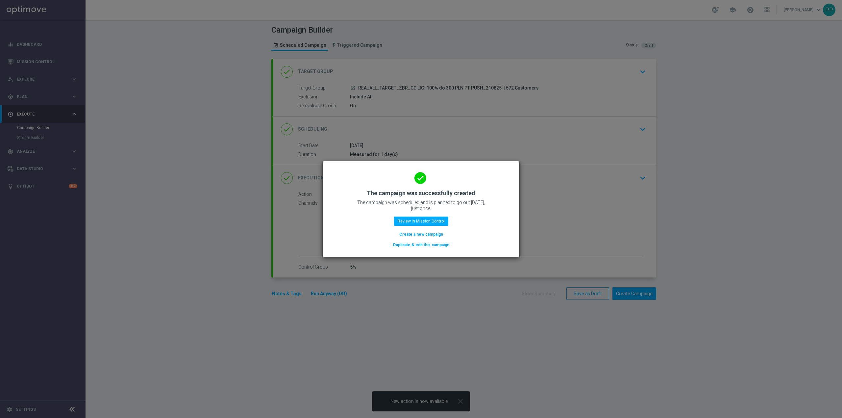
click at [432, 235] on button "Create a new campaign" at bounding box center [421, 234] width 45 height 7
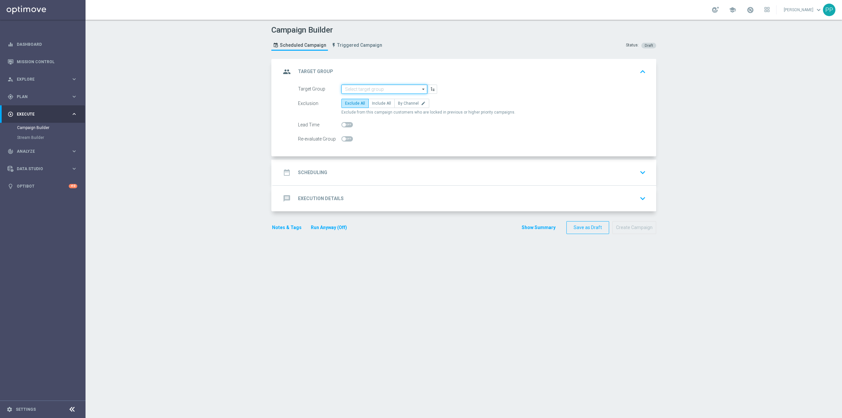
click at [352, 88] on input at bounding box center [384, 89] width 86 height 9
paste input "REA_ALL_TARGET_ZBR_CC LIGI 100% do 300 PLN SB PUSH_210825"
click at [358, 100] on div "REA_ALL_TARGET_ZBR_CC LIGI 100% do 300 PLN SB PUSH_210825" at bounding box center [390, 102] width 80 height 12
type input "REA_ALL_TARGET_ZBR_CC LIGI 100% do 300 PLN SB PUSH_210825"
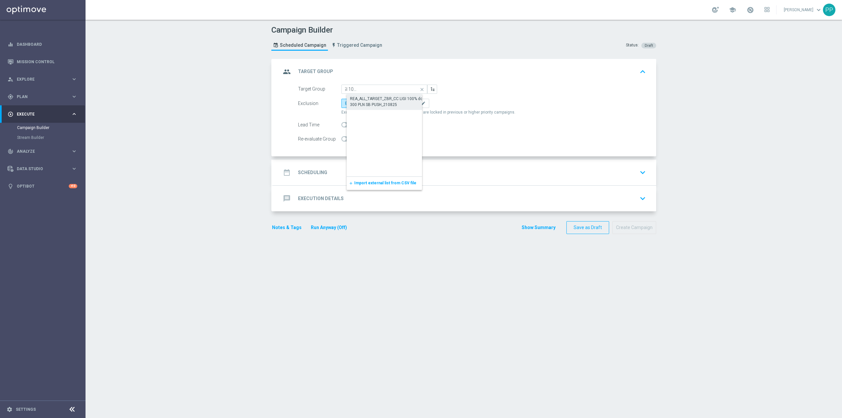
scroll to position [0, 0]
click at [380, 103] on span "Include All" at bounding box center [381, 103] width 19 height 5
click at [376, 103] on input "Include All" at bounding box center [374, 104] width 4 height 4
radio input "true"
click at [346, 140] on span at bounding box center [347, 138] width 12 height 5
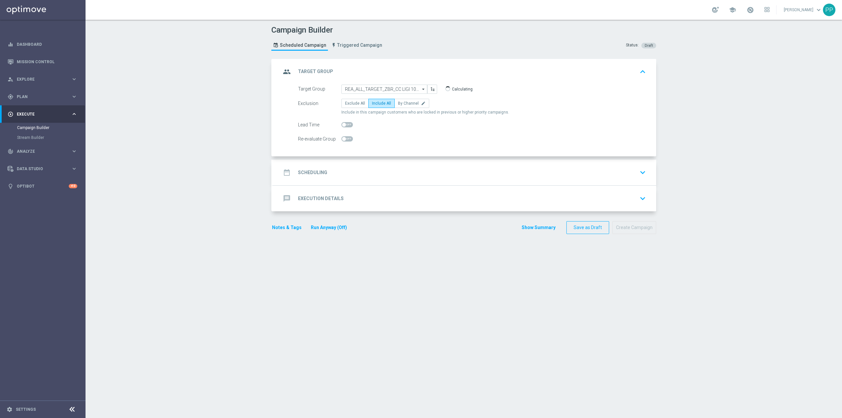
click at [346, 140] on input "checkbox" at bounding box center [347, 138] width 12 height 5
checkbox input "true"
click at [358, 173] on div "date_range Scheduling keyboard_arrow_down" at bounding box center [464, 172] width 367 height 13
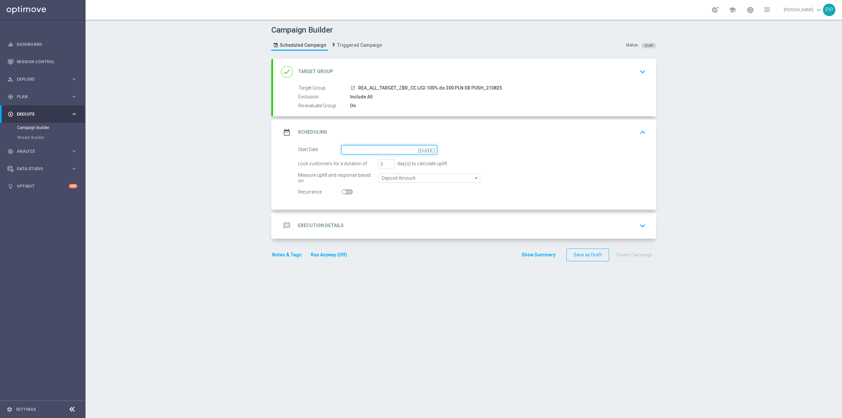
click at [357, 152] on input at bounding box center [389, 149] width 96 height 9
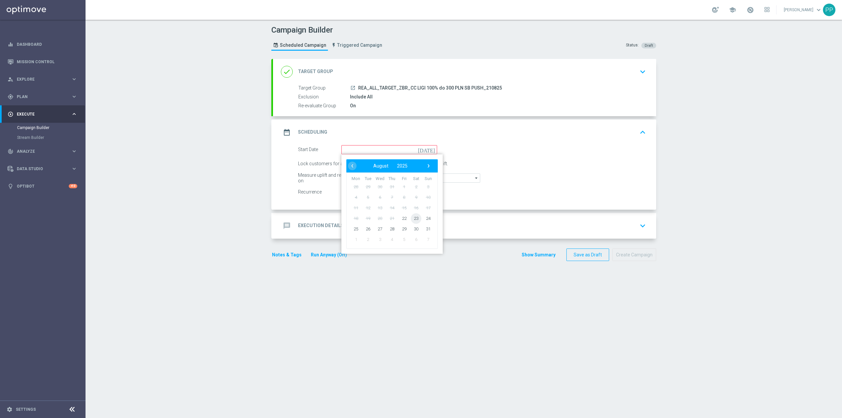
click at [411, 220] on span "23" at bounding box center [416, 218] width 11 height 11
type input "23 Aug 2025"
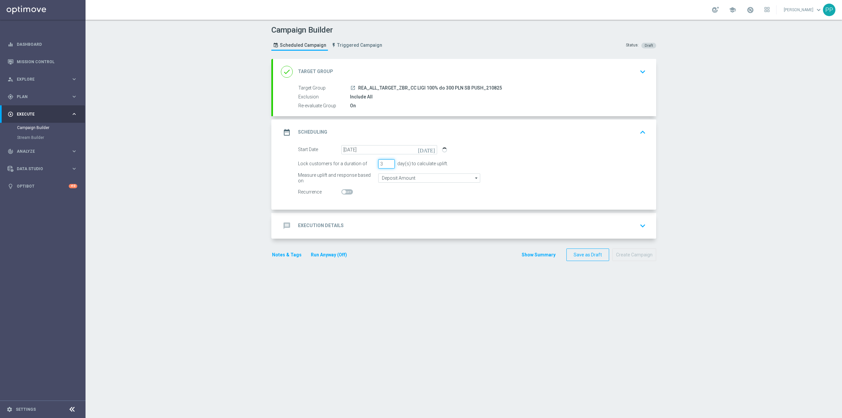
drag, startPoint x: 379, startPoint y: 164, endPoint x: 370, endPoint y: 164, distance: 8.9
click at [370, 164] on div "Lock customers for a duration of 3 day(s) to calculate uplift." at bounding box center [472, 163] width 358 height 9
type input "1"
click at [386, 178] on input "Deposit Amount" at bounding box center [429, 177] width 102 height 9
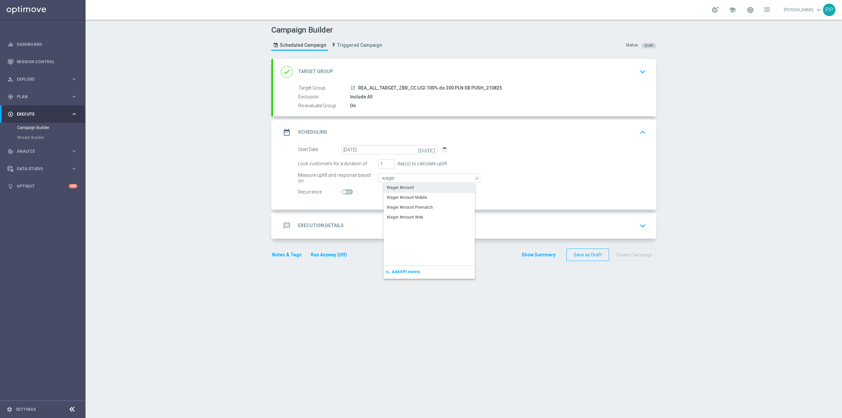
click at [393, 185] on div "Wager Amount" at bounding box center [400, 188] width 27 height 6
type input "Wager Amount"
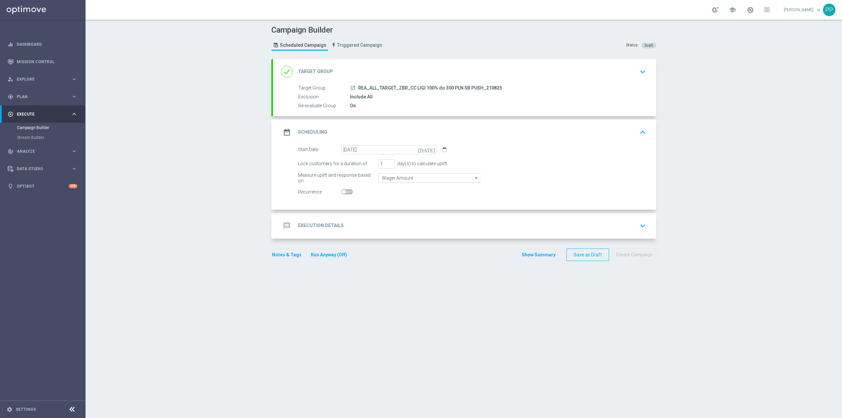
click at [382, 220] on div "message Execution Details keyboard_arrow_down" at bounding box center [464, 225] width 367 height 13
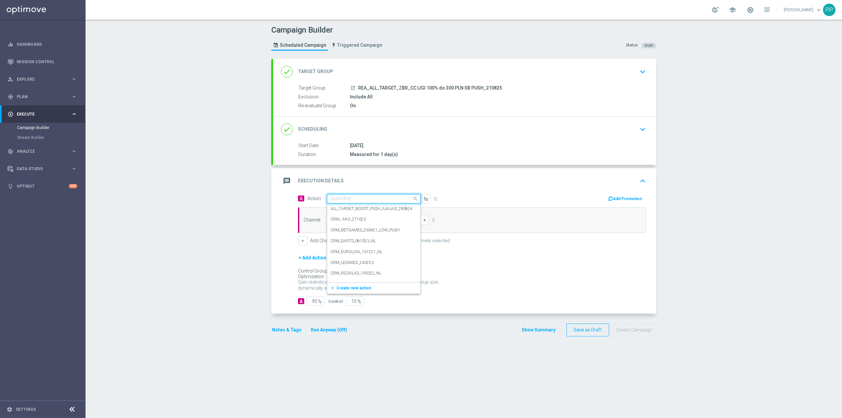
click at [361, 199] on input "text" at bounding box center [367, 199] width 73 height 6
click at [351, 289] on span "Create new action" at bounding box center [354, 288] width 35 height 5
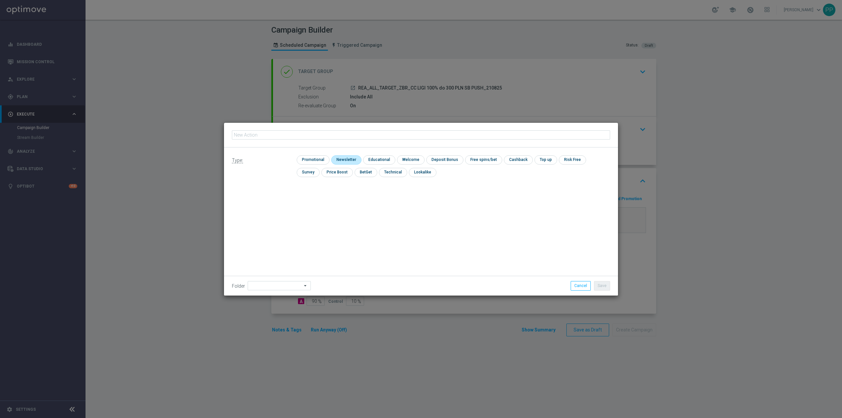
type input "REA_ALL_TARGET_ZBR_CC LIGI 100% do 300 PLN SB PUSH_210825"
click at [315, 161] on input "checkbox" at bounding box center [312, 159] width 31 height 9
checkbox input "true"
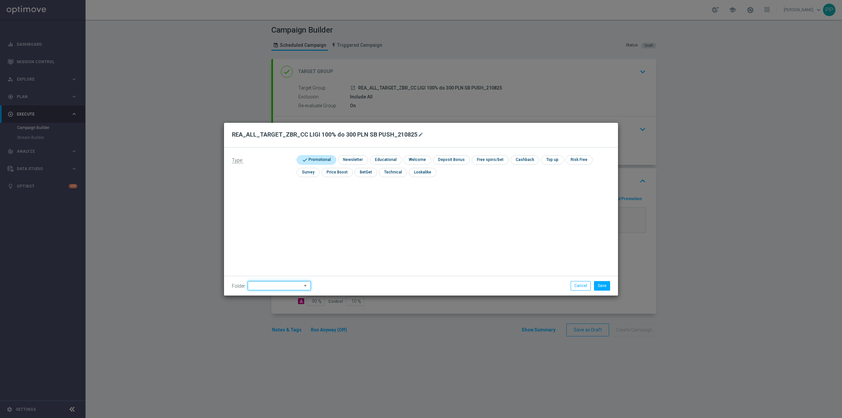
click at [277, 286] on input at bounding box center [279, 285] width 63 height 9
click at [266, 201] on div "8. Sierpień 2025" at bounding box center [270, 203] width 29 height 6
type input "8. Sierpień 2025"
drag, startPoint x: 425, startPoint y: 219, endPoint x: 448, endPoint y: 228, distance: 24.9
click at [425, 219] on div "Type: check Promotional check Newsletter check Educational check Welcome check …" at bounding box center [421, 221] width 394 height 148
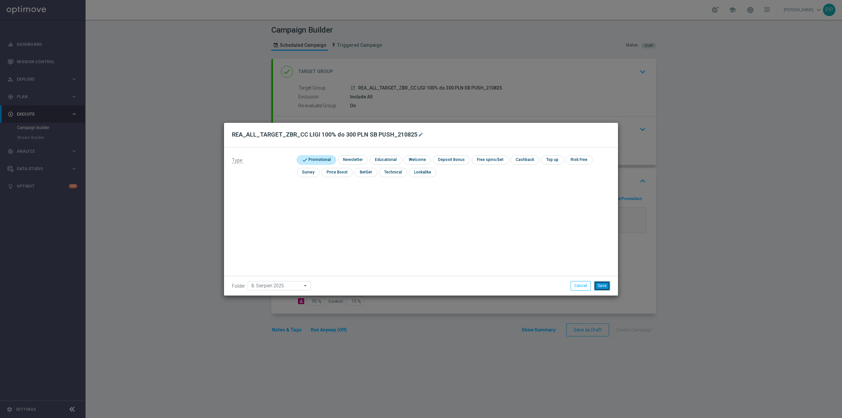
click at [605, 286] on button "Save" at bounding box center [602, 285] width 16 height 9
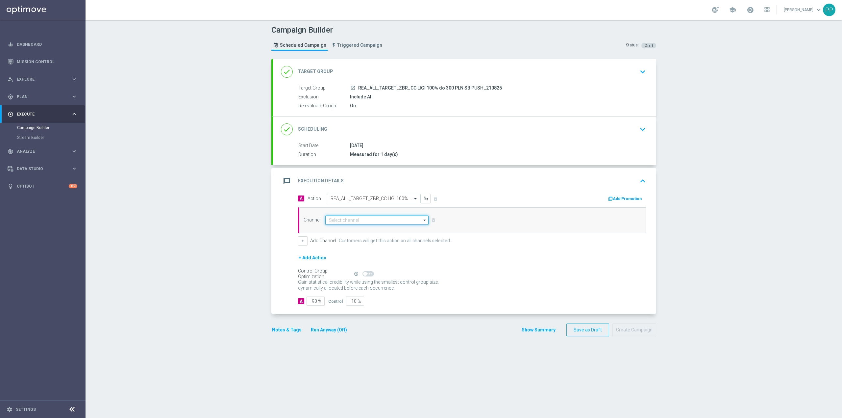
click at [367, 222] on input at bounding box center [376, 219] width 103 height 9
click at [357, 251] on div "XtremePush" at bounding box center [380, 248] width 98 height 9
type input "XtremePush"
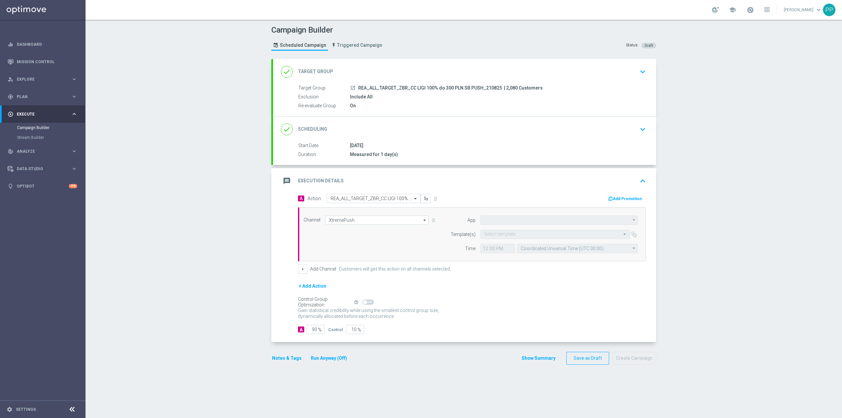
type input "STS_PL"
click at [492, 235] on input "text" at bounding box center [548, 235] width 129 height 6
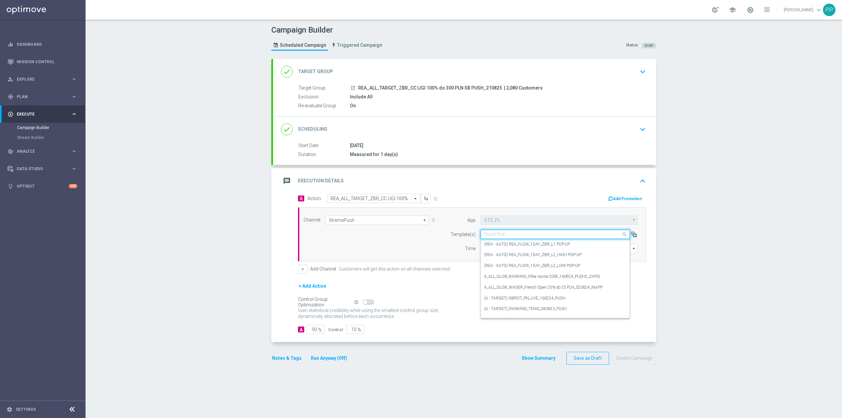
paste input "REA_ALL_TARGET_ZBR_CC LIGI 100% do 300 PLN SB PUSH_210825"
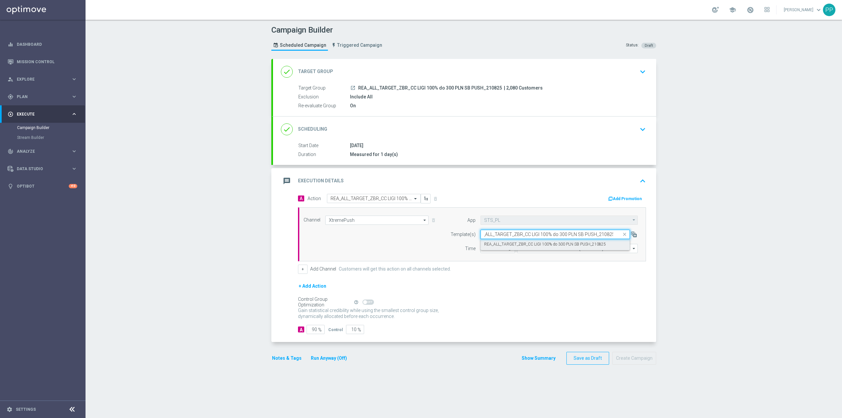
click at [493, 241] on div "REA_ALL_TARGET_ZBR_CC LIGI 100% do 300 PLN SB PUSH_210825" at bounding box center [555, 244] width 142 height 11
type input "REA_ALL_TARGET_ZBR_CC LIGI 100% do 300 PLN SB PUSH_210825"
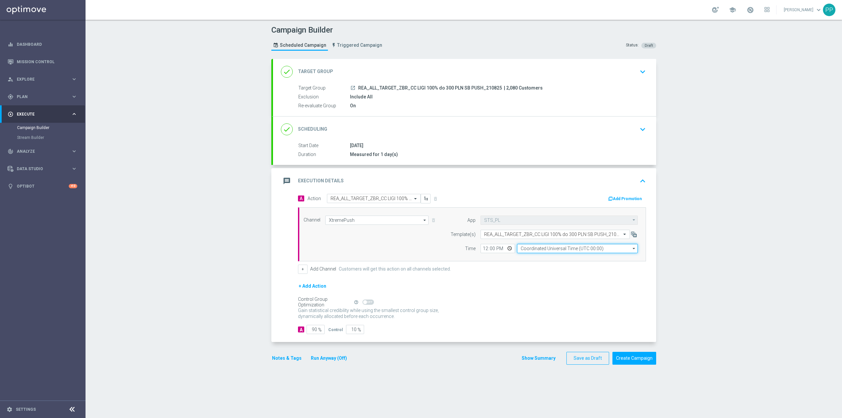
click at [540, 250] on input "Coordinated Universal Time (UTC 00:00)" at bounding box center [577, 248] width 121 height 9
drag, startPoint x: 548, startPoint y: 261, endPoint x: 537, endPoint y: 255, distance: 12.2
click at [548, 261] on div "Central European Time (Warsaw) (UTC +02:00)" at bounding box center [580, 258] width 108 height 6
type input "Central European Time (Warsaw) (UTC +02:00)"
click at [481, 251] on input "12:00" at bounding box center [498, 248] width 35 height 9
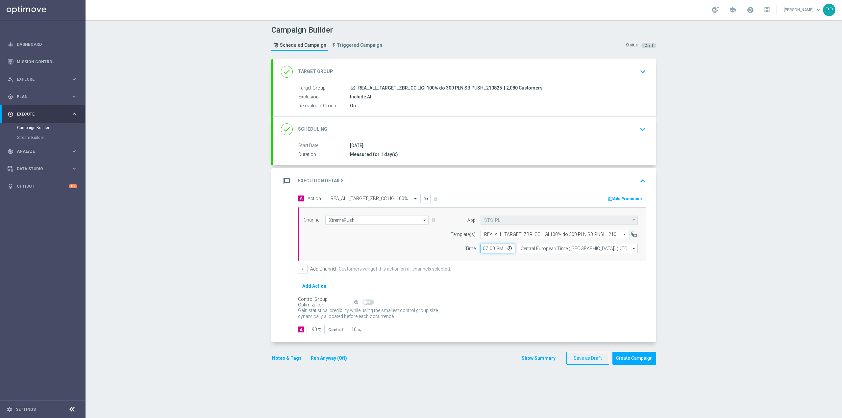
type input "19:05"
click at [311, 331] on input "90" at bounding box center [316, 329] width 18 height 9
type input "9"
type input "91"
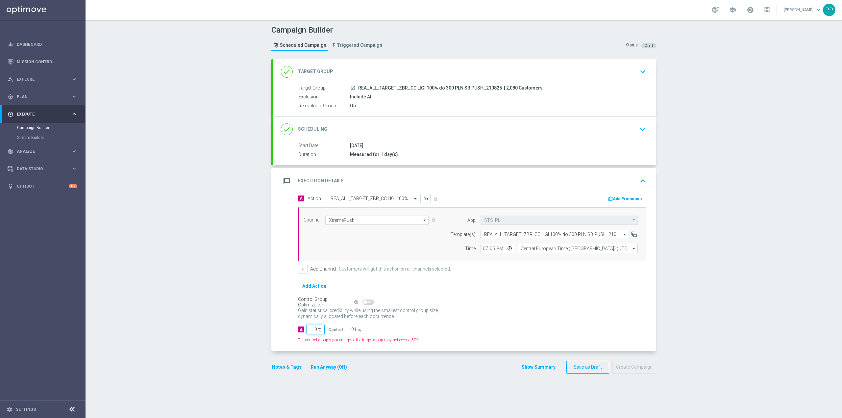
type input "95"
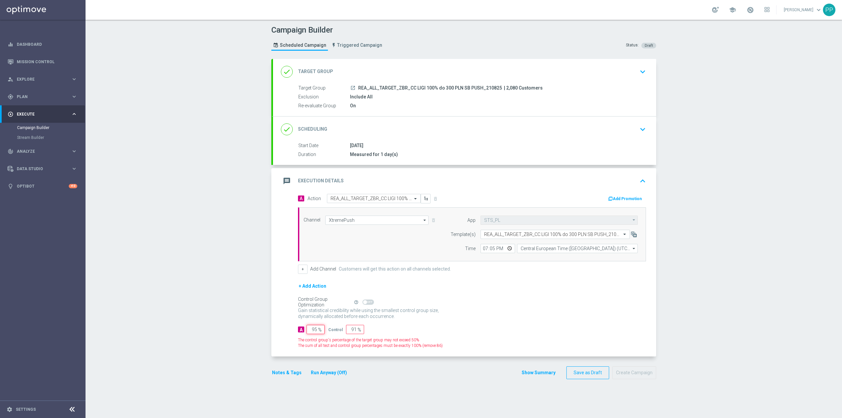
type input "5"
type input "95"
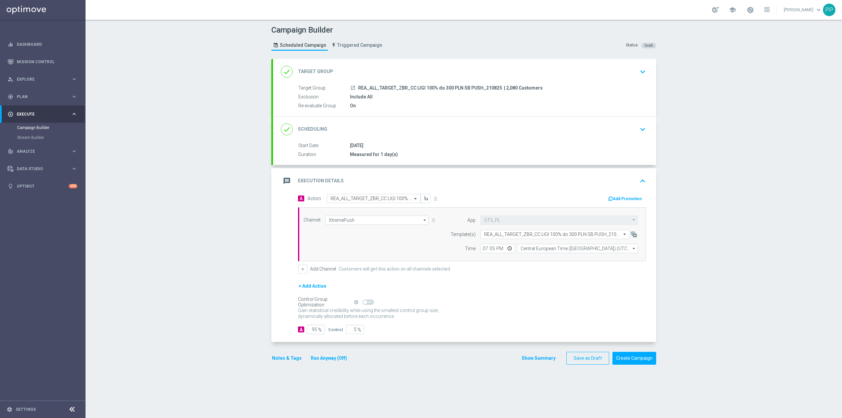
click at [220, 338] on div "Campaign Builder Scheduled Campaign Triggered Campaign Status: Draft done Targe…" at bounding box center [464, 219] width 757 height 398
click at [278, 359] on button "Notes & Tags" at bounding box center [286, 358] width 31 height 8
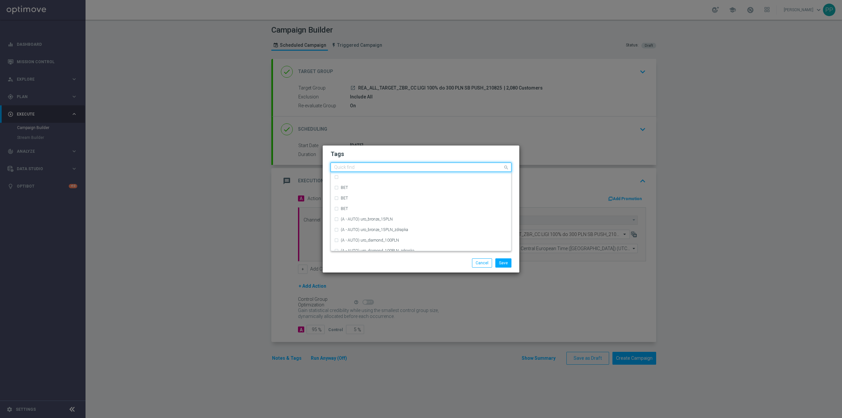
click at [349, 170] on input "text" at bounding box center [418, 168] width 169 height 6
click at [359, 212] on div "REA" at bounding box center [421, 216] width 174 height 11
click at [358, 166] on input "REA" at bounding box center [418, 168] width 169 height 6
type input "R"
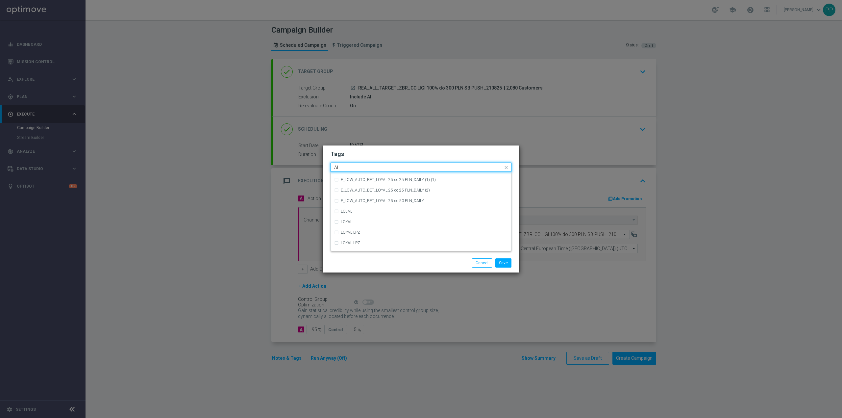
scroll to position [0, 0]
click at [374, 178] on div "ALL" at bounding box center [424, 177] width 167 height 4
click at [370, 170] on input "ALL" at bounding box center [418, 168] width 169 height 6
type input "A"
click at [357, 205] on div "TARGET" at bounding box center [421, 208] width 174 height 11
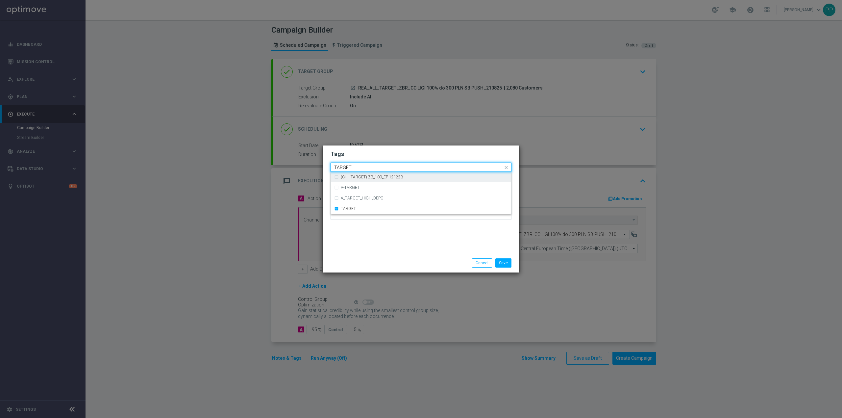
click at [356, 168] on input "TARGET" at bounding box center [418, 168] width 169 height 6
type input "T"
click at [364, 221] on div "ZBR" at bounding box center [421, 224] width 174 height 11
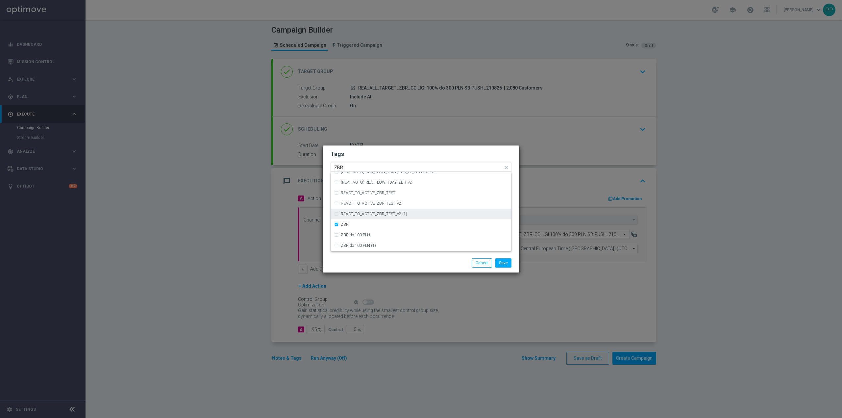
drag, startPoint x: 363, startPoint y: 215, endPoint x: 347, endPoint y: 167, distance: 49.4
click at [347, 167] on input "ZBR" at bounding box center [418, 168] width 169 height 6
type input "Z"
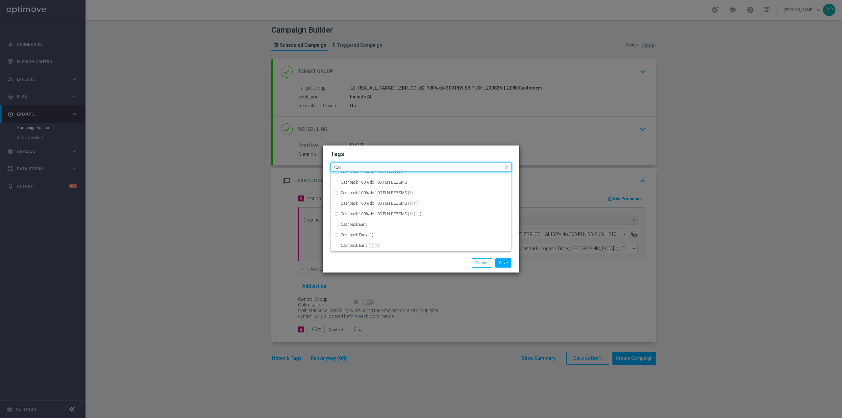
scroll to position [0, 0]
drag, startPoint x: 358, startPoint y: 184, endPoint x: 361, endPoint y: 187, distance: 4.0
click at [359, 184] on div "Call Center" at bounding box center [421, 187] width 174 height 11
type input "Call"
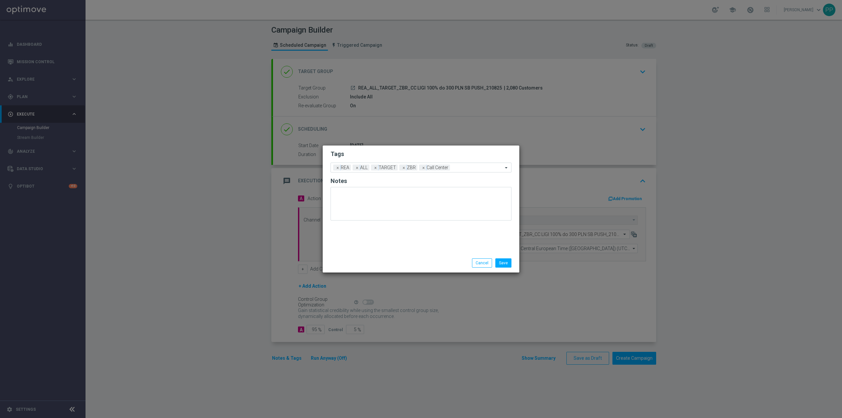
click at [390, 236] on div "Tags Add a new tag × REA × ALL × TARGET × ZBR × Call Center Notes" at bounding box center [421, 199] width 197 height 108
click at [504, 265] on button "Save" at bounding box center [503, 262] width 16 height 9
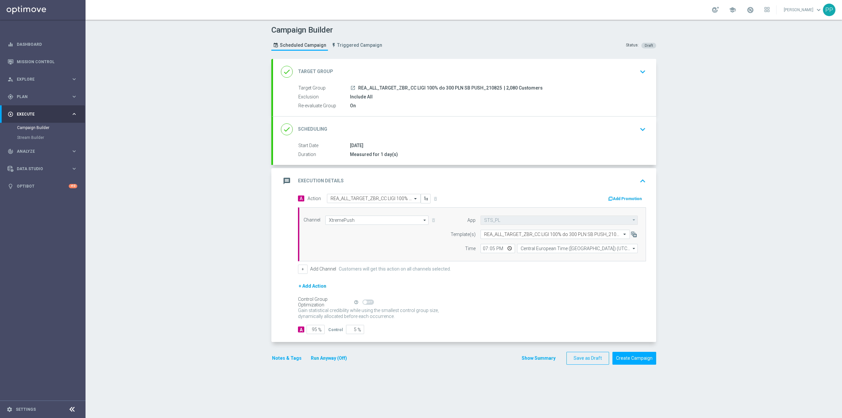
click at [420, 178] on div "message Execution Details keyboard_arrow_up" at bounding box center [464, 181] width 367 height 13
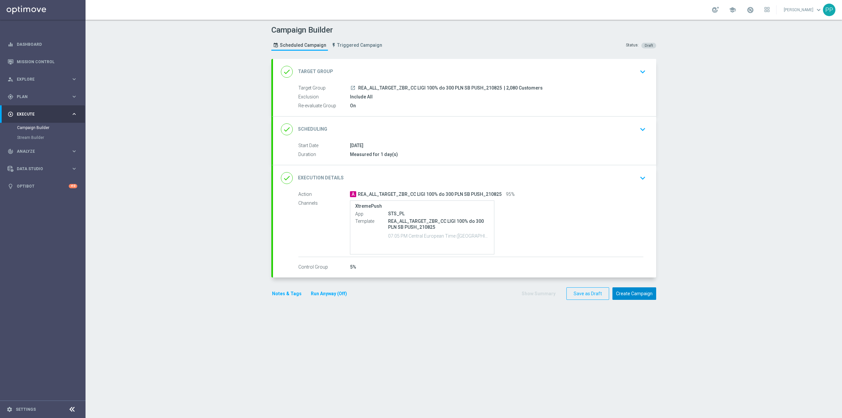
click at [632, 299] on button "Create Campaign" at bounding box center [635, 293] width 44 height 13
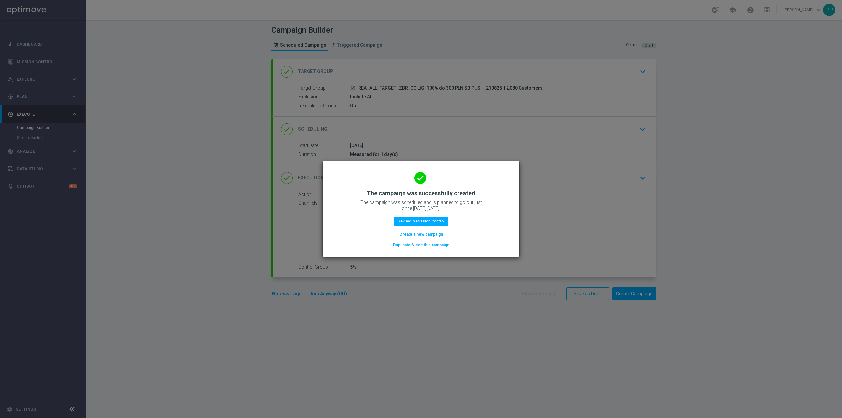
click at [407, 231] on button "Create a new campaign" at bounding box center [421, 234] width 45 height 7
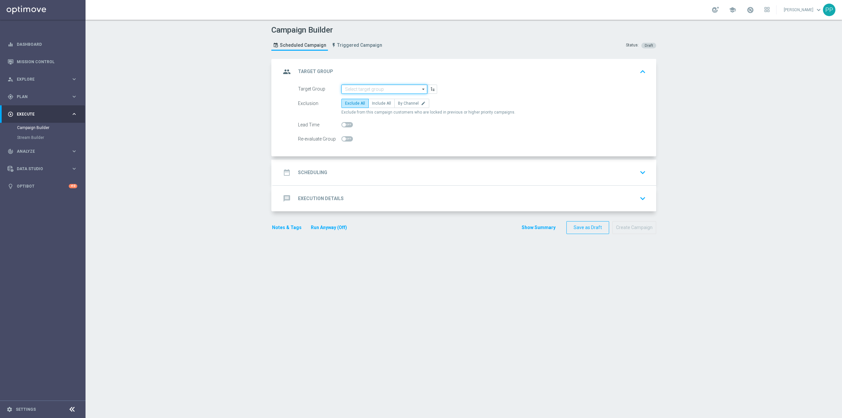
click at [400, 91] on input at bounding box center [384, 89] width 86 height 9
paste input "REA_ALL_TARGET_ZBR_CC LIGI 100% do 300 PLN SB PUSH_210825"
click at [390, 100] on div "REA_ALL_TARGET_ZBR_CC LIGI 100% do 300 PLN SB PUSH_210825" at bounding box center [390, 102] width 80 height 12
type input "REA_ALL_TARGET_ZBR_CC LIGI 100% do 300 PLN SB PUSH_210825"
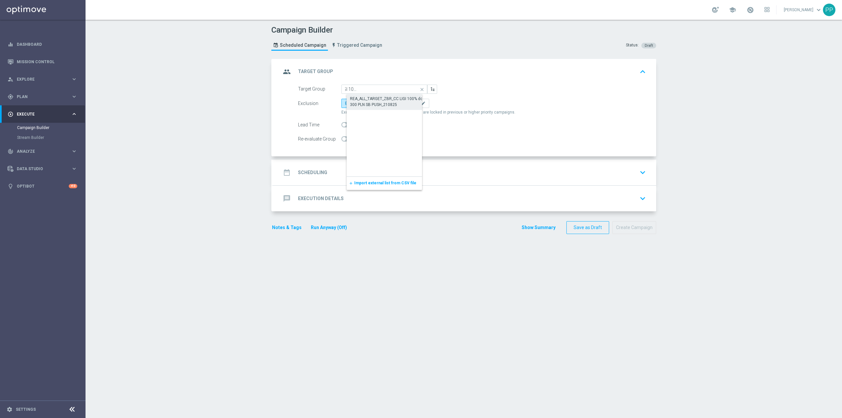
scroll to position [0, 0]
click at [384, 102] on span "Include All" at bounding box center [381, 103] width 19 height 5
click at [376, 102] on input "Include All" at bounding box center [374, 104] width 4 height 4
radio input "true"
click at [348, 139] on span at bounding box center [347, 138] width 12 height 5
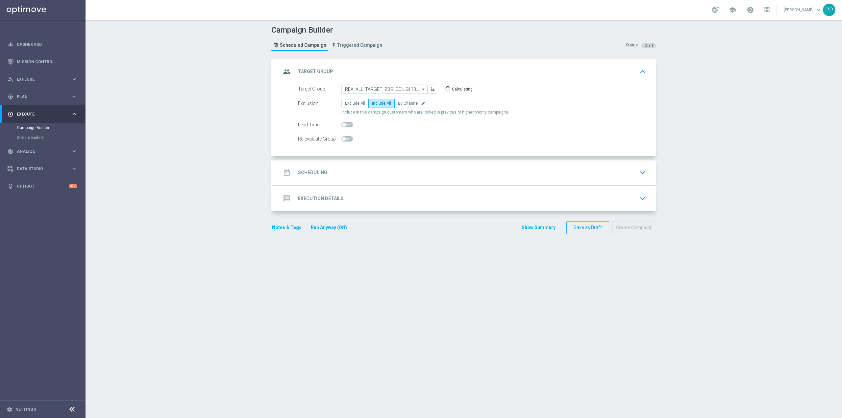
click at [348, 139] on input "checkbox" at bounding box center [347, 138] width 12 height 5
checkbox input "true"
click at [347, 162] on div "date_range Scheduling keyboard_arrow_down" at bounding box center [464, 173] width 383 height 26
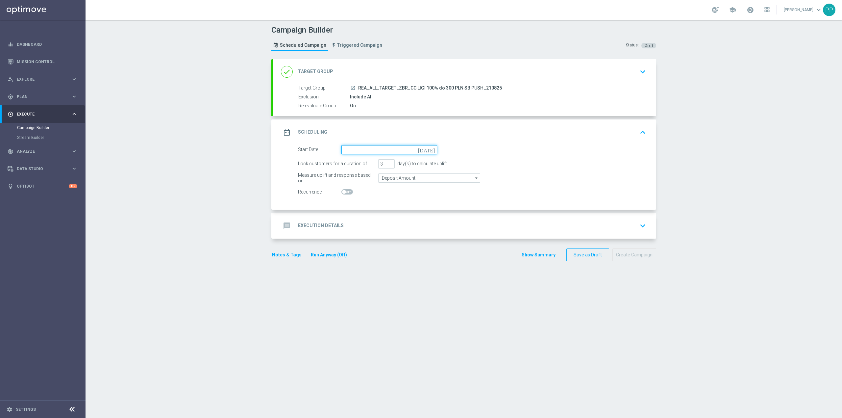
click at [348, 150] on input at bounding box center [389, 149] width 96 height 9
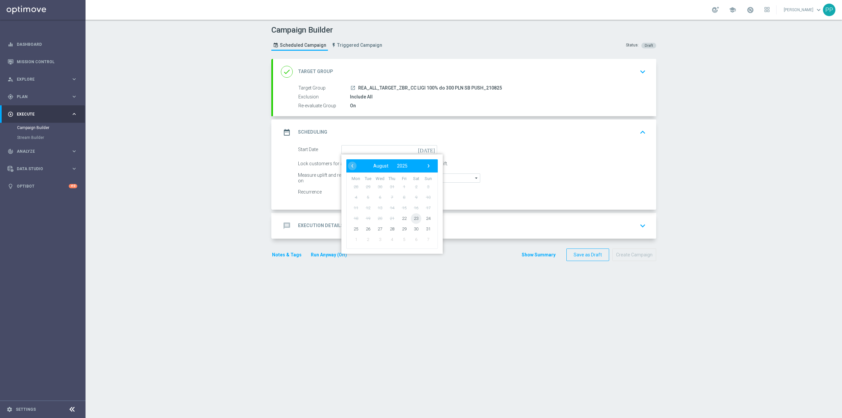
click at [411, 216] on span "23" at bounding box center [416, 218] width 11 height 11
type input "23 Aug 2025"
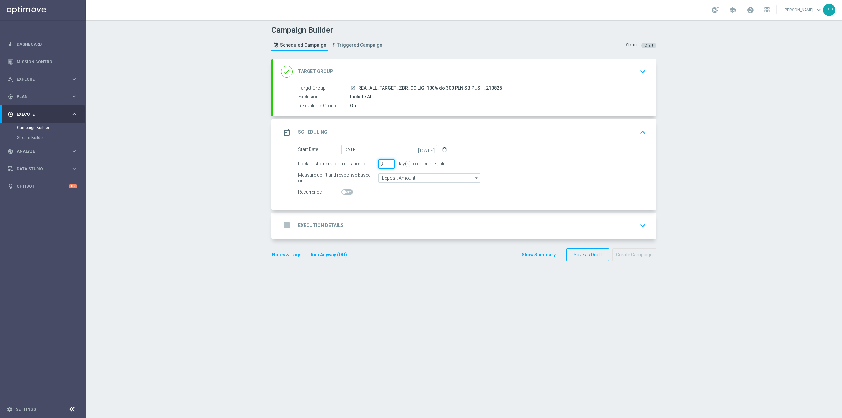
drag, startPoint x: 381, startPoint y: 166, endPoint x: 374, endPoint y: 166, distance: 6.6
click at [374, 166] on div "Lock customers for a duration of 3 day(s) to calculate uplift." at bounding box center [472, 163] width 358 height 9
type input "1"
click at [382, 180] on input "Deposit Amount" at bounding box center [429, 177] width 102 height 9
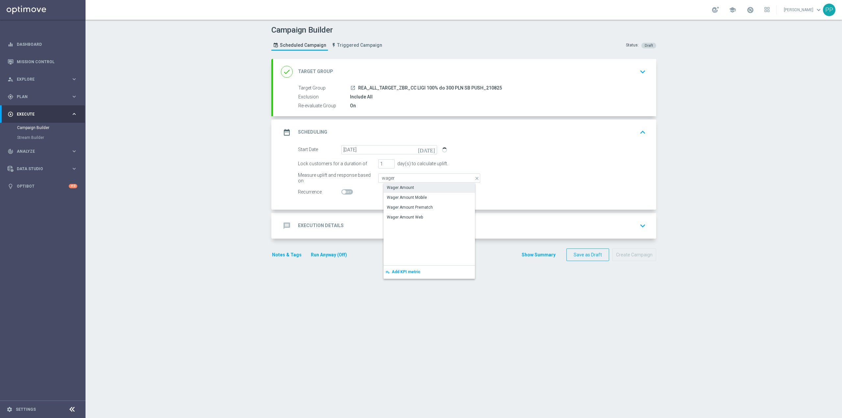
click at [387, 186] on div "Wager Amount" at bounding box center [400, 188] width 27 height 6
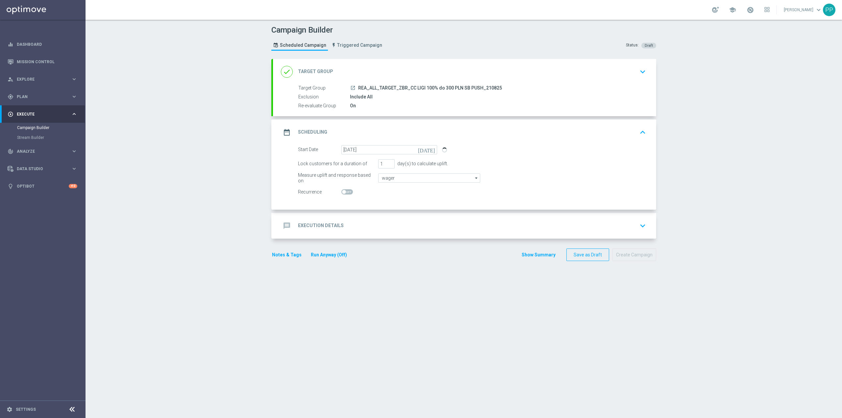
type input "Wager Amount"
click at [365, 221] on div "message Execution Details keyboard_arrow_down" at bounding box center [464, 225] width 367 height 13
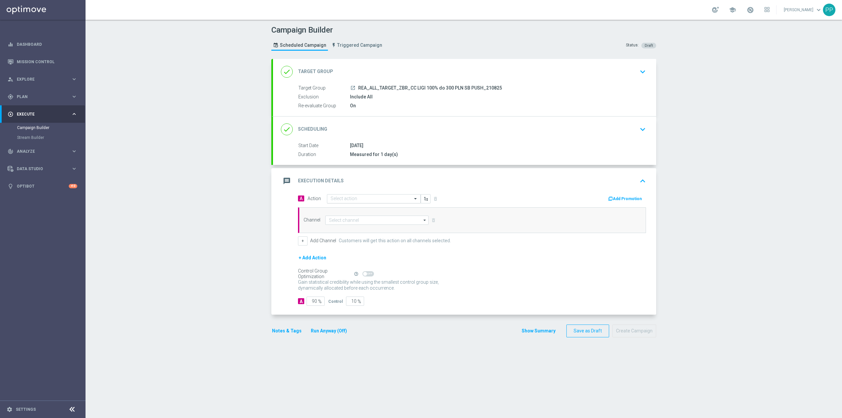
click at [353, 202] on div "Select action" at bounding box center [374, 198] width 94 height 9
click at [342, 291] on button "add_new Create new action" at bounding box center [372, 288] width 91 height 8
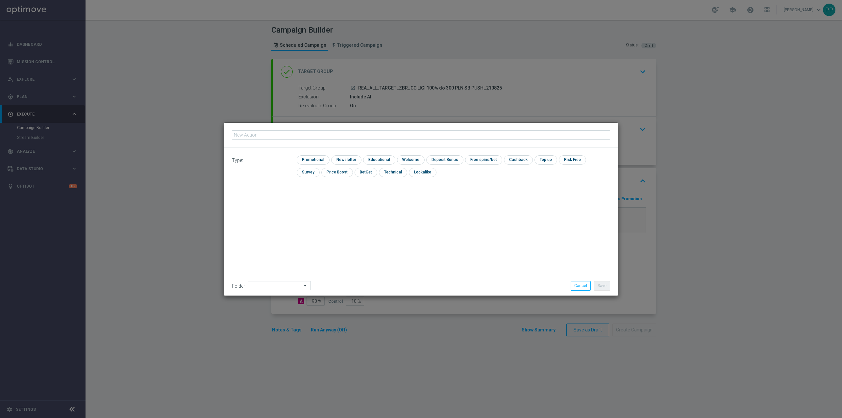
type input "REA_ALL_TARGET_ZBR_CC LIGI 100% do 300 PLN SB PUSH_210825"
click at [309, 159] on input "checkbox" at bounding box center [312, 159] width 31 height 9
checkbox input "true"
click at [282, 284] on input at bounding box center [279, 285] width 63 height 9
click at [278, 204] on div "8. Sierpień 2025" at bounding box center [270, 203] width 29 height 6
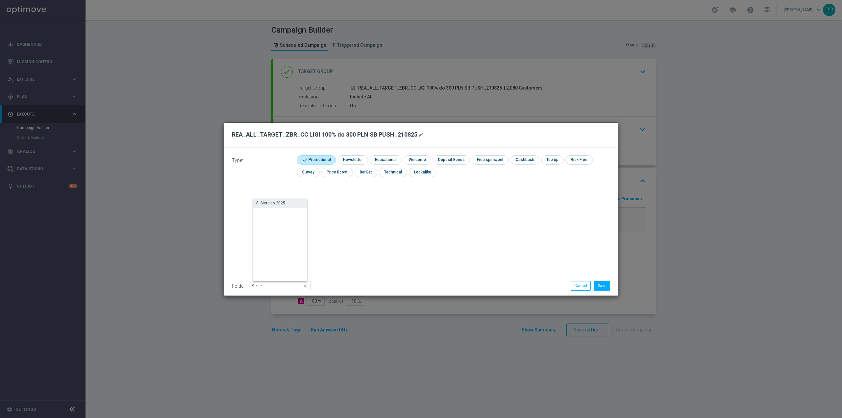
type input "8. Sierpień 2025"
drag, startPoint x: 366, startPoint y: 224, endPoint x: 540, endPoint y: 287, distance: 184.7
click at [367, 224] on div "Type: check Promotional check Newsletter check Educational check Welcome check …" at bounding box center [421, 221] width 394 height 148
click at [607, 289] on button "Save" at bounding box center [602, 285] width 16 height 9
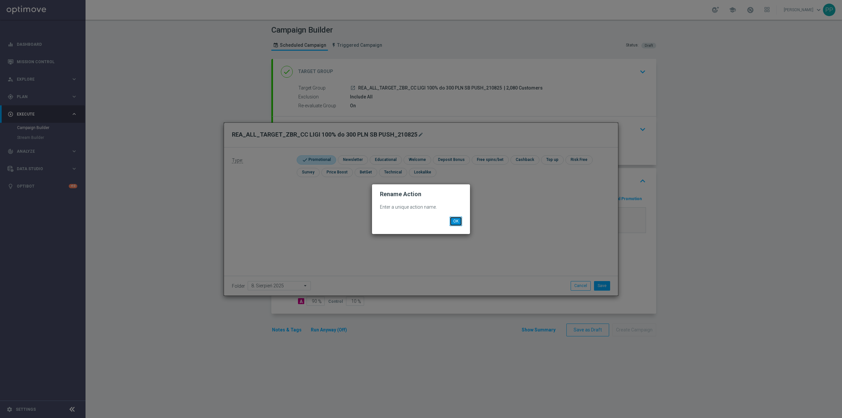
click at [453, 221] on button "OK" at bounding box center [456, 220] width 13 height 9
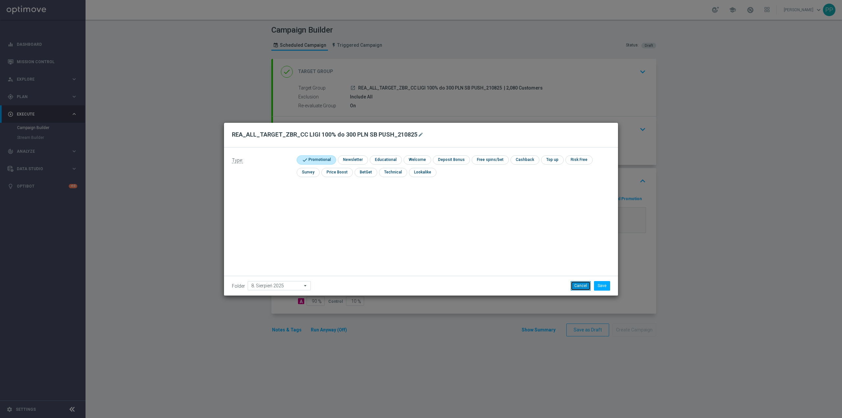
click at [574, 287] on button "Cancel" at bounding box center [581, 285] width 20 height 9
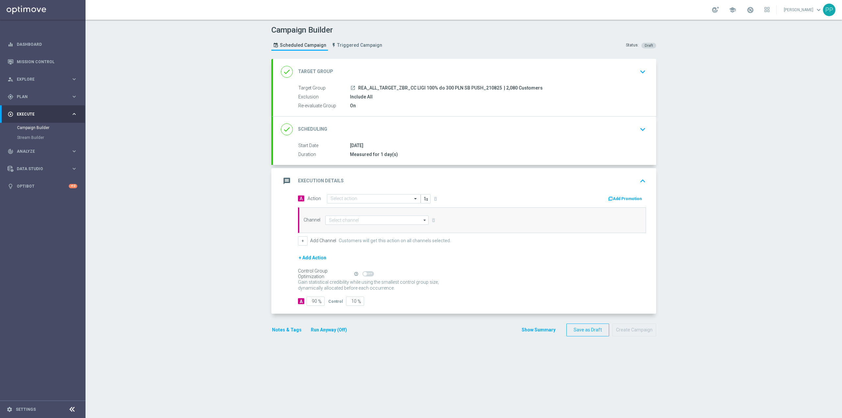
click at [376, 81] on div "done Target Group keyboard_arrow_down" at bounding box center [464, 72] width 383 height 26
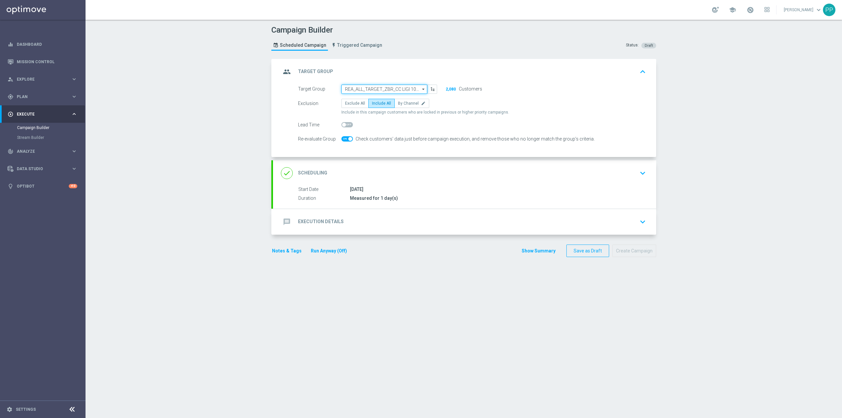
click at [382, 89] on input "REA_ALL_TARGET_ZBR_CC LIGI 100% do 300 PLN SB PUSH_210825" at bounding box center [384, 89] width 86 height 9
paste input "REA_ALL_TARGET_ZBR_CC LIGI 100% do 300 PLN ND SMS_210825"
click at [372, 104] on div "REA_ALL_TARGET_ZBR_CC LIGI 100% do 300 PLN ND SMS_210825" at bounding box center [390, 102] width 80 height 12
type input "REA_ALL_TARGET_ZBR_CC LIGI 100% do 300 PLN ND SMS_210825"
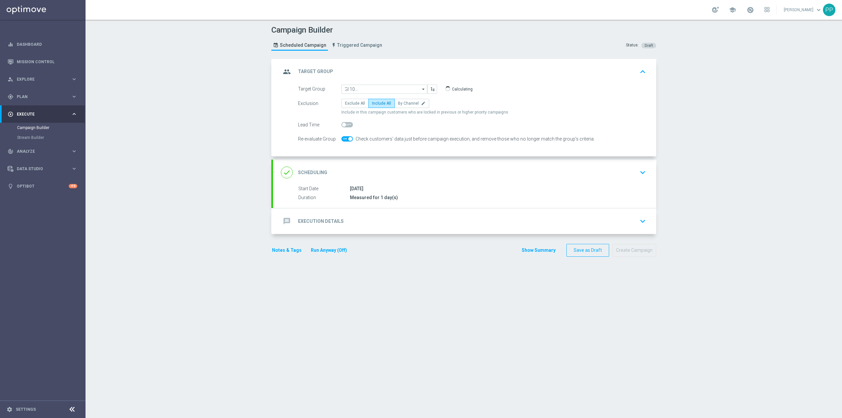
scroll to position [0, 0]
click at [341, 136] on span at bounding box center [347, 138] width 12 height 5
click at [341, 136] on input "checkbox" at bounding box center [347, 138] width 12 height 5
checkbox input "true"
click at [370, 170] on div "done Scheduling keyboard_arrow_down" at bounding box center [464, 172] width 367 height 13
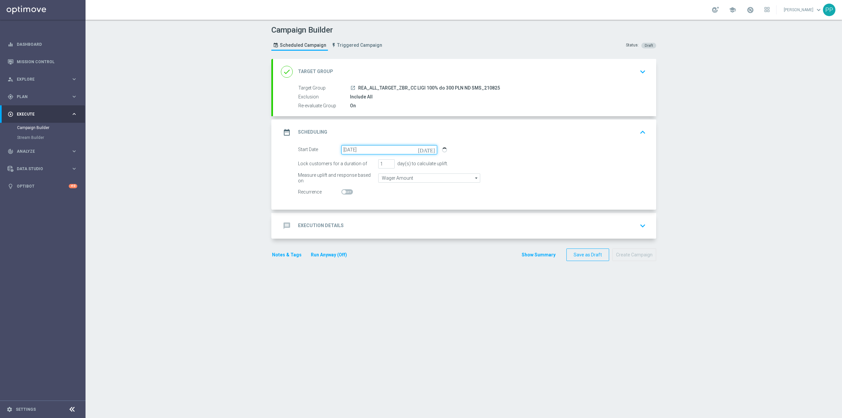
click at [367, 151] on input "23 Aug 2025" at bounding box center [389, 149] width 96 height 9
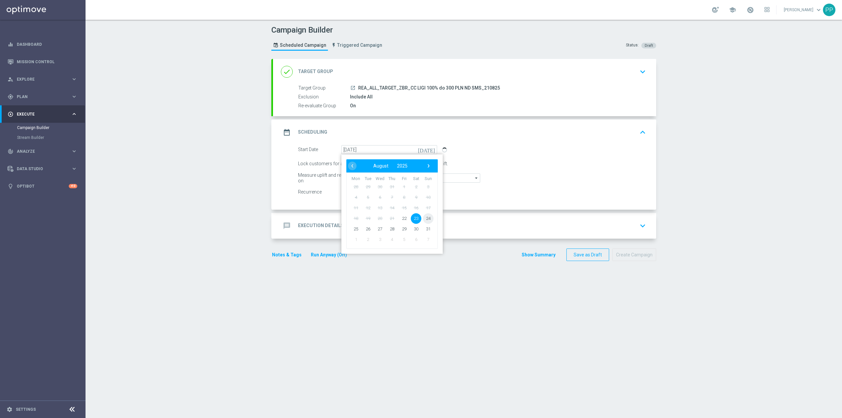
click at [423, 218] on span "24" at bounding box center [428, 218] width 11 height 11
type input "24 Aug 2025"
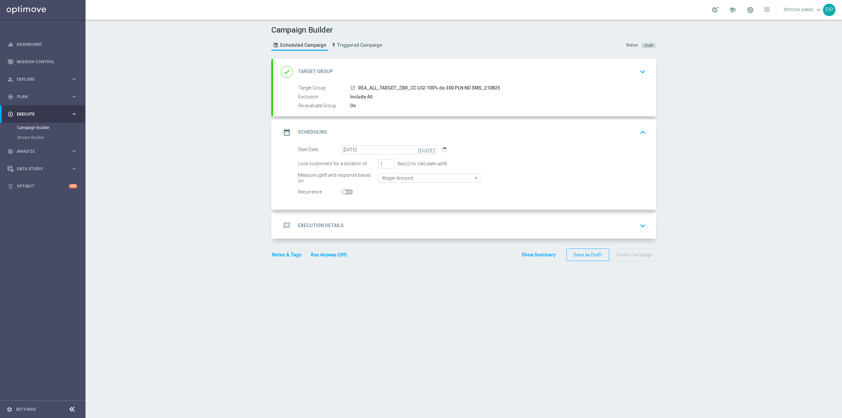
click at [370, 221] on div "message Execution Details keyboard_arrow_down" at bounding box center [464, 225] width 367 height 13
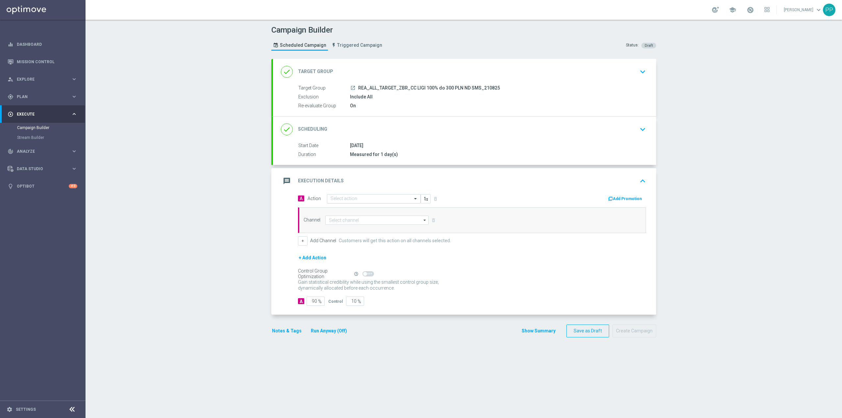
click at [353, 199] on input "text" at bounding box center [367, 199] width 73 height 6
click at [357, 286] on span "Create new action" at bounding box center [354, 288] width 35 height 5
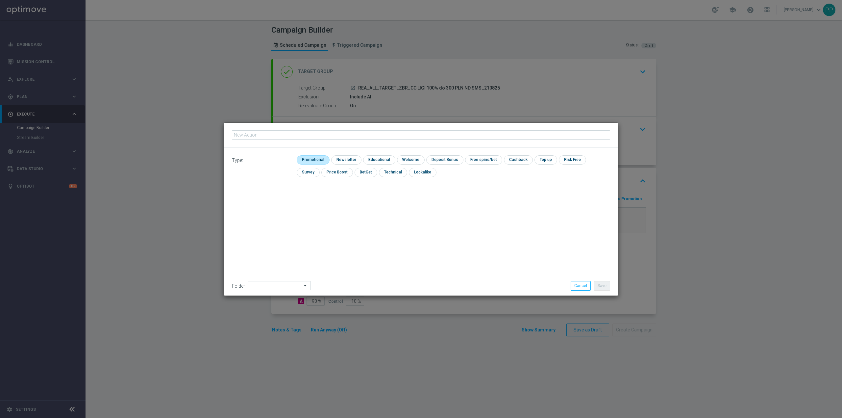
type input "REA_ALL_TARGET_ZBR_CC LIGI 100% do 300 PLN ND SMS_210825"
click at [307, 160] on input "checkbox" at bounding box center [312, 159] width 31 height 9
checkbox input "true"
click at [281, 284] on input at bounding box center [279, 285] width 63 height 9
click at [275, 207] on div "8. Sierpień 2025" at bounding box center [283, 203] width 60 height 10
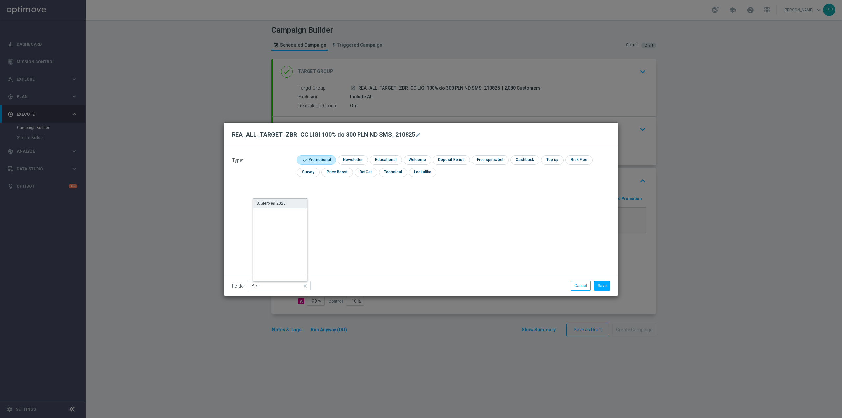
type input "8. Sierpień 2025"
click at [456, 219] on div "Type: check Promotional check Newsletter check Educational check Welcome check …" at bounding box center [421, 221] width 394 height 148
click at [600, 284] on button "Save" at bounding box center [602, 285] width 16 height 9
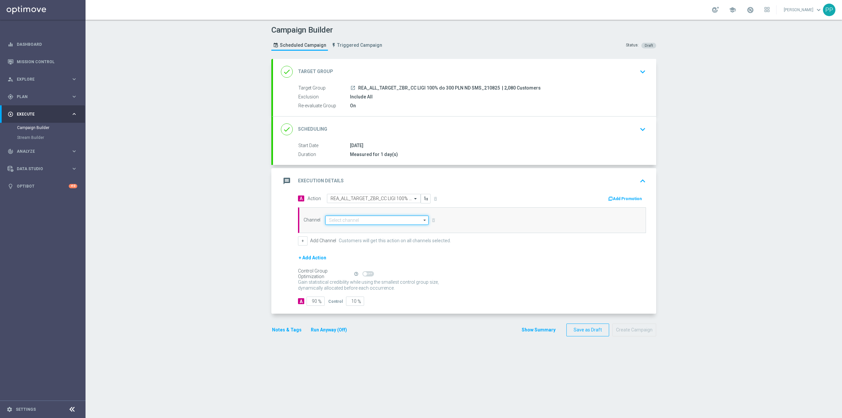
click at [396, 218] on input at bounding box center [376, 219] width 103 height 9
click at [347, 241] on div "SMS" at bounding box center [380, 239] width 98 height 9
type input "SMS"
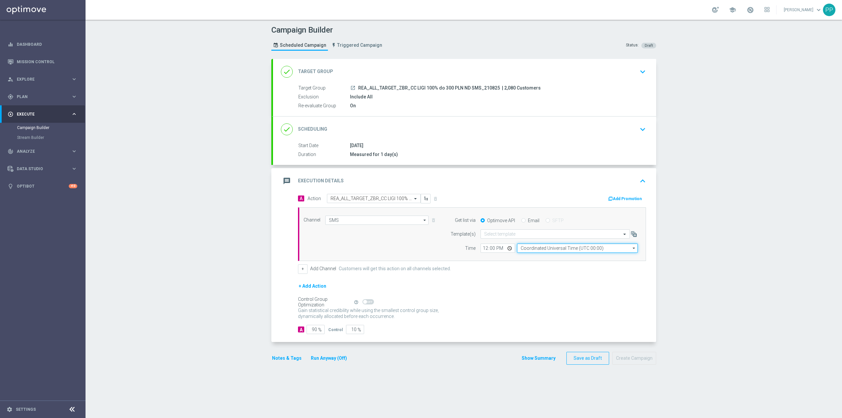
click at [551, 251] on input "Coordinated Universal Time (UTC 00:00)" at bounding box center [577, 247] width 121 height 9
click at [552, 257] on div "Central European Time (Warsaw) (UTC +02:00)" at bounding box center [580, 258] width 108 height 6
type input "Central European Time (Warsaw) (UTC +02:00)"
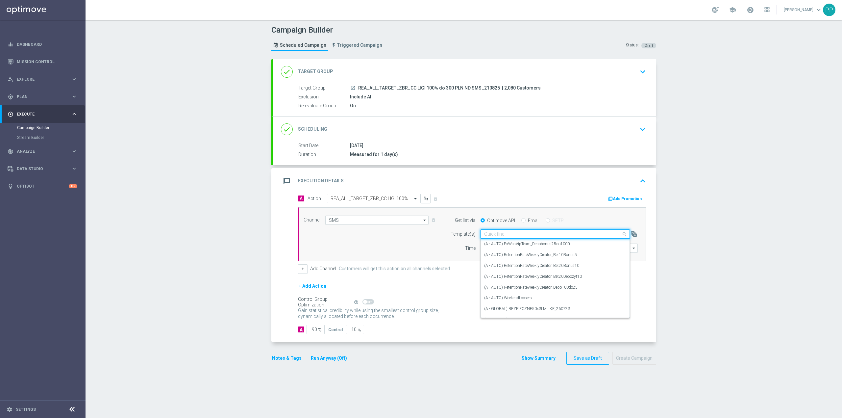
click at [504, 236] on input "text" at bounding box center [548, 234] width 129 height 6
paste input "REA_ALL_TARGET_ZBR_CC LIGI 100% do 300 PLN ND SMS_210825"
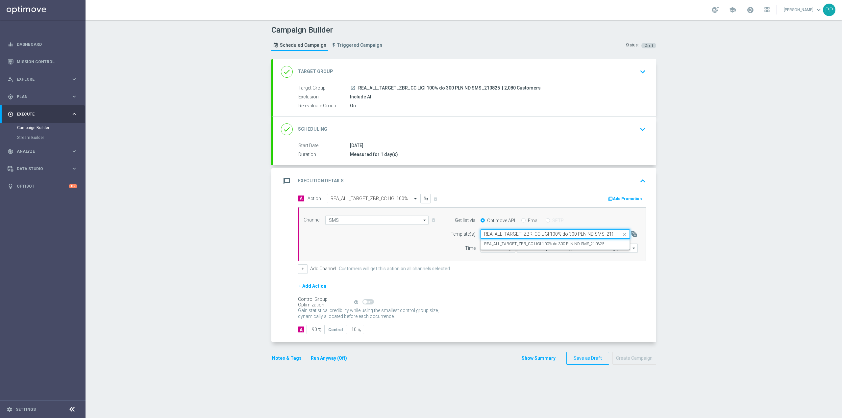
scroll to position [0, 8]
click at [504, 244] on label "REA_ALL_TARGET_ZBR_CC LIGI 100% do 300 PLN ND SMS_210825" at bounding box center [544, 244] width 120 height 6
type input "REA_ALL_TARGET_ZBR_CC LIGI 100% do 300 PLN ND SMS_210825"
click at [481, 250] on input "12:00" at bounding box center [498, 247] width 35 height 9
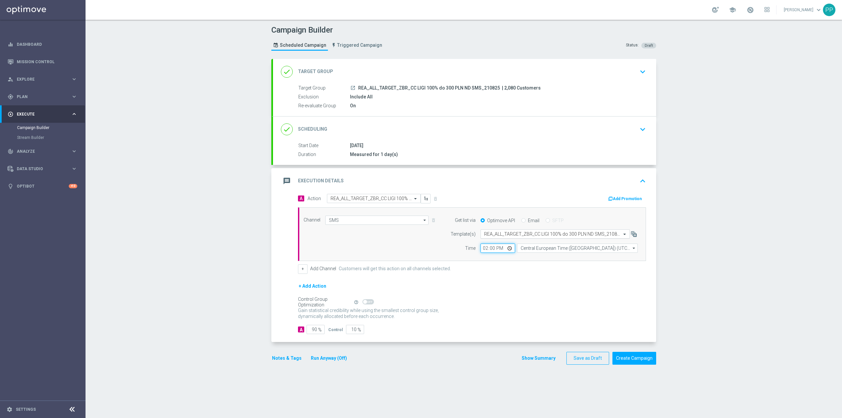
type input "14:06"
click at [313, 332] on input "90" at bounding box center [316, 329] width 18 height 9
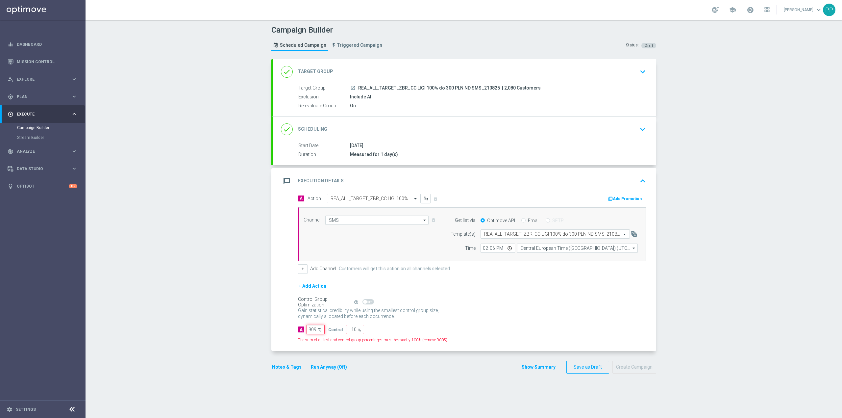
scroll to position [0, 2]
click at [266, 329] on section "done Target Group keyboard_arrow_down Target Group launch REA_ALL_TARGET_ZBR_CC…" at bounding box center [463, 235] width 395 height 352
click at [309, 331] on input "9095" at bounding box center [316, 329] width 18 height 9
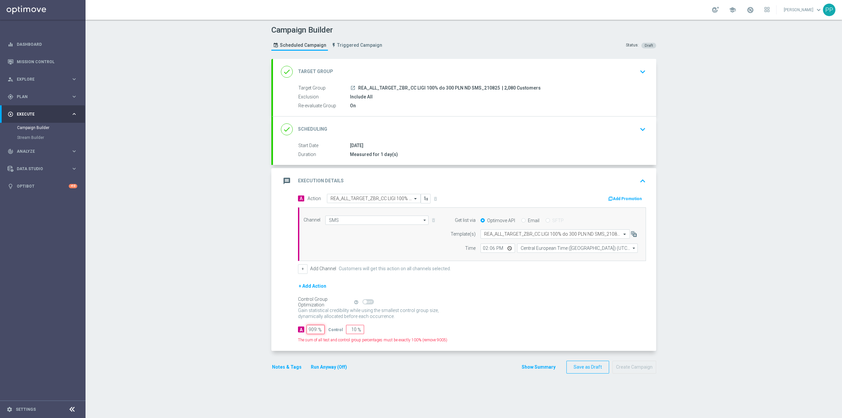
click at [309, 331] on input "9095" at bounding box center [316, 329] width 18 height 9
type input "9"
type input "91"
type input "95"
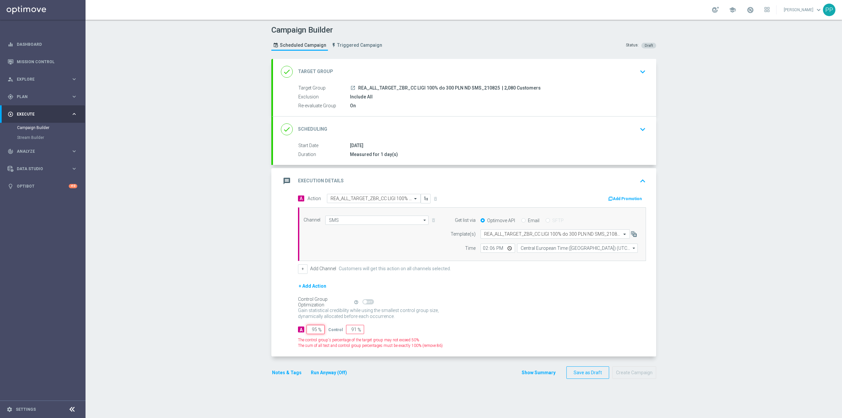
type input "5"
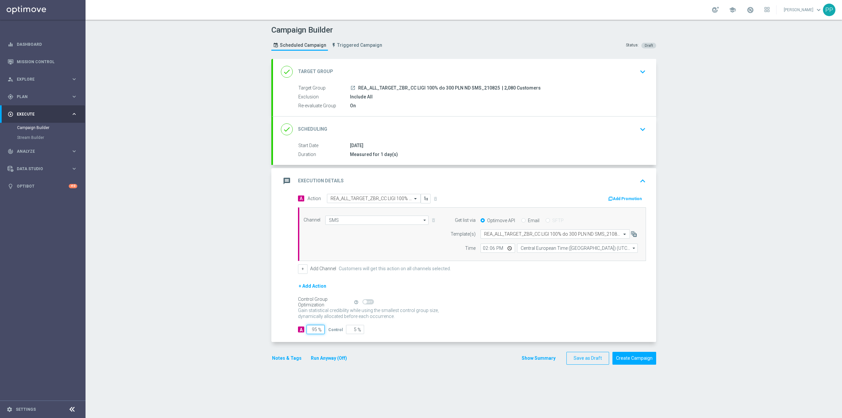
type input "95"
click at [271, 336] on accordion-group "message Execution Details keyboard_arrow_up A Action Select action REA_ALL_TARG…" at bounding box center [463, 255] width 385 height 174
click at [278, 351] on form "done Target Group keyboard_arrow_down Target Group launch REA_ALL_TARGET_ZBR_CC…" at bounding box center [463, 212] width 385 height 306
click at [279, 355] on div "Notes & Tags Run Anyway (Off)" at bounding box center [313, 358] width 84 height 13
click at [286, 359] on button "Notes & Tags" at bounding box center [286, 358] width 31 height 8
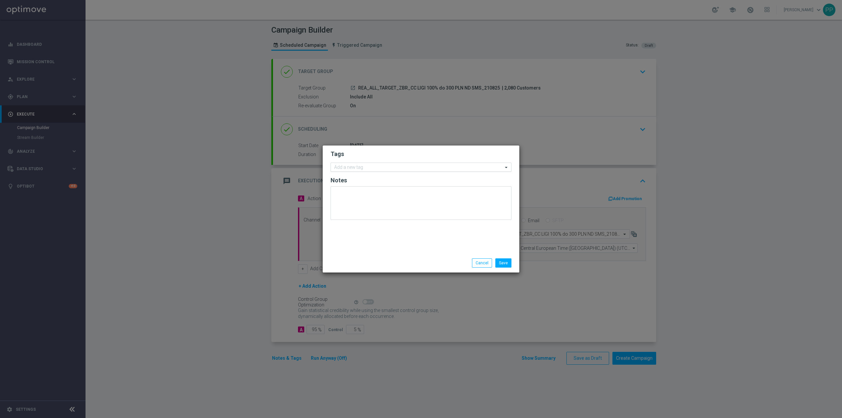
click at [348, 167] on input "text" at bounding box center [418, 168] width 169 height 6
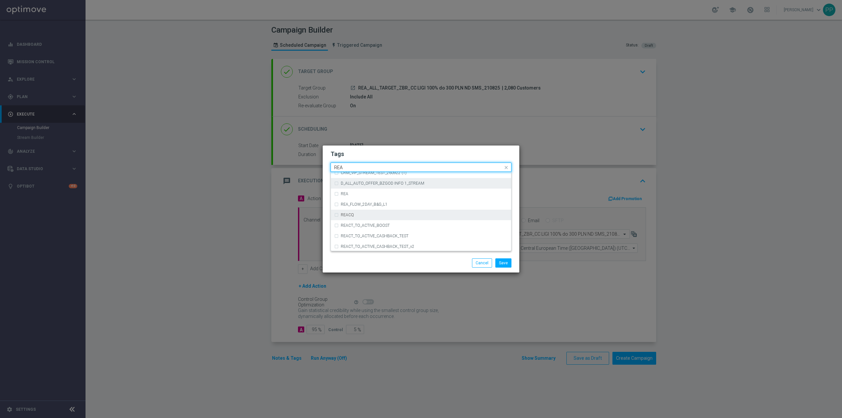
scroll to position [351, 0]
click at [357, 216] on div "REA" at bounding box center [424, 216] width 167 height 4
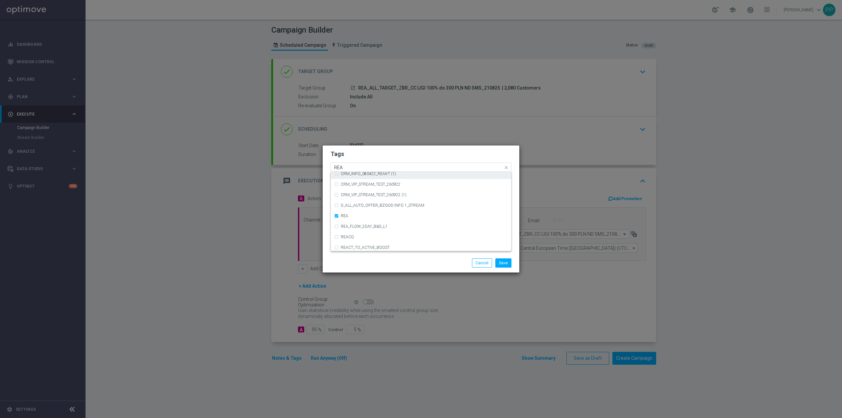
click at [353, 167] on input "REA" at bounding box center [418, 168] width 169 height 6
type input "R"
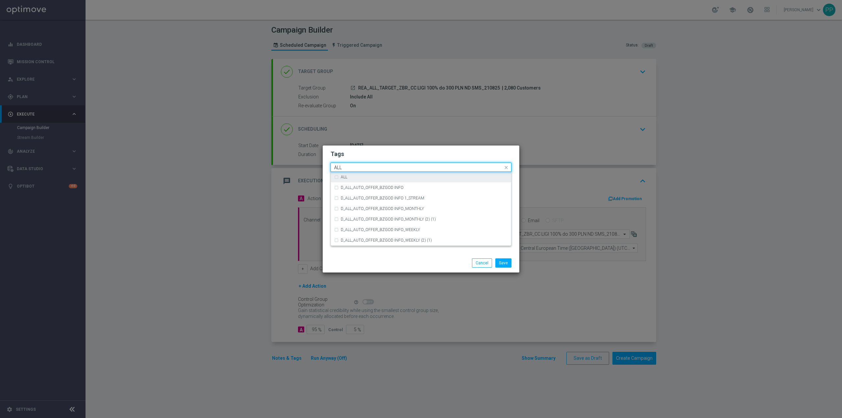
click at [349, 177] on div "ALL" at bounding box center [424, 177] width 167 height 4
click at [351, 168] on input "ALL" at bounding box center [418, 168] width 169 height 6
type input "A"
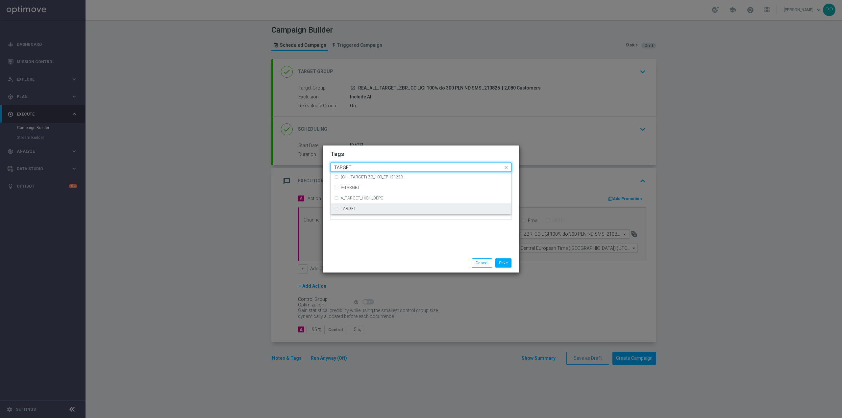
click at [353, 204] on div "TARGET" at bounding box center [421, 208] width 174 height 11
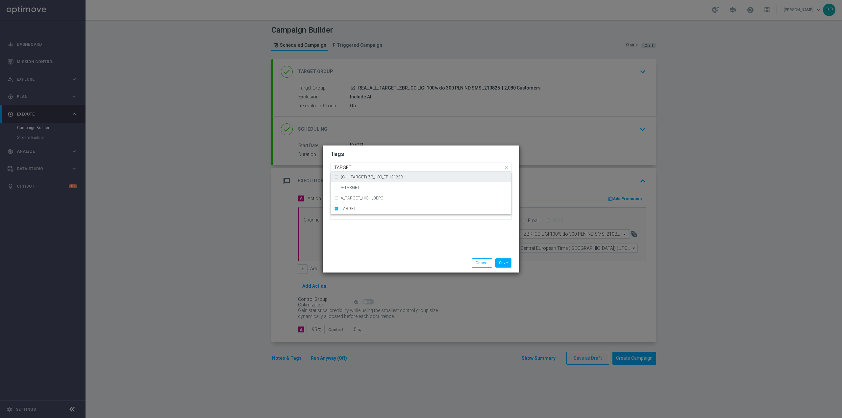
click at [357, 166] on input "TARGET" at bounding box center [418, 168] width 169 height 6
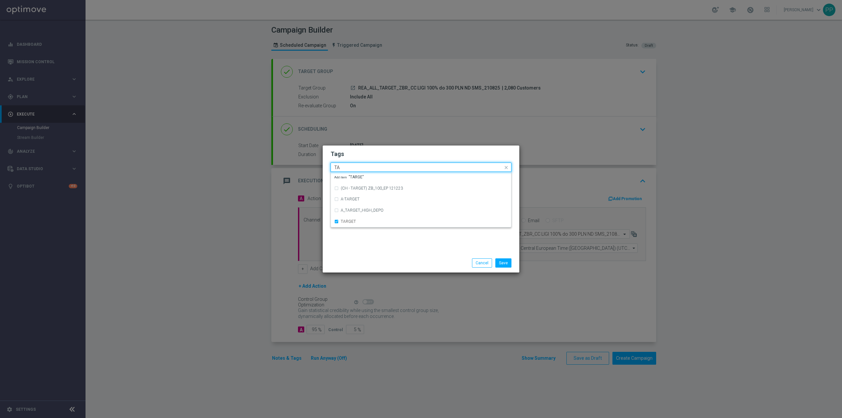
type input "T"
click at [362, 225] on div "ZBR" at bounding box center [424, 224] width 167 height 4
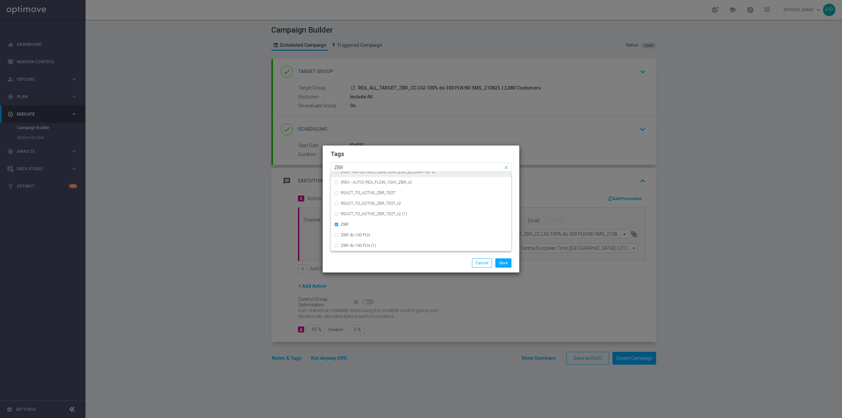
click at [351, 166] on input "ZBR" at bounding box center [418, 168] width 169 height 6
type input "Z"
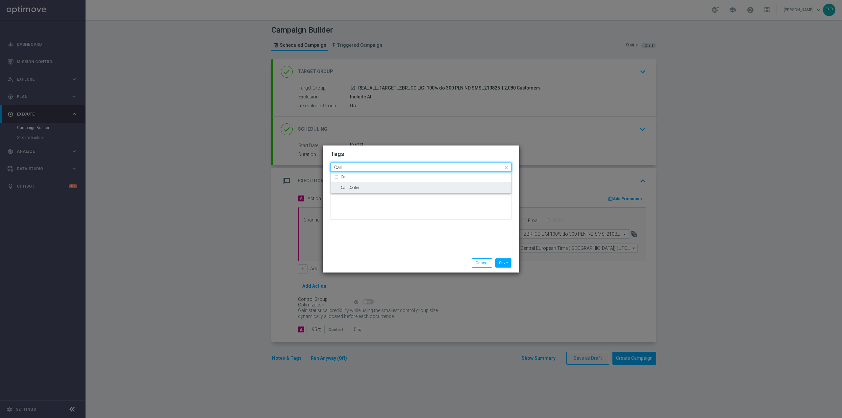
click at [375, 184] on div "Call Center" at bounding box center [421, 187] width 174 height 11
type input "Call"
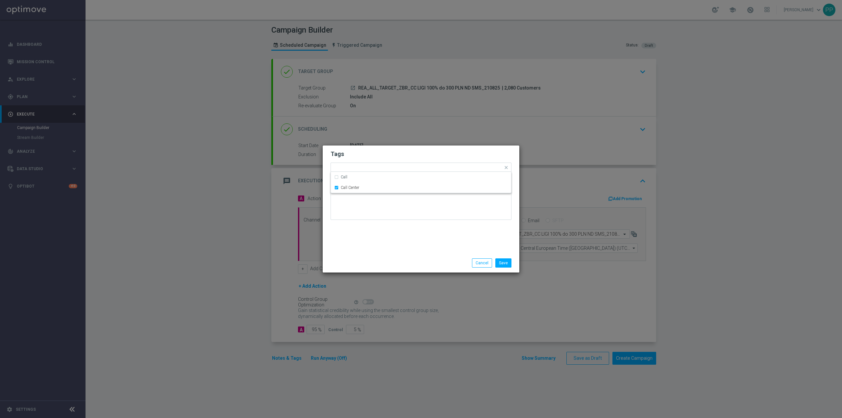
click at [381, 240] on div "Tags Quick find × REA × ALL × TARGET × ZBR × Call Center Call Call Center Notes" at bounding box center [421, 199] width 197 height 108
click at [503, 265] on button "Save" at bounding box center [503, 262] width 16 height 9
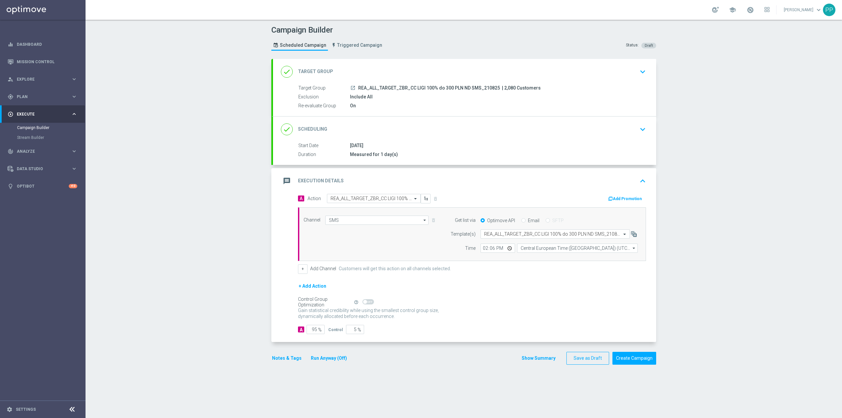
click at [278, 359] on button "Notes & Tags" at bounding box center [286, 358] width 31 height 8
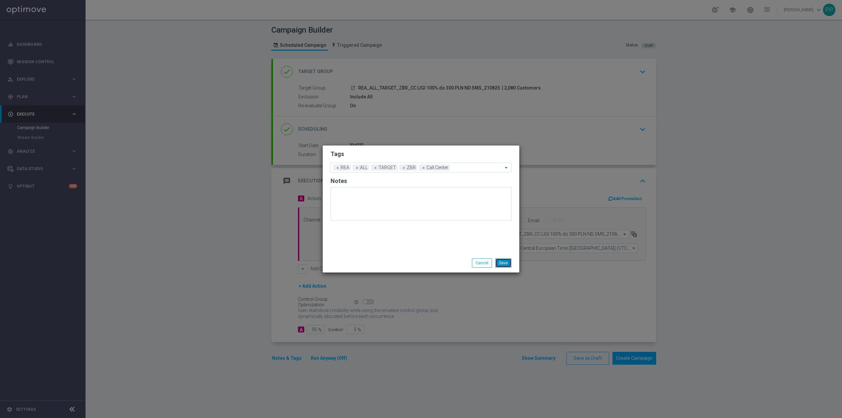
click at [510, 258] on button "Save" at bounding box center [503, 262] width 16 height 9
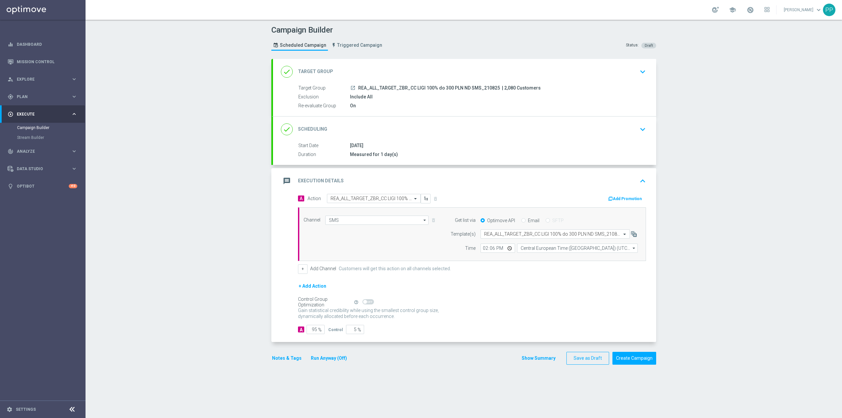
click at [500, 186] on div "message Execution Details keyboard_arrow_up" at bounding box center [464, 181] width 367 height 13
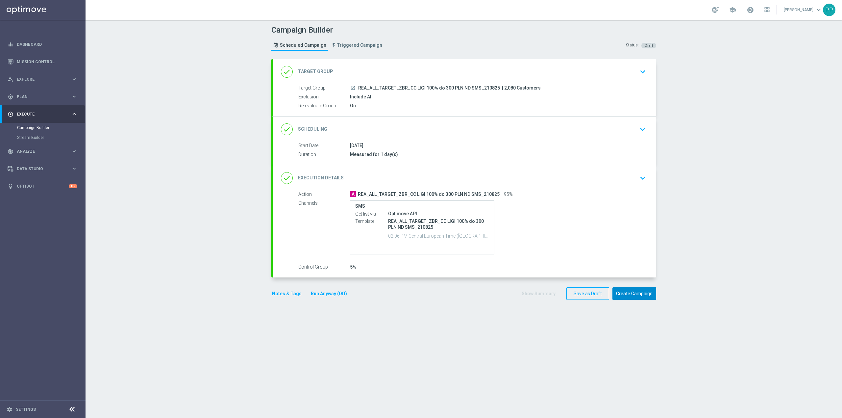
click at [646, 293] on button "Create Campaign" at bounding box center [635, 293] width 44 height 13
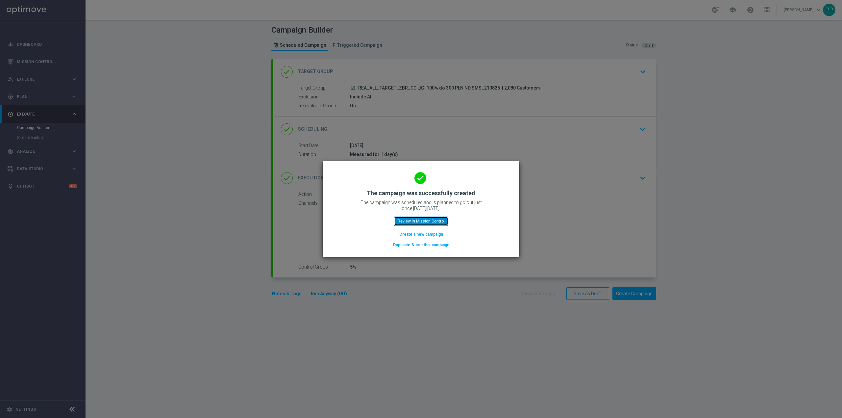
drag, startPoint x: 427, startPoint y: 218, endPoint x: 552, endPoint y: 216, distance: 125.0
click at [427, 218] on button "Review in Mission Control" at bounding box center [421, 220] width 54 height 9
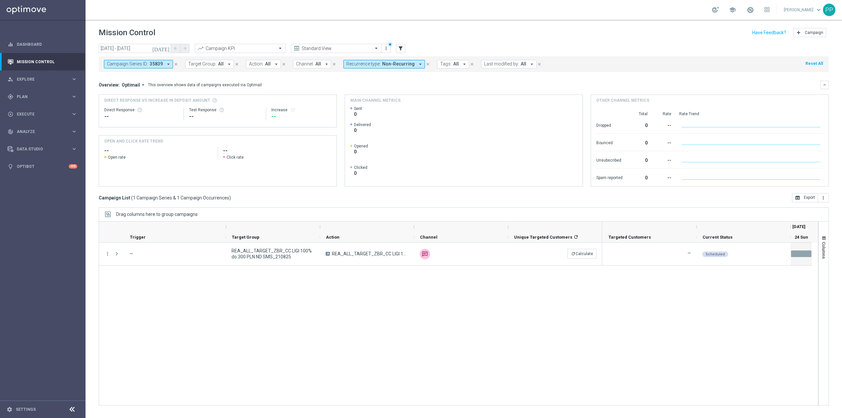
click at [175, 62] on icon "close" at bounding box center [176, 64] width 5 height 5
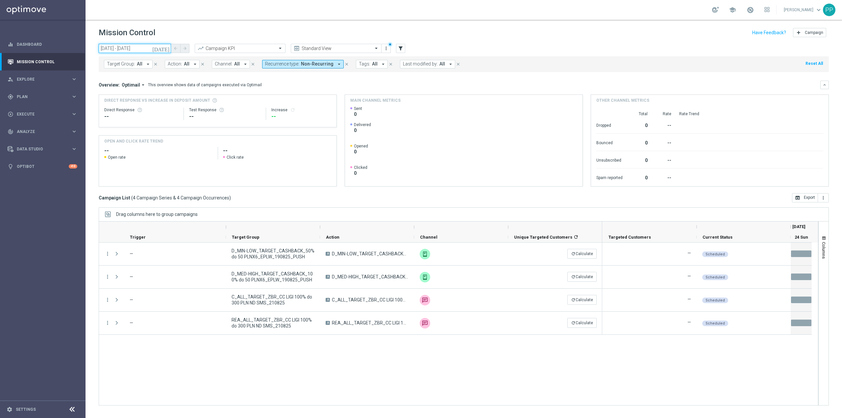
click at [139, 50] on input "24 Aug 2025 - 24 Aug 2025" at bounding box center [135, 48] width 72 height 9
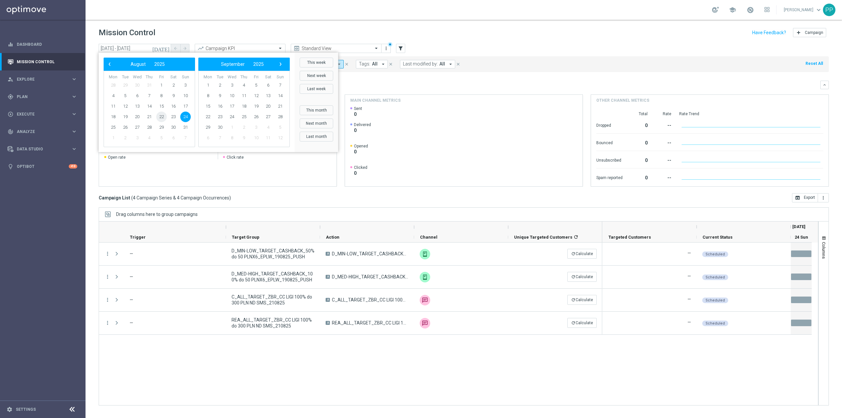
click at [162, 116] on span "22" at bounding box center [161, 117] width 11 height 11
click at [185, 116] on span "24" at bounding box center [185, 117] width 11 height 11
type input "22 Aug 2025 - 24 Aug 2025"
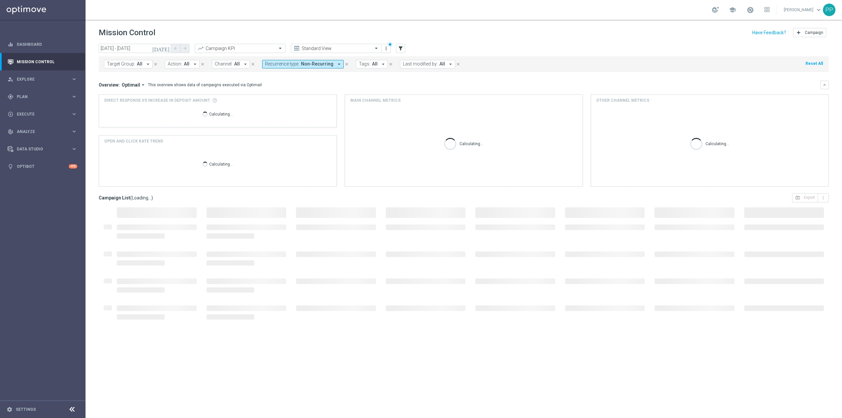
click at [419, 64] on span "Last modified by:" at bounding box center [420, 64] width 35 height 6
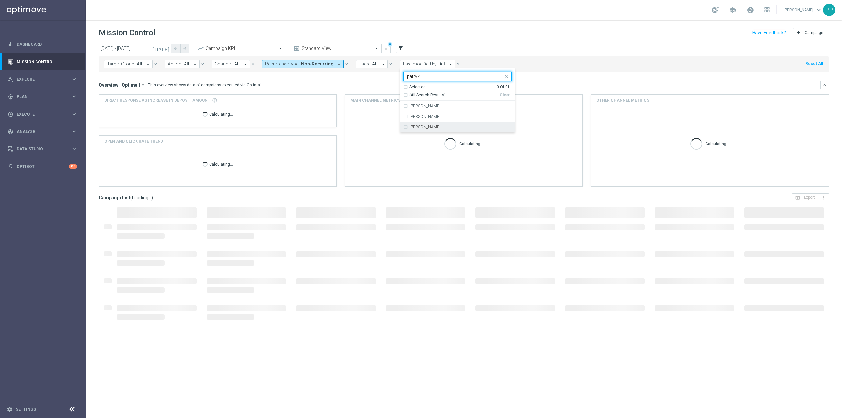
click at [439, 127] on label "Patryk Przybolewski" at bounding box center [425, 127] width 31 height 4
type input "patryk"
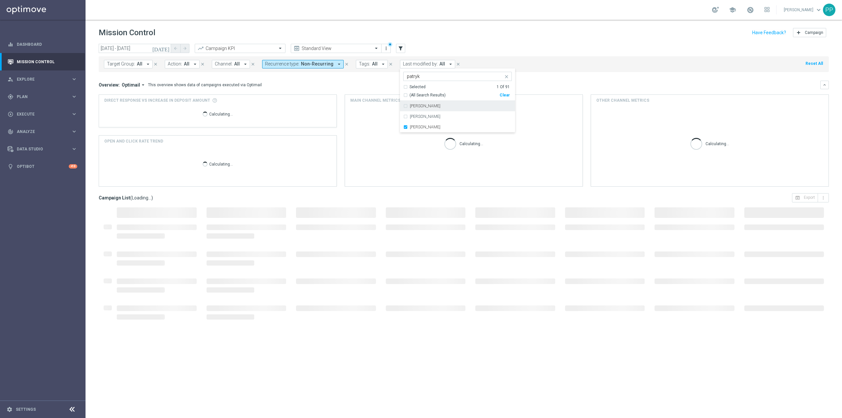
click at [478, 39] on div "Mission Control add Campaign" at bounding box center [464, 32] width 730 height 13
